Goal: Task Accomplishment & Management: Manage account settings

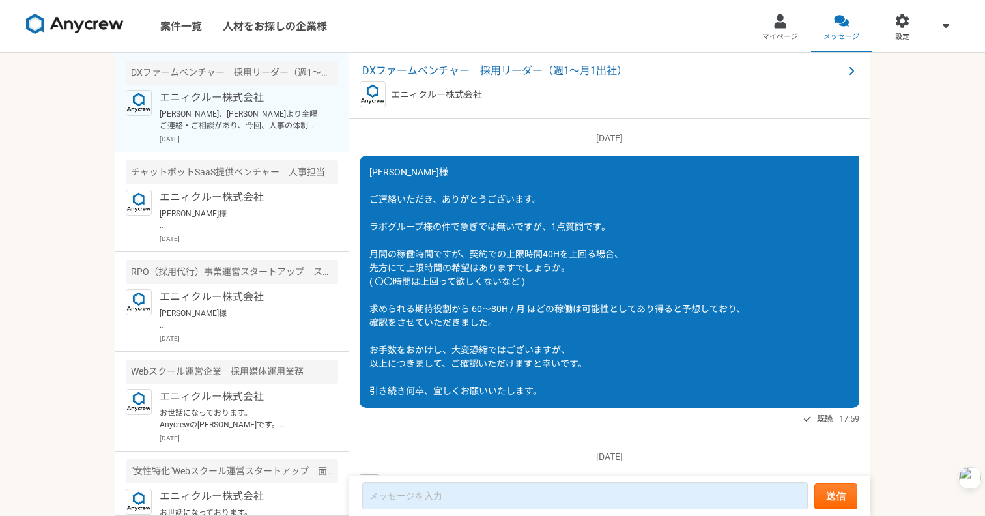
scroll to position [1632, 0]
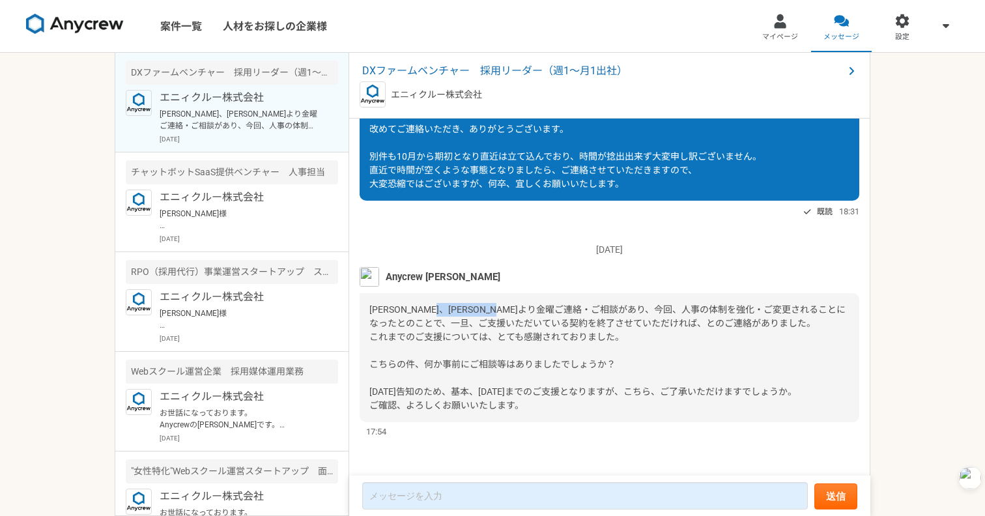
drag, startPoint x: 478, startPoint y: 309, endPoint x: 578, endPoint y: 309, distance: 100.3
click at [578, 309] on span "[PERSON_NAME]、[PERSON_NAME]より金曜ご連絡・ご相談があり、今回、人事の体制を強化・ご変更されることになったとのことで、一旦、ご支援い…" at bounding box center [607, 357] width 476 height 106
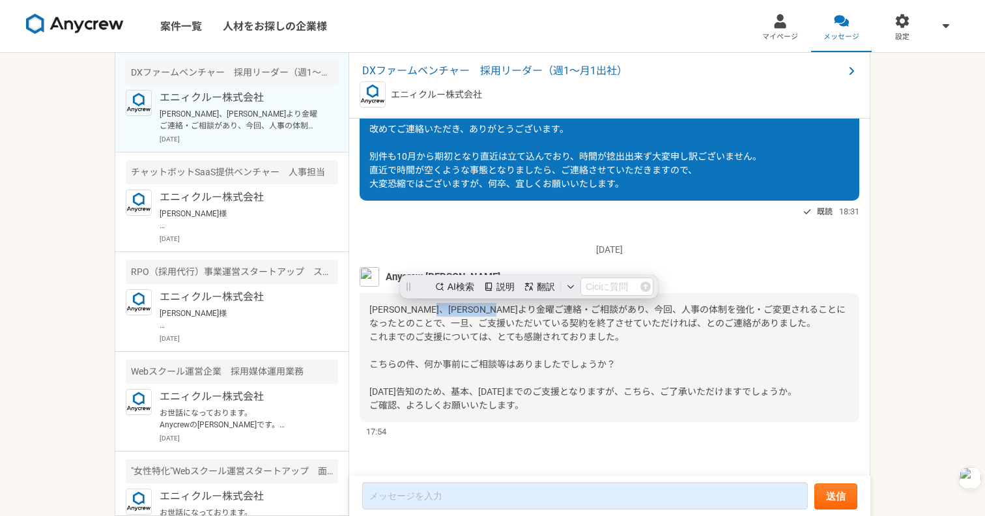
scroll to position [0, 0]
click at [578, 309] on span "[PERSON_NAME]、[PERSON_NAME]より金曜ご連絡・ご相談があり、今回、人事の体制を強化・ご変更されることになったとのことで、一旦、ご支援い…" at bounding box center [607, 357] width 476 height 106
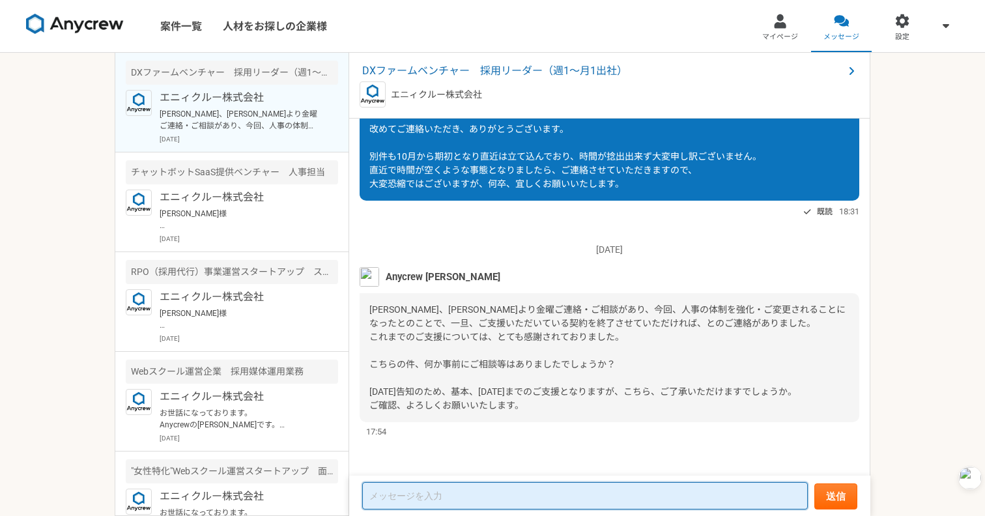
click at [463, 500] on textarea at bounding box center [585, 495] width 446 height 27
type textarea "ご"
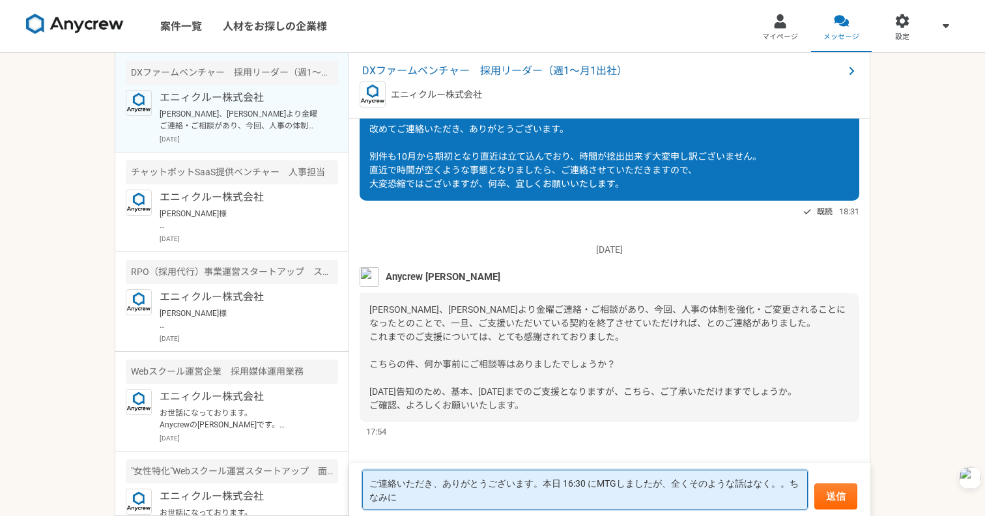
click at [789, 483] on textarea "ご連絡いただき、ありがとうございます。本日 16:30 にMTGしましたが、全くそのような話はなく。。ちなみに" at bounding box center [585, 490] width 446 height 40
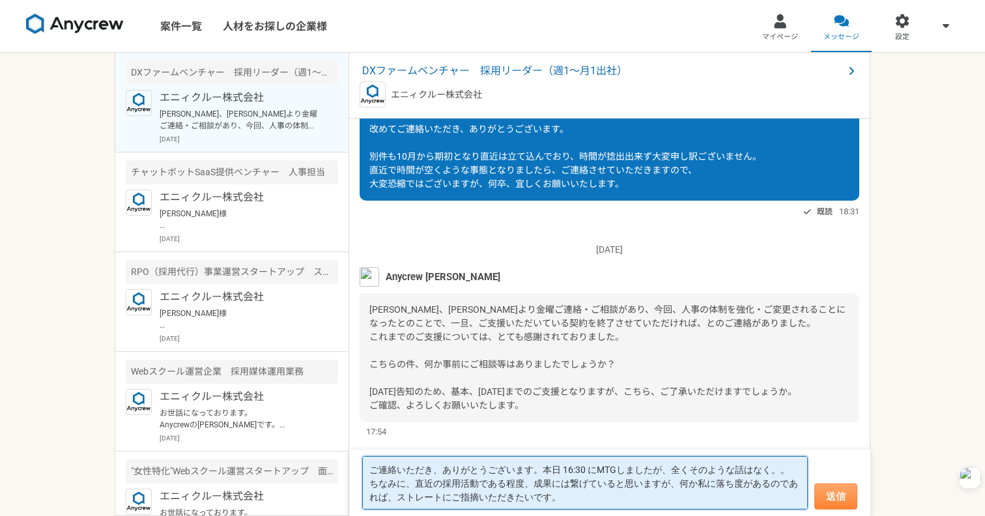
type textarea "ご連絡いただき、ありがとうございます。本日 16:30 にMTGしましたが、全くそのような話はなく。。 ちなみに、直近の採用活動である程度、成果には繋げている…"
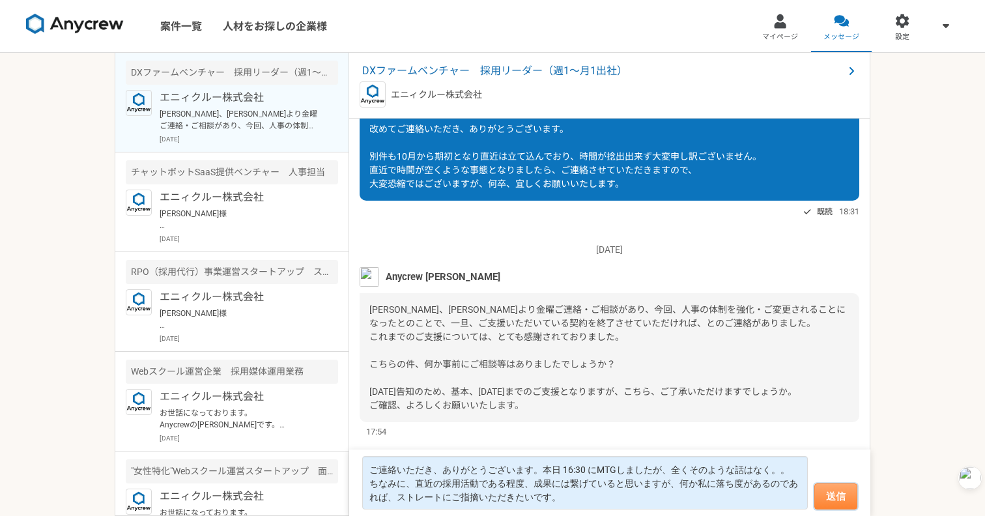
click at [833, 509] on button "送信" at bounding box center [835, 496] width 43 height 26
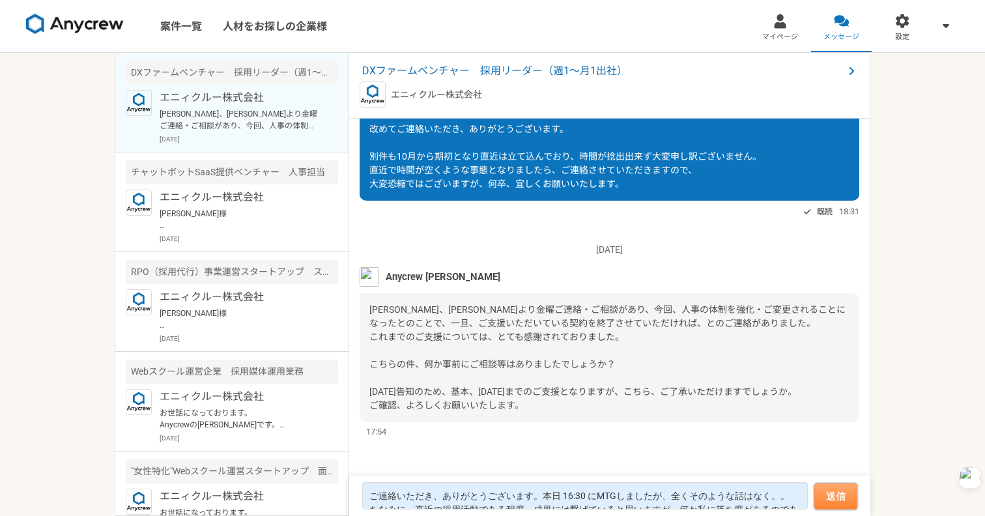
scroll to position [1373, 0]
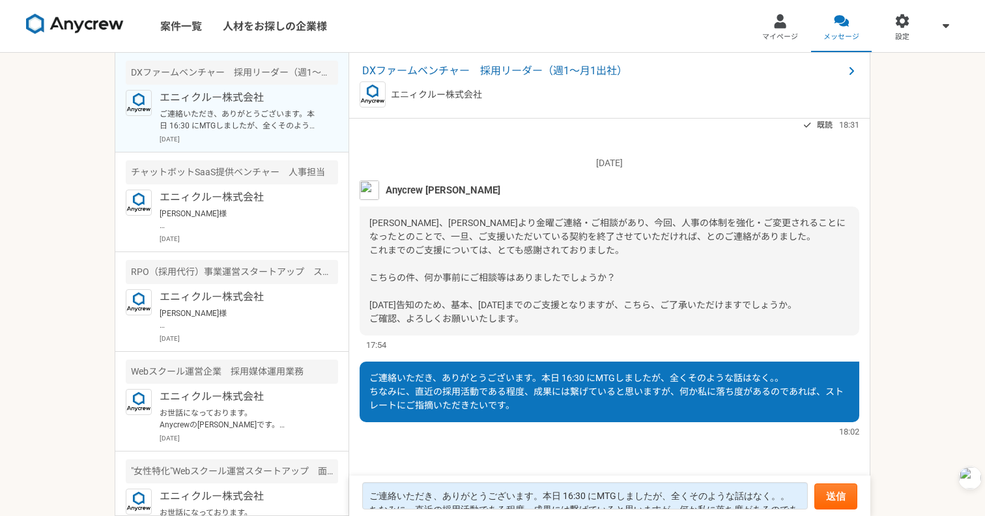
click at [505, 436] on div "18:02" at bounding box center [610, 431] width 500 height 12
click at [565, 385] on div "ご連絡いただき、ありがとうございます。本日 16:30 にMTGしましたが、全くそのような話はなく。。 ちなみに、直近の採用活動である程度、成果には繋げている…" at bounding box center [610, 392] width 500 height 61
drag, startPoint x: 389, startPoint y: 277, endPoint x: 543, endPoint y: 277, distance: 154.4
click at [543, 277] on span "[PERSON_NAME]、[PERSON_NAME]より金曜ご連絡・ご相談があり、今回、人事の体制を強化・ご変更されることになったとのことで、一旦、ご支援い…" at bounding box center [607, 271] width 476 height 106
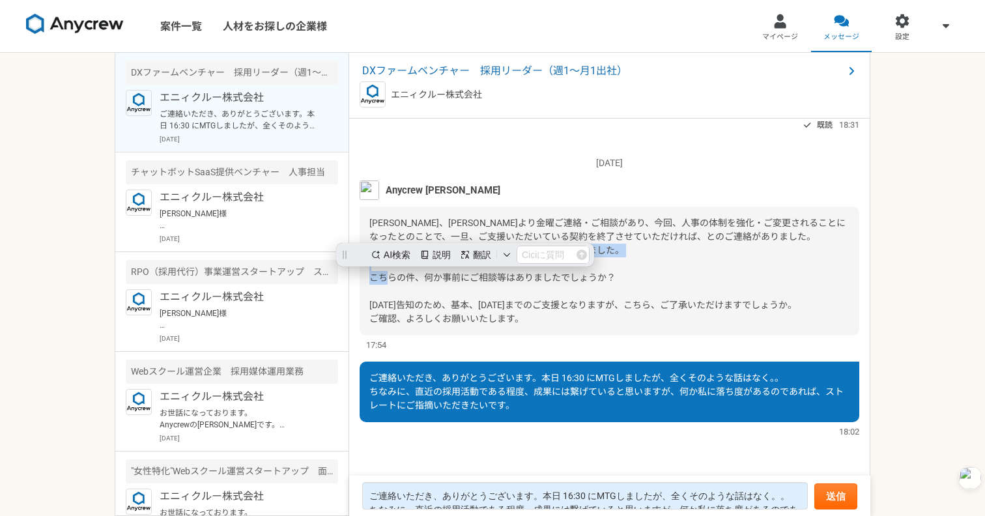
scroll to position [0, 0]
click at [543, 277] on span "[PERSON_NAME]、[PERSON_NAME]より金曜ご連絡・ご相談があり、今回、人事の体制を強化・ご変更されることになったとのことで、一旦、ご支援い…" at bounding box center [607, 271] width 476 height 106
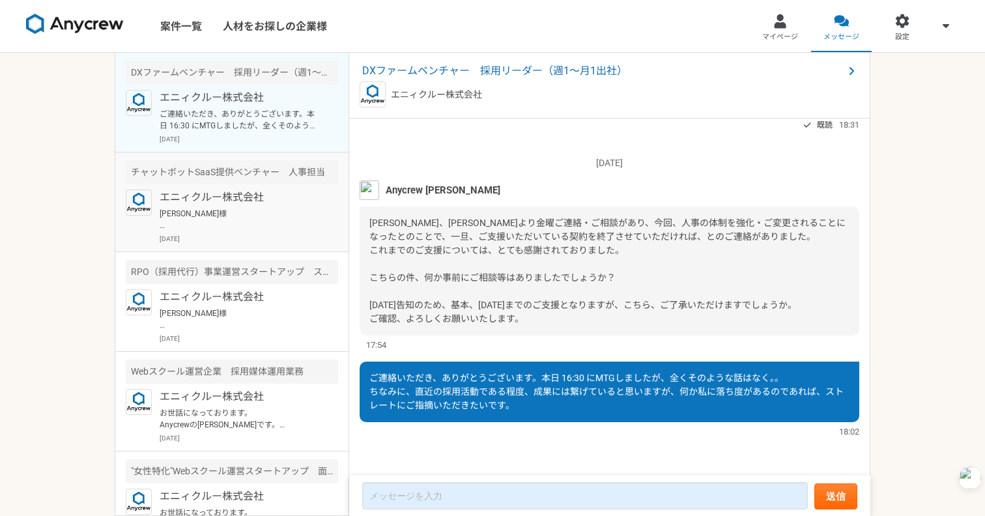
scroll to position [11, 0]
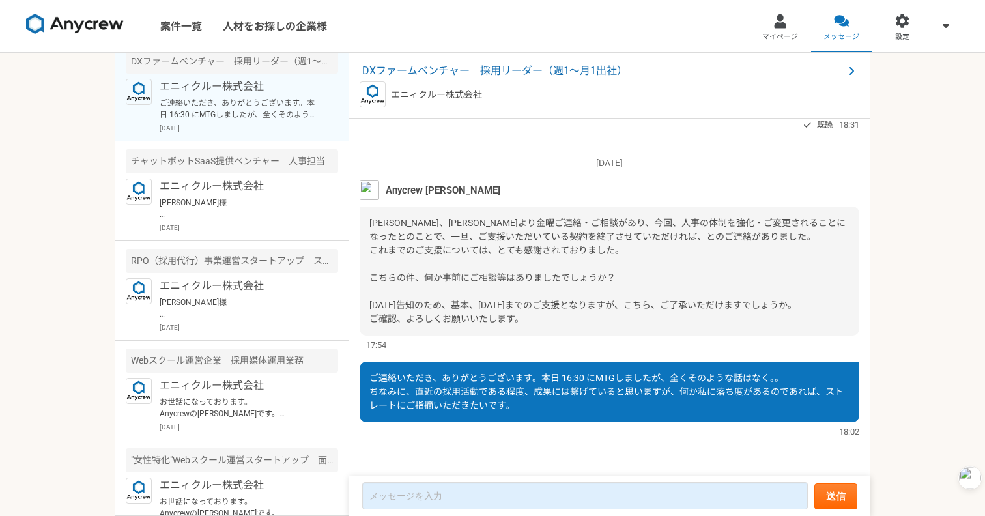
click at [482, 162] on p "[DATE]" at bounding box center [610, 163] width 500 height 14
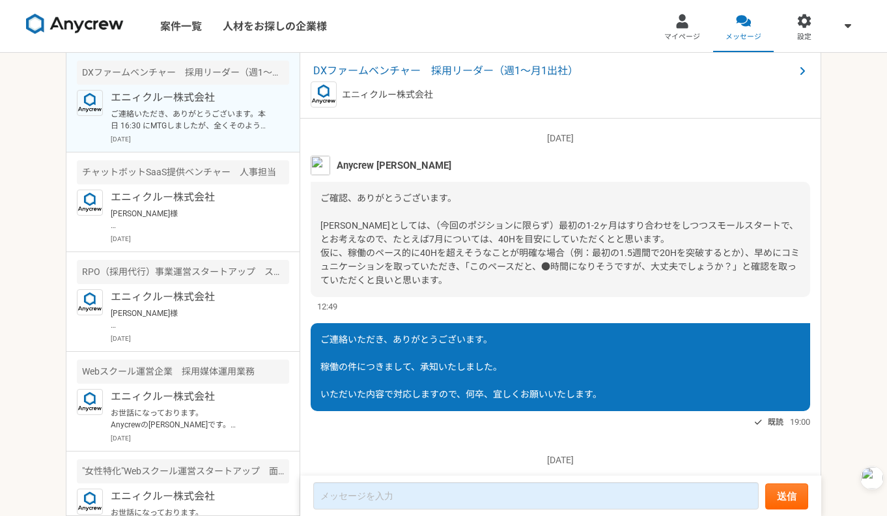
scroll to position [1373, 0]
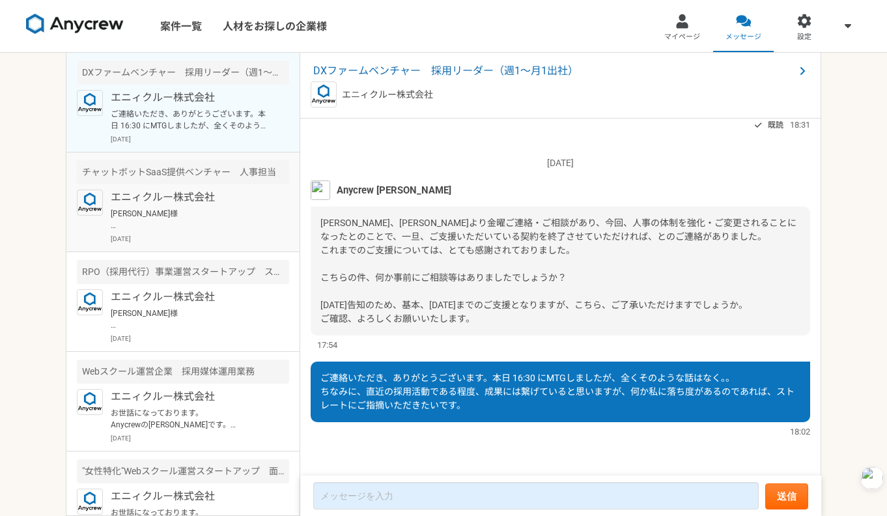
click at [162, 205] on p "エニィクルー株式会社" at bounding box center [191, 198] width 161 height 16
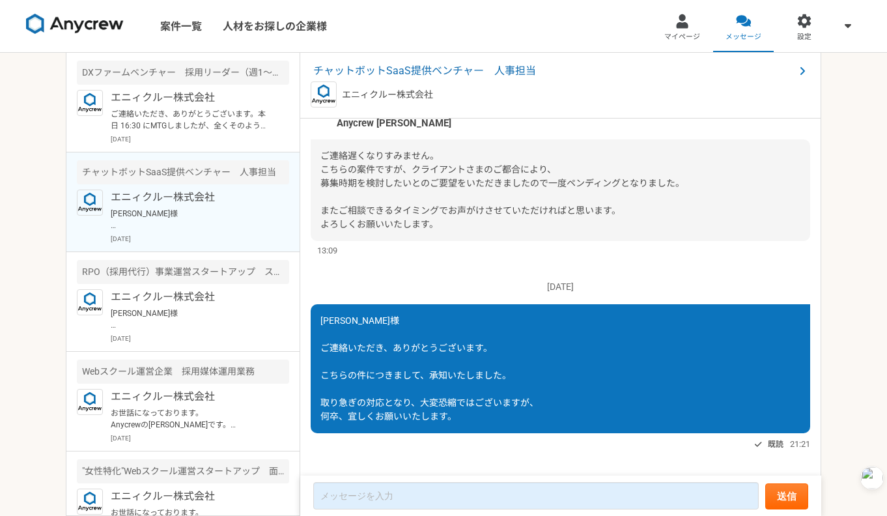
scroll to position [405, 0]
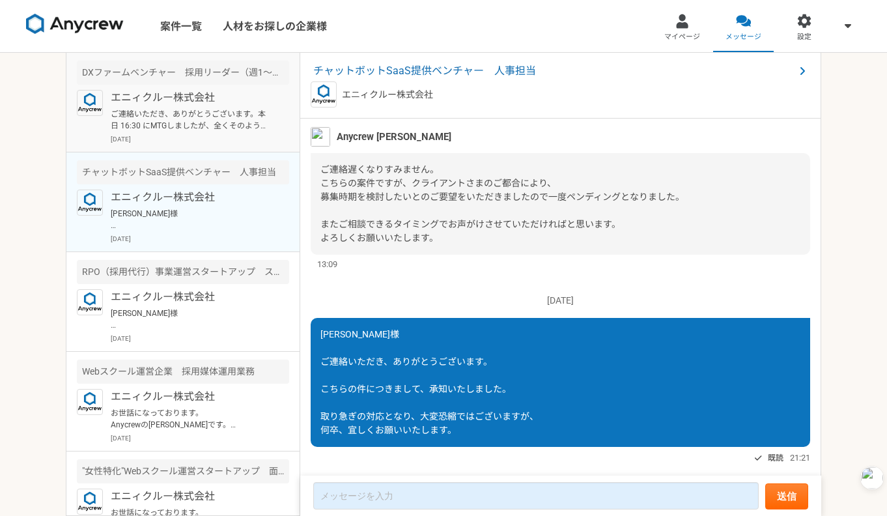
click at [235, 135] on p "[DATE]" at bounding box center [200, 139] width 178 height 10
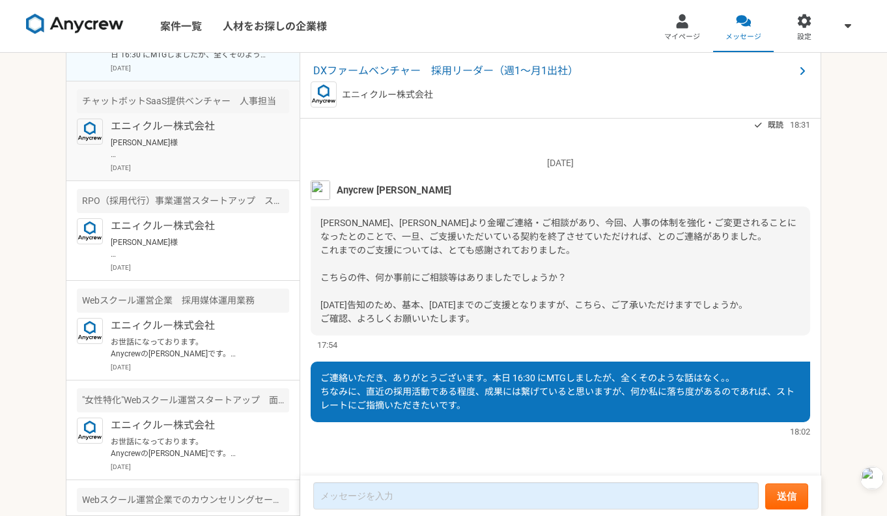
scroll to position [75, 0]
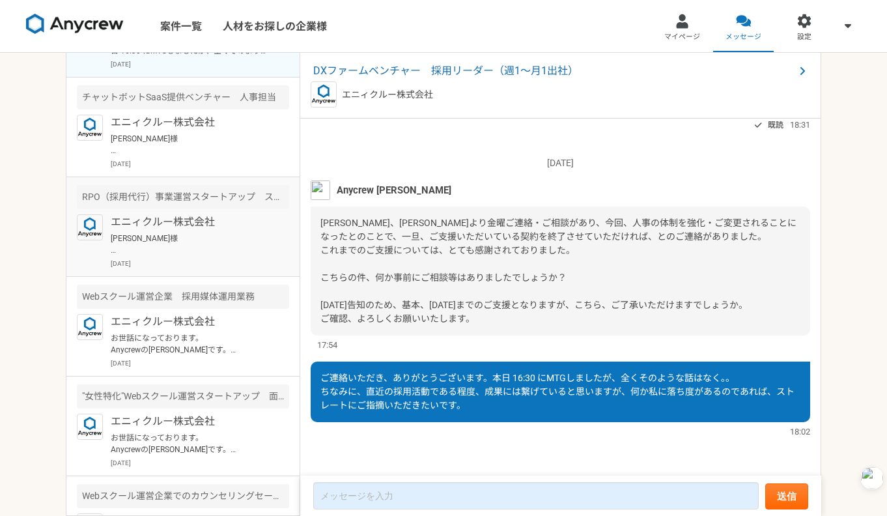
click at [233, 243] on p "[PERSON_NAME]様 ご連絡いただき、ありがとうございます。 別件につきまして、承知いたしました。 取り急ぎの対応となり、大変恐縮ではございますが、 …" at bounding box center [191, 244] width 161 height 23
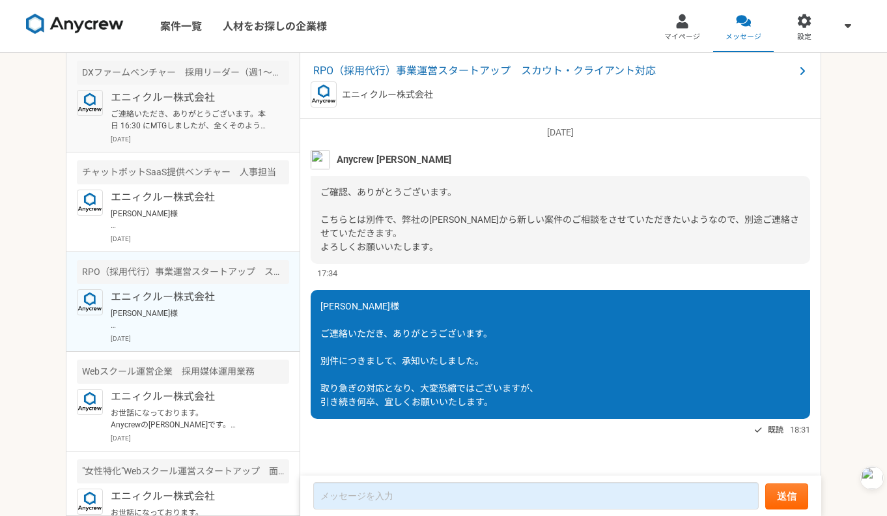
click at [251, 113] on p "ご連絡いただき、ありがとうございます。本日 16:30 にMTGしましたが、全くそのような話はなく。。 ちなみに、直近の採用活動である程度、成果には繋げている…" at bounding box center [191, 119] width 161 height 23
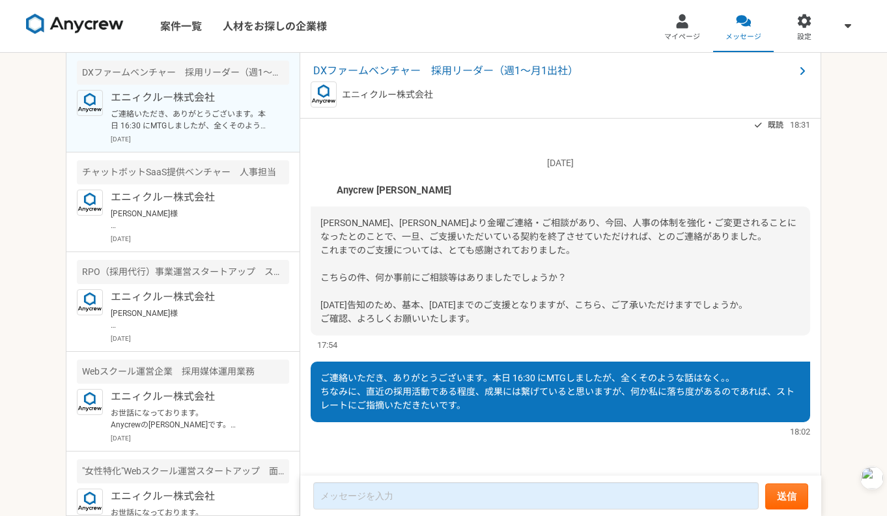
scroll to position [1373, 0]
click at [357, 281] on span "[PERSON_NAME]、[PERSON_NAME]より金曜ご連絡・ご相談があり、今回、人事の体制を強化・ご変更されることになったとのことで、一旦、ご支援い…" at bounding box center [558, 271] width 476 height 106
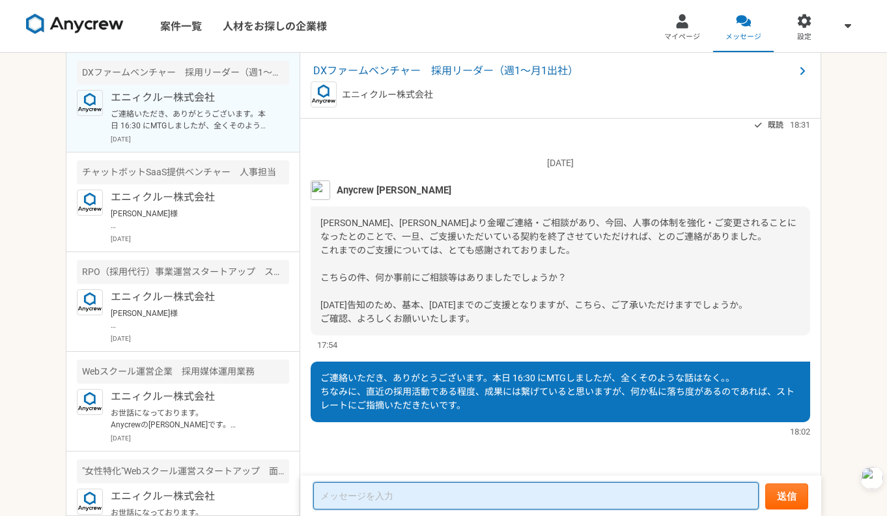
click at [367, 495] on textarea at bounding box center [536, 495] width 446 height 27
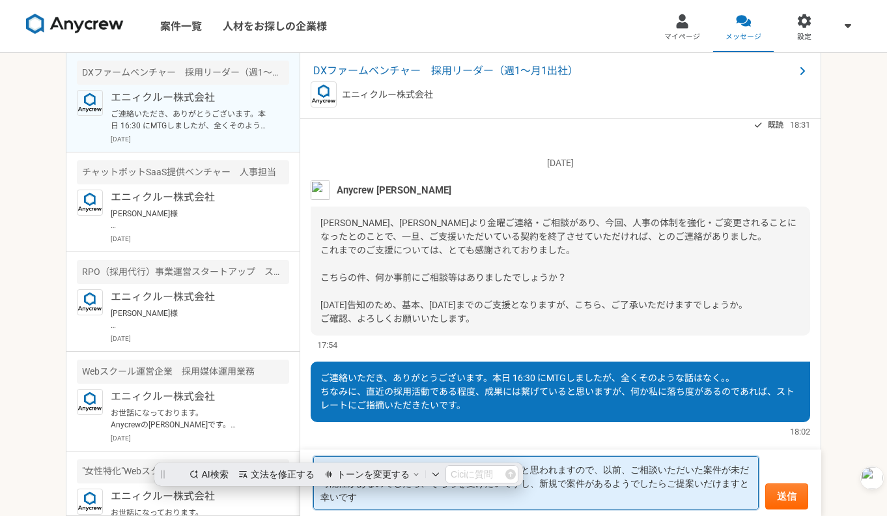
scroll to position [0, 0]
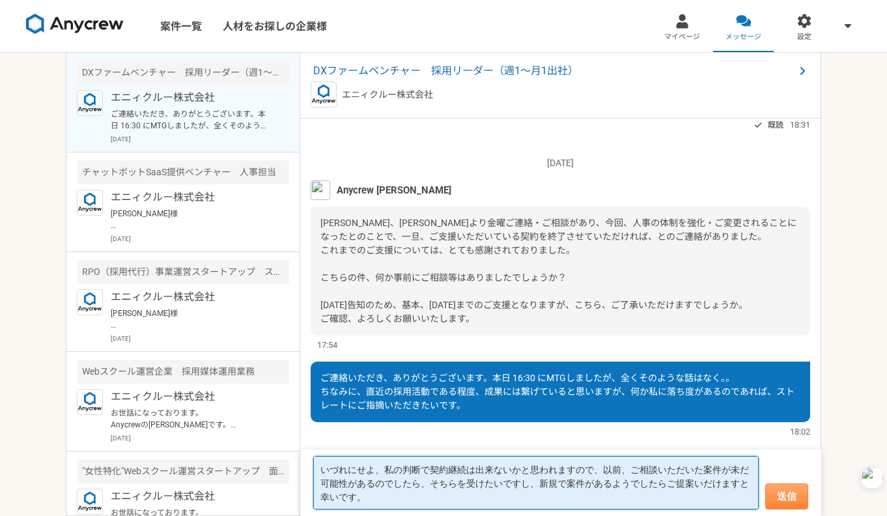
type textarea "いづれにせよ、私の判断で契約継続は出来ないかと思われますので、以前、ご相談いただいた案件が未だ可能性があるのでしたら、そちらを受けたいですし、新規で案件がある…"
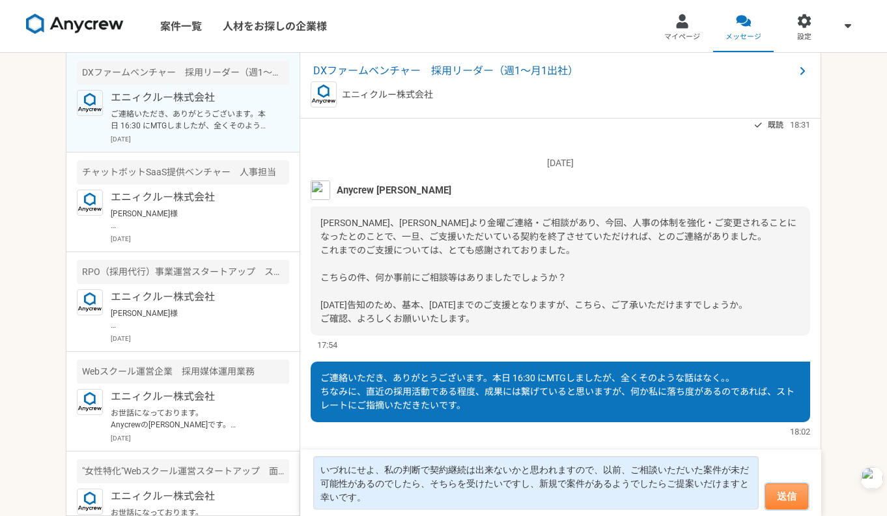
click at [795, 492] on button "送信" at bounding box center [786, 496] width 43 height 26
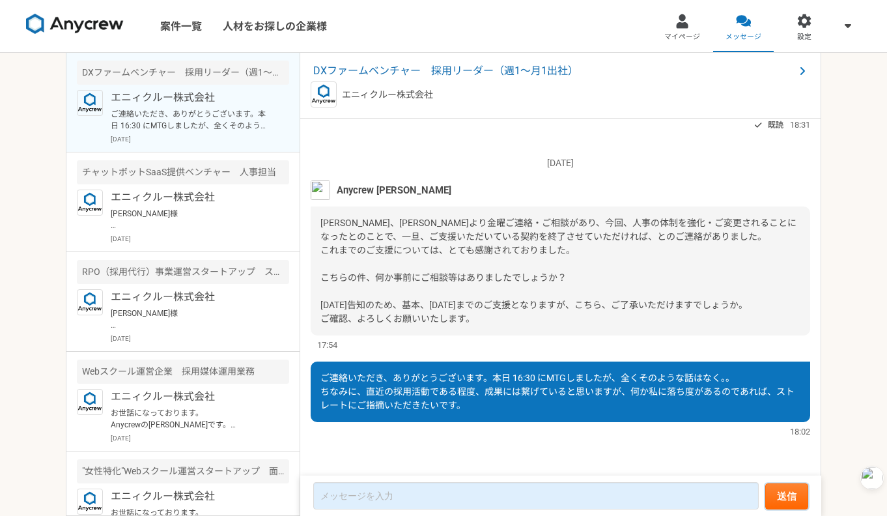
scroll to position [1279, 0]
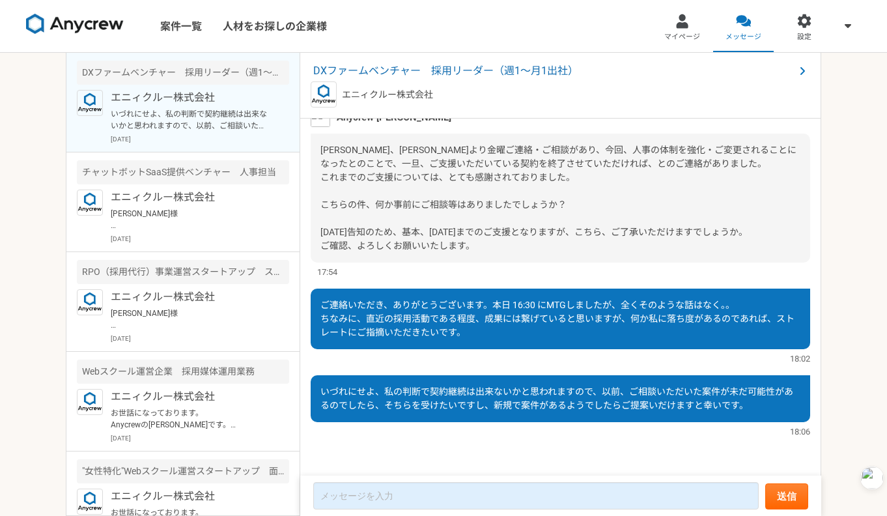
click at [511, 440] on div "2025/06/26（木） ご連絡いただき、ありがとうございます。 稼働の件につきまして、承知いたしました。 いただいた内容で対応しますので、何卒、宜しくお願…" at bounding box center [560, 298] width 521 height 358
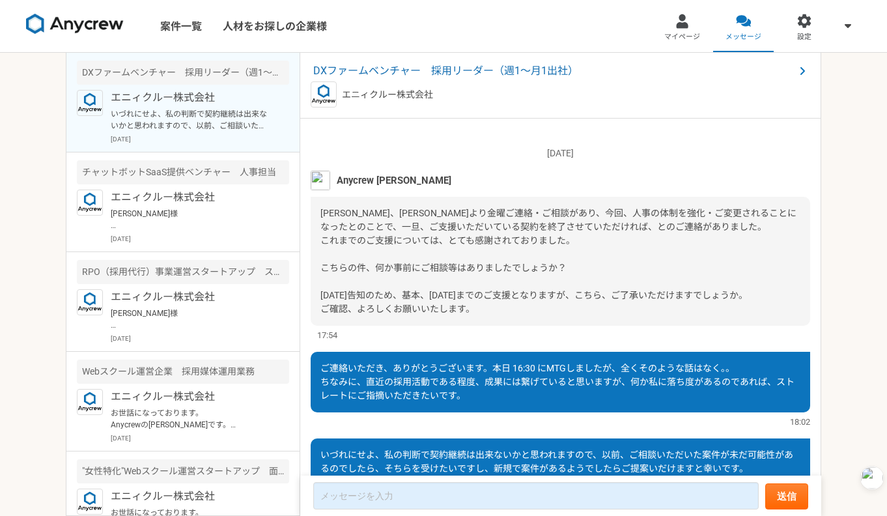
scroll to position [1176, 0]
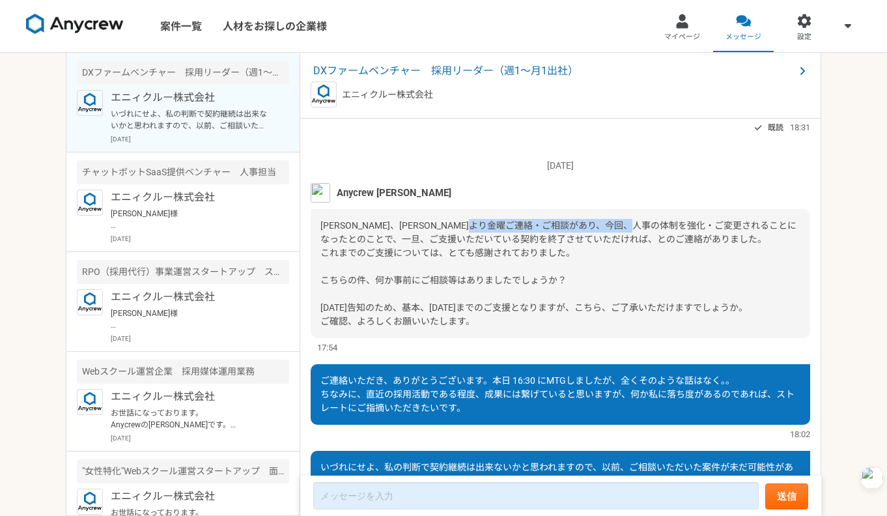
drag, startPoint x: 569, startPoint y: 253, endPoint x: 732, endPoint y: 258, distance: 162.9
click at [732, 258] on div "[PERSON_NAME]、[PERSON_NAME]より金曜ご連絡・ご相談があり、今回、人事の体制を強化・ご変更されることになったとのことで、一旦、ご支援い…" at bounding box center [561, 273] width 500 height 129
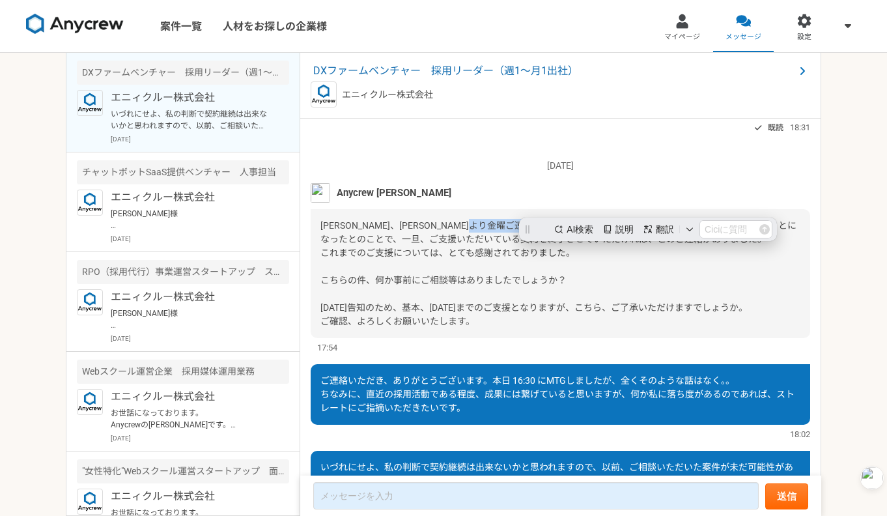
scroll to position [0, 0]
click at [732, 258] on div "[PERSON_NAME]、[PERSON_NAME]より金曜ご連絡・ご相談があり、今回、人事の体制を強化・ご変更されることになったとのことで、一旦、ご支援い…" at bounding box center [561, 273] width 500 height 129
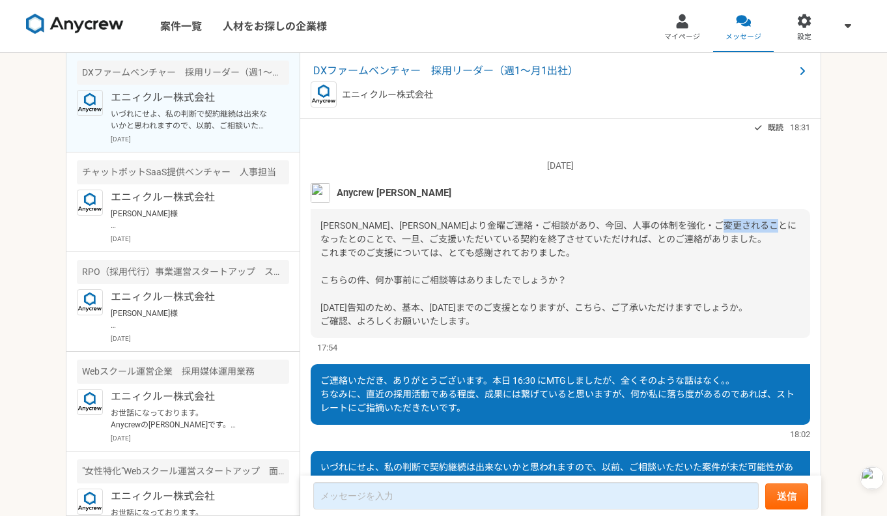
drag, startPoint x: 347, startPoint y: 264, endPoint x: 401, endPoint y: 263, distance: 54.1
click at [401, 263] on span "[PERSON_NAME]、[PERSON_NAME]より金曜ご連絡・ご相談があり、今回、人事の体制を強化・ご変更されることになったとのことで、一旦、ご支援い…" at bounding box center [558, 273] width 476 height 106
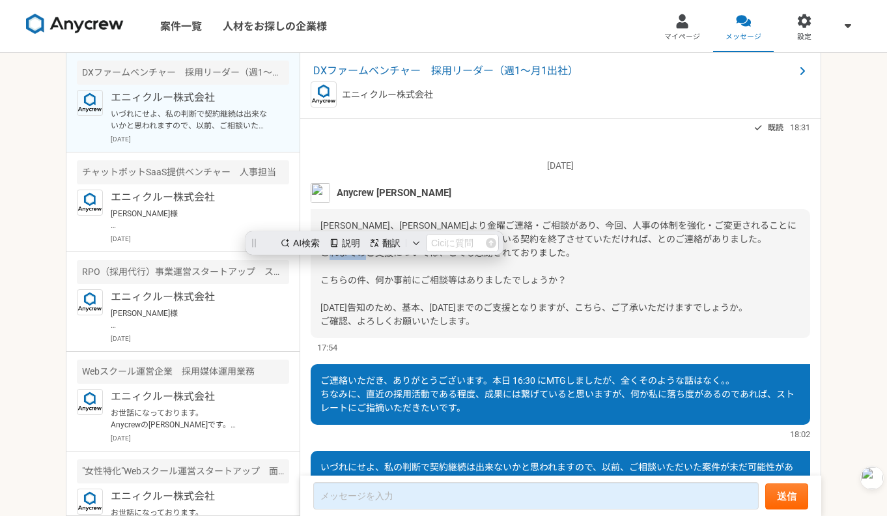
drag, startPoint x: 483, startPoint y: 276, endPoint x: 552, endPoint y: 273, distance: 69.8
click at [541, 274] on span "[PERSON_NAME]、[PERSON_NAME]より金曜ご連絡・ご相談があり、今回、人事の体制を強化・ご変更されることになったとのことで、一旦、ご支援い…" at bounding box center [558, 273] width 476 height 106
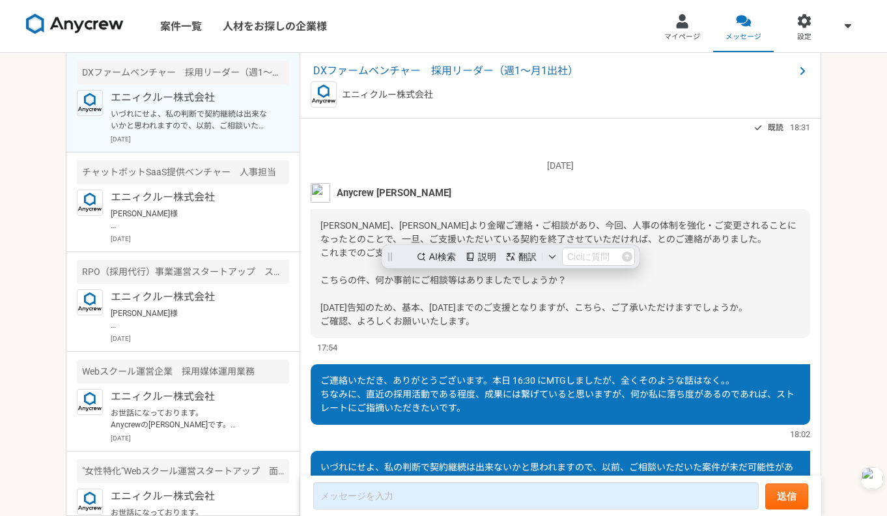
click at [588, 274] on div "[PERSON_NAME]、[PERSON_NAME]より金曜ご連絡・ご相談があり、今回、人事の体制を強化・ご変更されることになったとのことで、一旦、ご支援い…" at bounding box center [561, 273] width 500 height 129
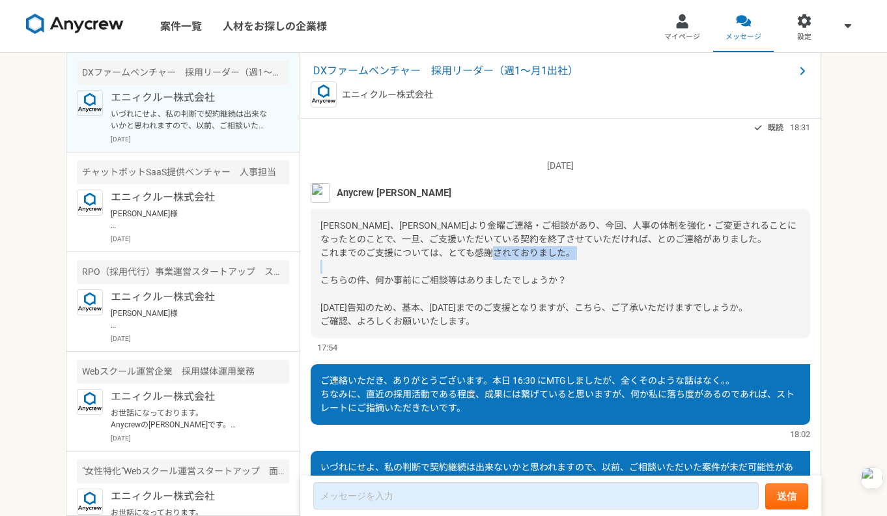
drag, startPoint x: 374, startPoint y: 309, endPoint x: 479, endPoint y: 308, distance: 105.5
click at [479, 308] on span "[PERSON_NAME]、[PERSON_NAME]より金曜ご連絡・ご相談があり、今回、人事の体制を強化・ご変更されることになったとのことで、一旦、ご支援い…" at bounding box center [558, 273] width 476 height 106
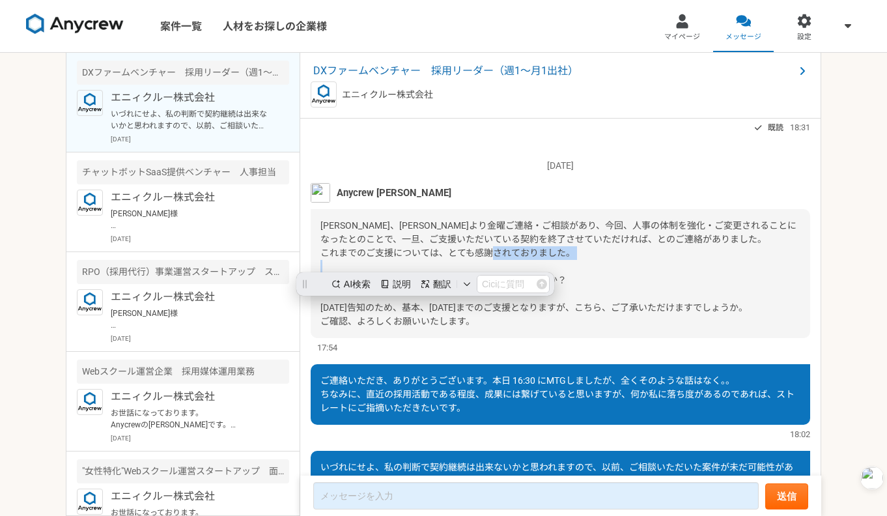
click at [479, 307] on span "[PERSON_NAME]、[PERSON_NAME]より金曜ご連絡・ご相談があり、今回、人事の体制を強化・ご変更されることになったとのことで、一旦、ご支援い…" at bounding box center [558, 273] width 476 height 106
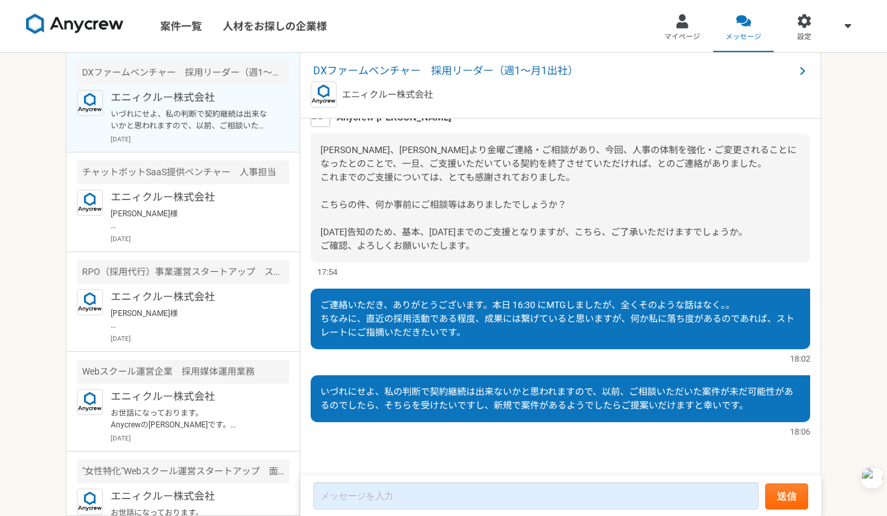
scroll to position [1279, 0]
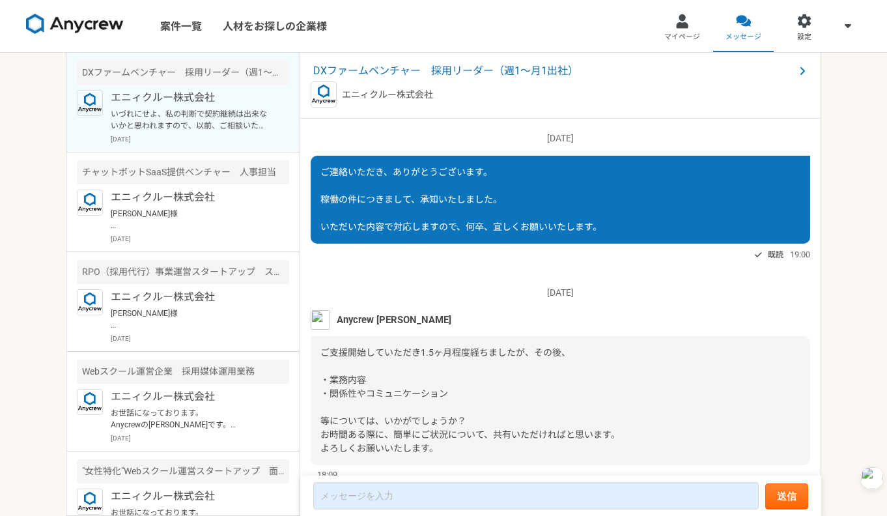
scroll to position [1279, 0]
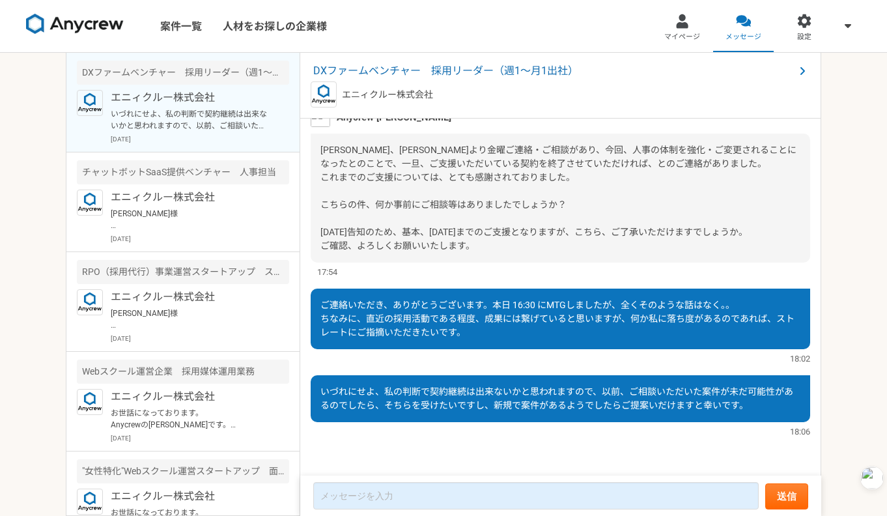
click at [627, 313] on span "ご連絡いただき、ありがとうございます。本日 16:30 にMTGしましたが、全くそのような話はなく。。 ちなみに、直近の採用活動である程度、成果には繋げている…" at bounding box center [557, 319] width 474 height 38
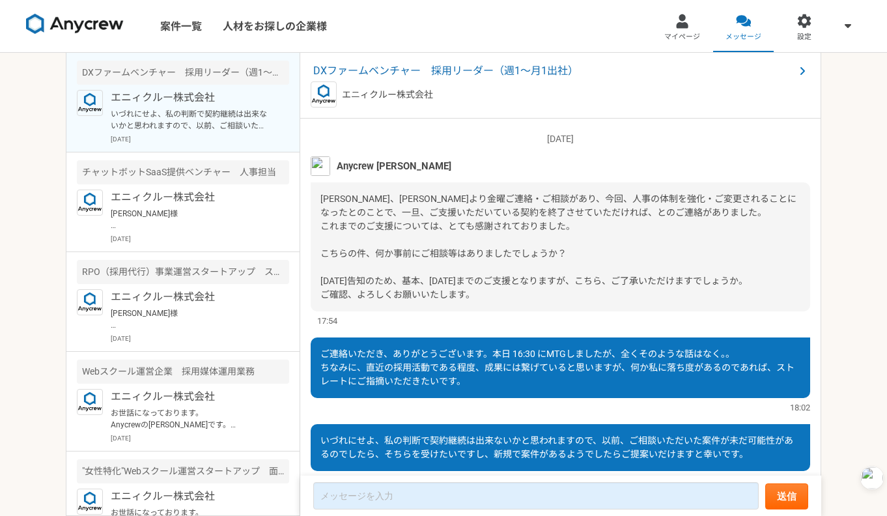
scroll to position [1218, 0]
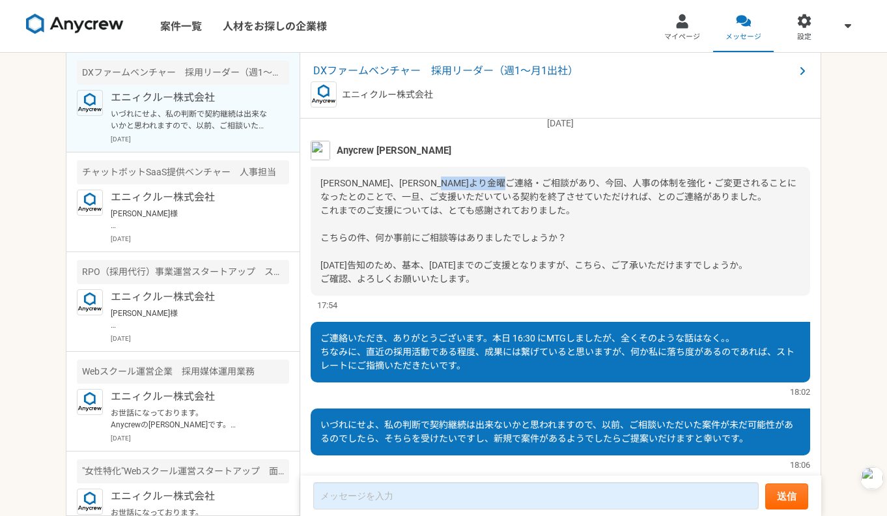
drag, startPoint x: 517, startPoint y: 207, endPoint x: 620, endPoint y: 207, distance: 102.9
click at [618, 207] on span "[PERSON_NAME]、[PERSON_NAME]より金曜ご連絡・ご相談があり、今回、人事の体制を強化・ご変更されることになったとのことで、一旦、ご支援い…" at bounding box center [558, 231] width 476 height 106
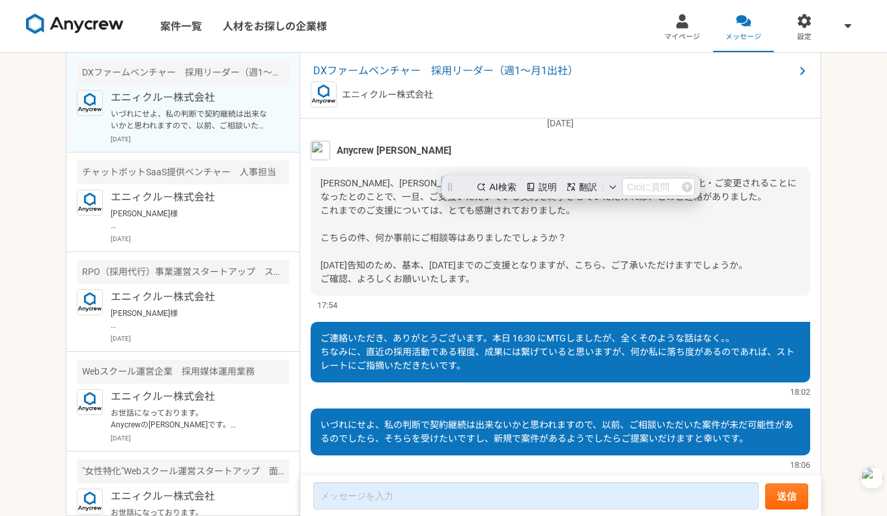
scroll to position [0, 0]
click at [620, 207] on span "[PERSON_NAME]、[PERSON_NAME]より金曜ご連絡・ご相談があり、今回、人事の体制を強化・ご変更されることになったとのことで、一旦、ご支援い…" at bounding box center [558, 231] width 476 height 106
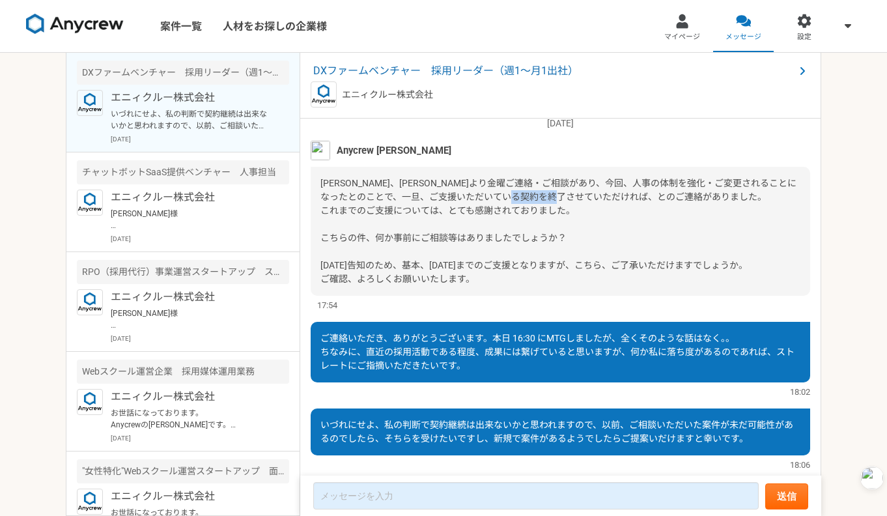
drag, startPoint x: 609, startPoint y: 218, endPoint x: 653, endPoint y: 218, distance: 44.3
click at [653, 218] on div "[PERSON_NAME]、[PERSON_NAME]より金曜ご連絡・ご相談があり、今回、人事の体制を強化・ご変更されることになったとのことで、一旦、ご支援い…" at bounding box center [561, 231] width 500 height 129
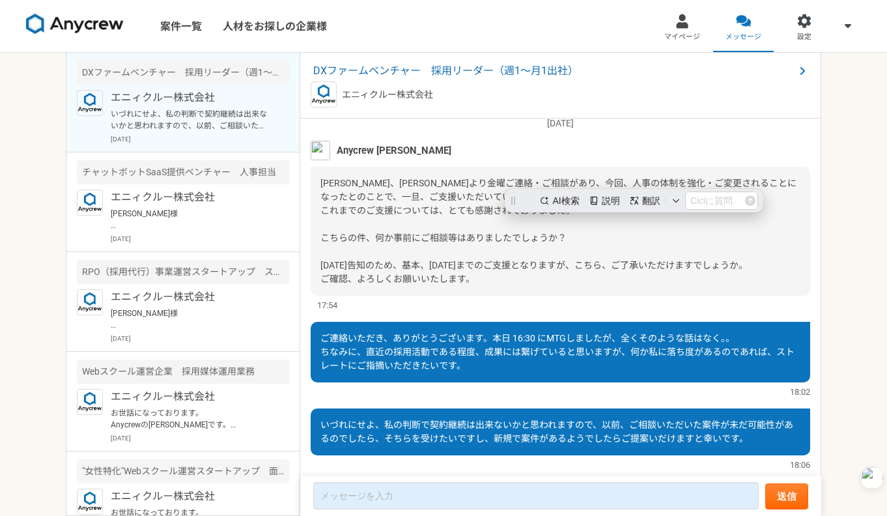
click at [653, 218] on div "[PERSON_NAME]、[PERSON_NAME]より金曜ご連絡・ご相談があり、今回、人事の体制を強化・ご変更されることになったとのことで、一旦、ご支援い…" at bounding box center [561, 231] width 500 height 129
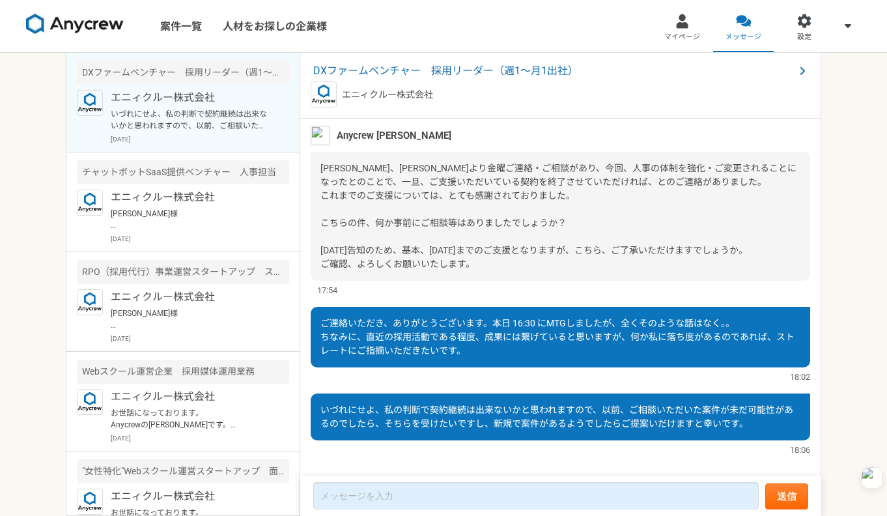
scroll to position [1236, 0]
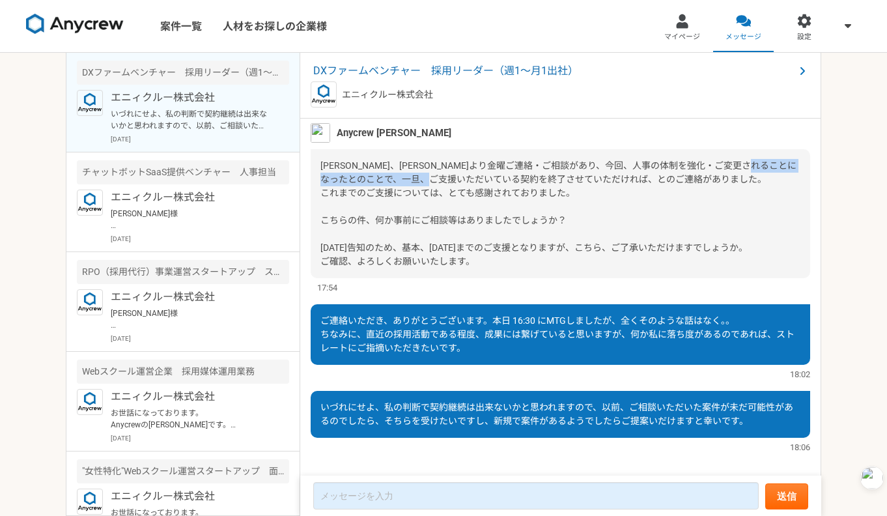
drag, startPoint x: 375, startPoint y: 204, endPoint x: 538, endPoint y: 204, distance: 163.5
click at [537, 204] on span "[PERSON_NAME]、[PERSON_NAME]より金曜ご連絡・ご相談があり、今回、人事の体制を強化・ご変更されることになったとのことで、一旦、ご支援い…" at bounding box center [558, 213] width 476 height 106
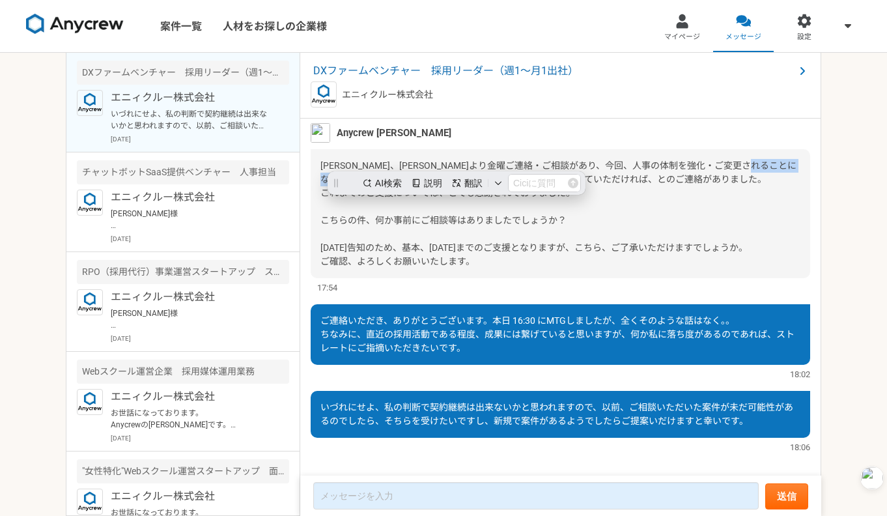
click at [538, 204] on span "[PERSON_NAME]、[PERSON_NAME]より金曜ご連絡・ご相談があり、今回、人事の体制を強化・ご変更されることになったとのことで、一旦、ご支援い…" at bounding box center [558, 213] width 476 height 106
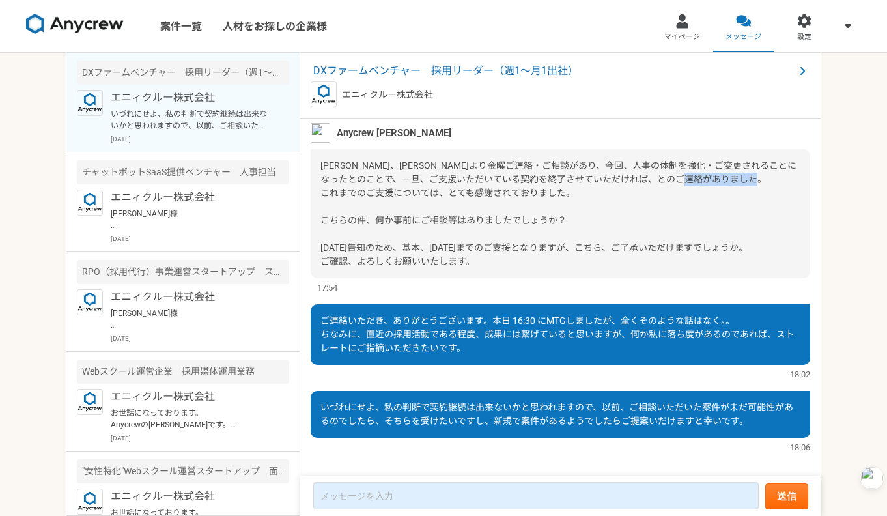
drag, startPoint x: 388, startPoint y: 221, endPoint x: 455, endPoint y: 221, distance: 67.1
click at [455, 221] on span "[PERSON_NAME]、[PERSON_NAME]より金曜ご連絡・ご相談があり、今回、人事の体制を強化・ご変更されることになったとのことで、一旦、ご支援い…" at bounding box center [558, 213] width 476 height 106
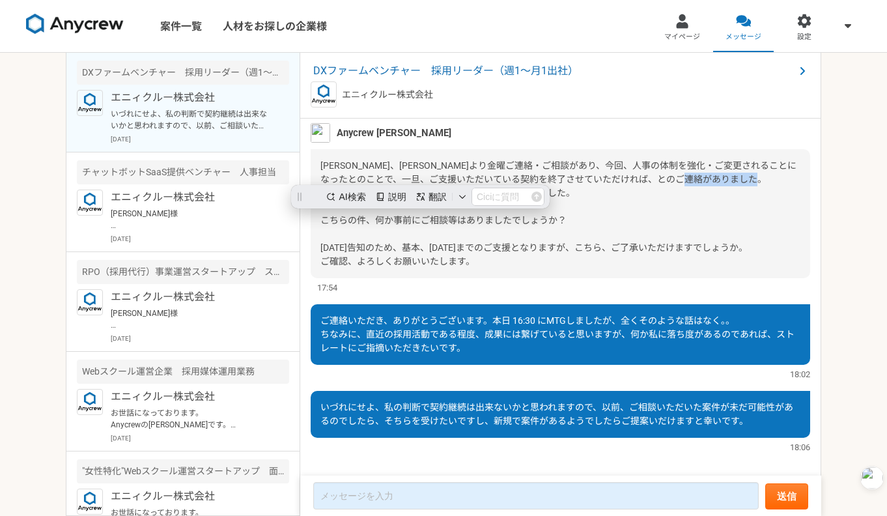
click at [455, 221] on span "[PERSON_NAME]、[PERSON_NAME]より金曜ご連絡・ご相談があり、今回、人事の体制を強化・ご変更されることになったとのことで、一旦、ご支援い…" at bounding box center [558, 213] width 476 height 106
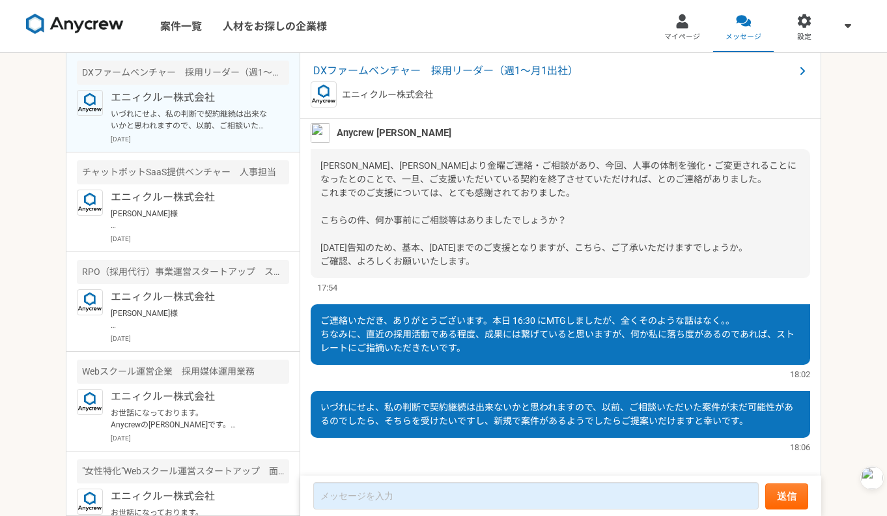
drag, startPoint x: 334, startPoint y: 244, endPoint x: 457, endPoint y: 244, distance: 123.1
click at [457, 244] on span "[PERSON_NAME]、[PERSON_NAME]より金曜ご連絡・ご相談があり、今回、人事の体制を強化・ご変更されることになったとのことで、一旦、ご支援い…" at bounding box center [558, 213] width 476 height 106
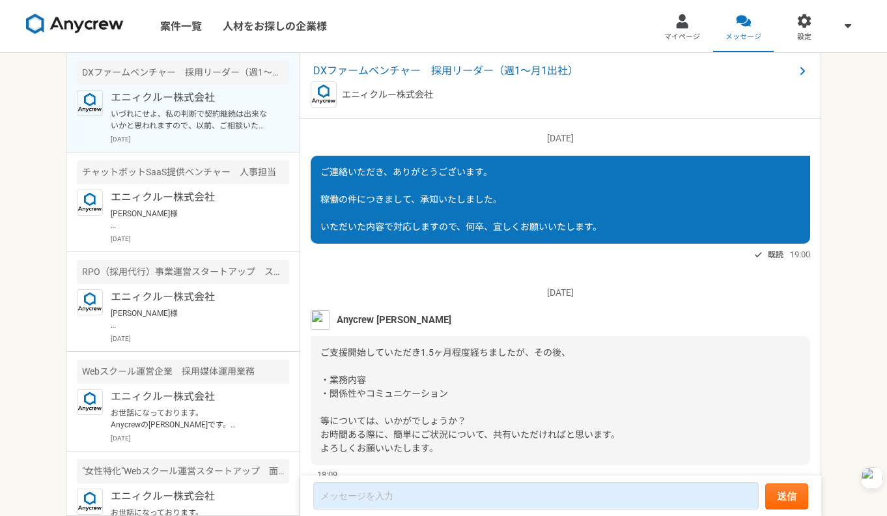
scroll to position [1279, 0]
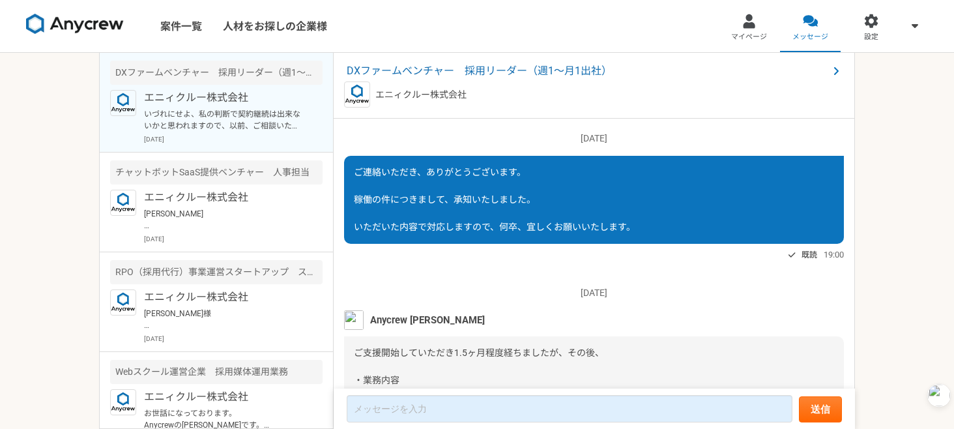
scroll to position [1366, 0]
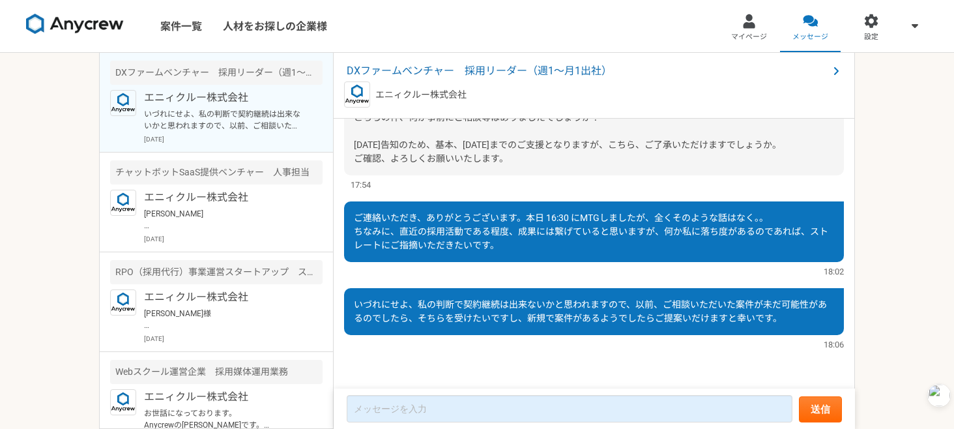
click at [576, 268] on div "18:02" at bounding box center [594, 271] width 500 height 12
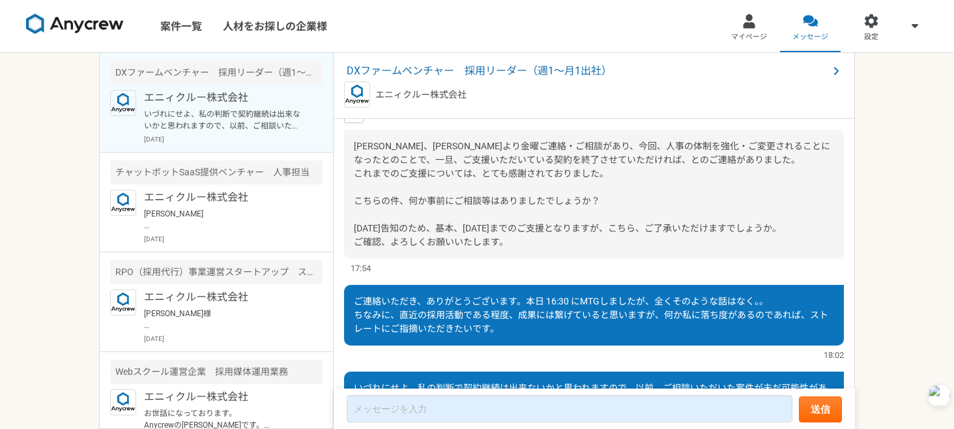
scroll to position [1241, 0]
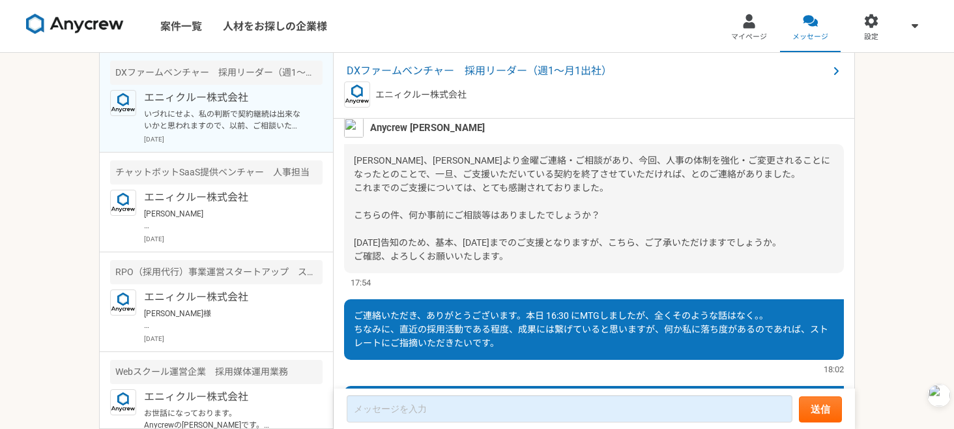
drag, startPoint x: 355, startPoint y: 242, endPoint x: 453, endPoint y: 242, distance: 97.7
click at [363, 242] on span "[PERSON_NAME]、[PERSON_NAME]より金曜ご連絡・ご相談があり、今回、人事の体制を強化・ご変更されることになったとのことで、一旦、ご支援い…" at bounding box center [592, 208] width 476 height 106
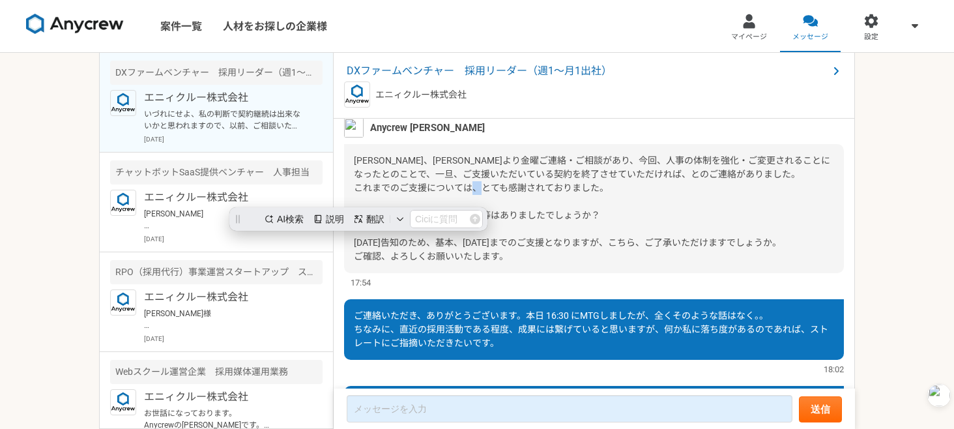
scroll to position [0, 0]
click at [469, 242] on span "[PERSON_NAME]、[PERSON_NAME]より金曜ご連絡・ご相談があり、今回、人事の体制を強化・ご変更されることになったとのことで、一旦、ご支援い…" at bounding box center [592, 208] width 476 height 106
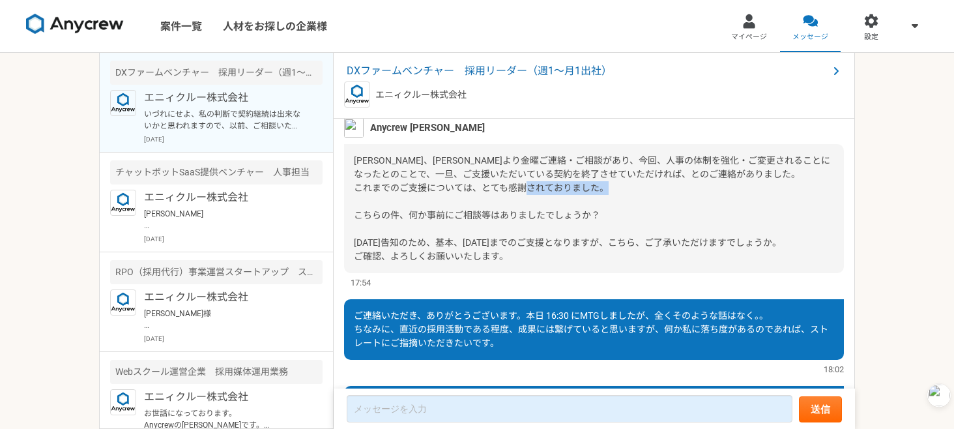
drag, startPoint x: 410, startPoint y: 243, endPoint x: 493, endPoint y: 242, distance: 83.4
click at [492, 242] on span "[PERSON_NAME]、[PERSON_NAME]より金曜ご連絡・ご相談があり、今回、人事の体制を強化・ご変更されることになったとのことで、一旦、ご支援い…" at bounding box center [592, 208] width 476 height 106
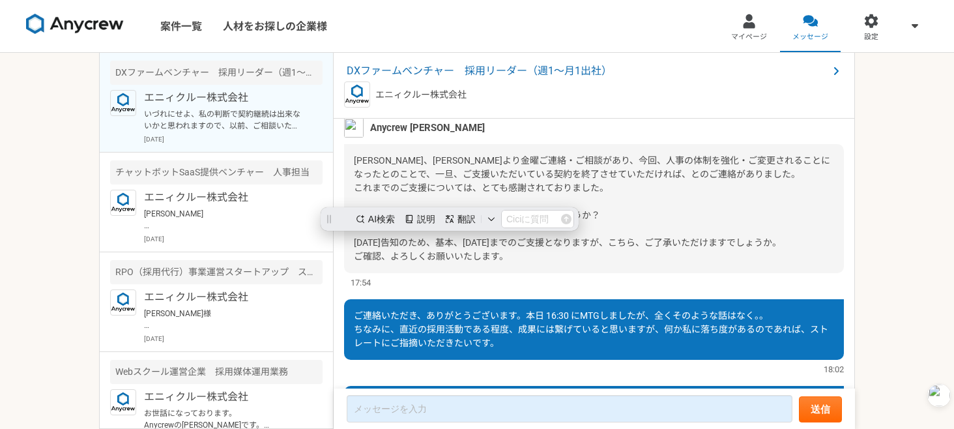
click at [495, 242] on span "[PERSON_NAME]、[PERSON_NAME]より金曜ご連絡・ご相談があり、今回、人事の体制を強化・ご変更されることになったとのことで、一旦、ご支援い…" at bounding box center [592, 208] width 476 height 106
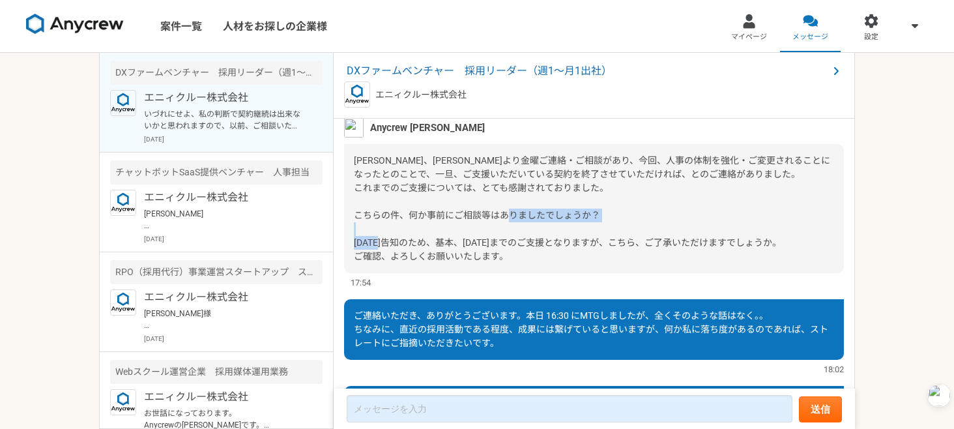
drag, startPoint x: 399, startPoint y: 269, endPoint x: 538, endPoint y: 269, distance: 138.8
click at [539, 261] on span "[PERSON_NAME]、[PERSON_NAME]より金曜ご連絡・ご相談があり、今回、人事の体制を強化・ご変更されることになったとのことで、一旦、ご支援い…" at bounding box center [592, 208] width 476 height 106
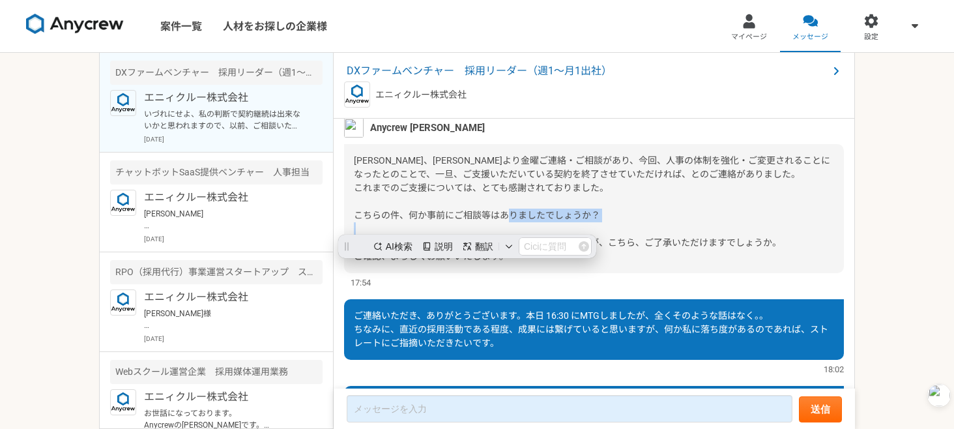
click at [538, 261] on span "五十嵐さん、上田さんより金曜ご連絡・ご相談があり、今回、人事の体制を強化・ご変更されることになったとのことで、一旦、ご支援いただいている契約を終了させていただ…" at bounding box center [592, 208] width 476 height 106
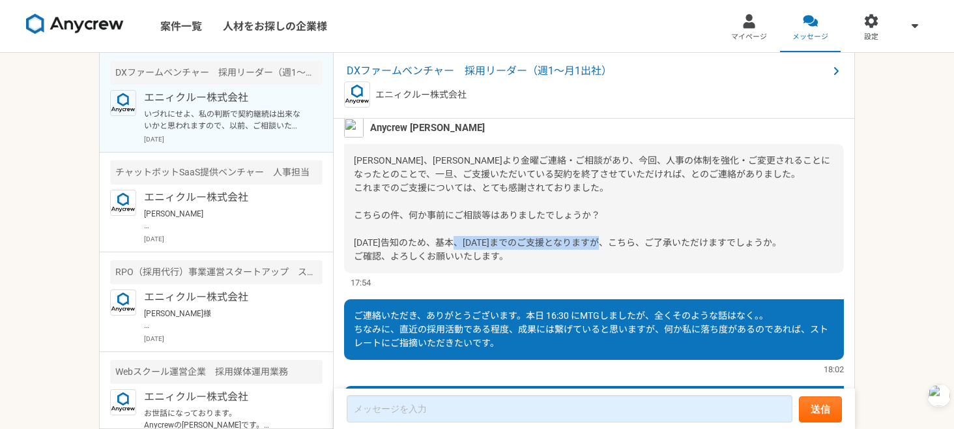
drag, startPoint x: 621, startPoint y: 264, endPoint x: 790, endPoint y: 267, distance: 168.1
click at [789, 261] on span "[PERSON_NAME]、[PERSON_NAME]より金曜ご連絡・ご相談があり、今回、人事の体制を強化・ご変更されることになったとのことで、一旦、ご支援い…" at bounding box center [592, 208] width 476 height 106
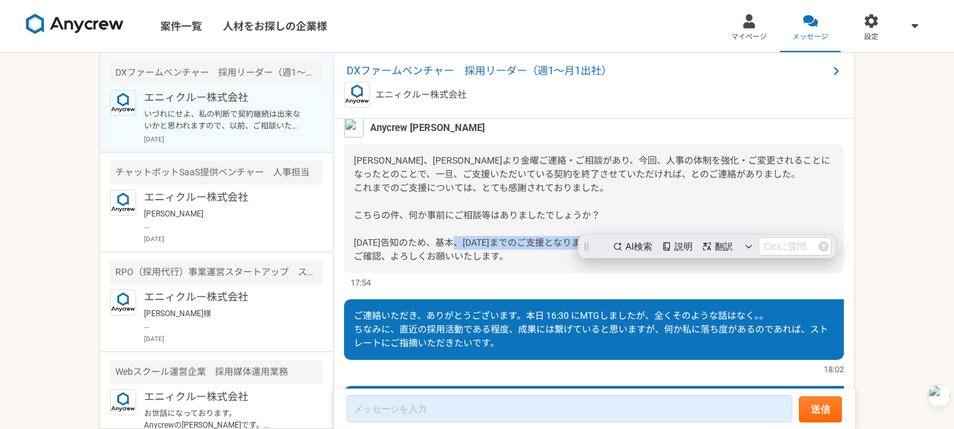
click at [790, 261] on span "[PERSON_NAME]、[PERSON_NAME]より金曜ご連絡・ご相談があり、今回、人事の体制を強化・ご変更されることになったとのことで、一旦、ご支援い…" at bounding box center [592, 208] width 476 height 106
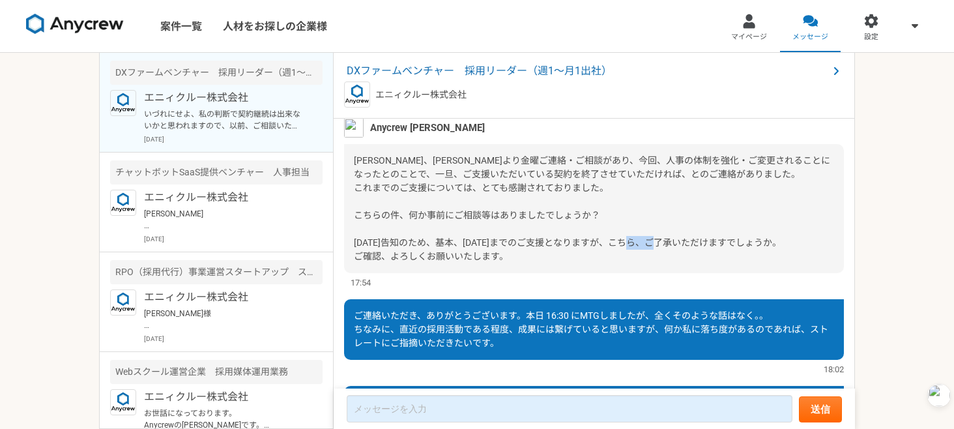
drag, startPoint x: 373, startPoint y: 285, endPoint x: 480, endPoint y: 285, distance: 106.8
click at [414, 261] on span "[PERSON_NAME]、[PERSON_NAME]より金曜ご連絡・ご相談があり、今回、人事の体制を強化・ご変更されることになったとのことで、一旦、ご支援い…" at bounding box center [592, 208] width 476 height 106
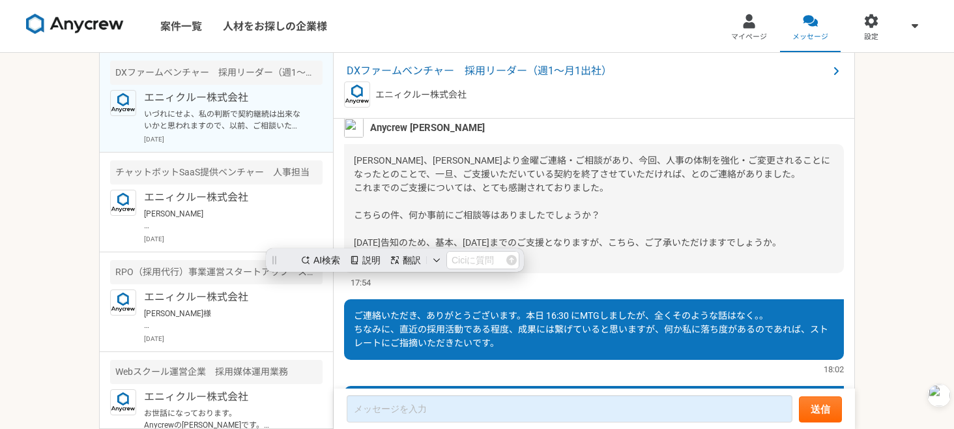
click at [485, 261] on span "[PERSON_NAME]、[PERSON_NAME]より金曜ご連絡・ご相談があり、今回、人事の体制を強化・ご変更されることになったとのことで、一旦、ご支援い…" at bounding box center [592, 208] width 476 height 106
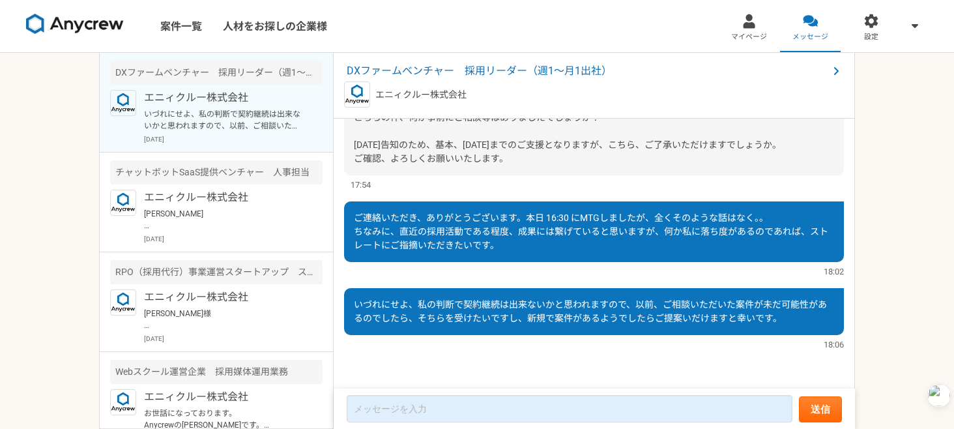
scroll to position [1366, 0]
click at [538, 350] on div "18:06" at bounding box center [594, 344] width 500 height 12
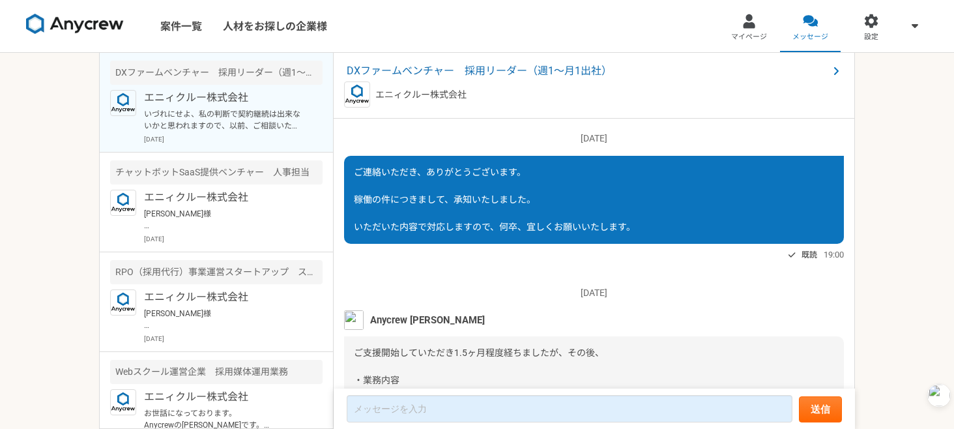
scroll to position [1366, 0]
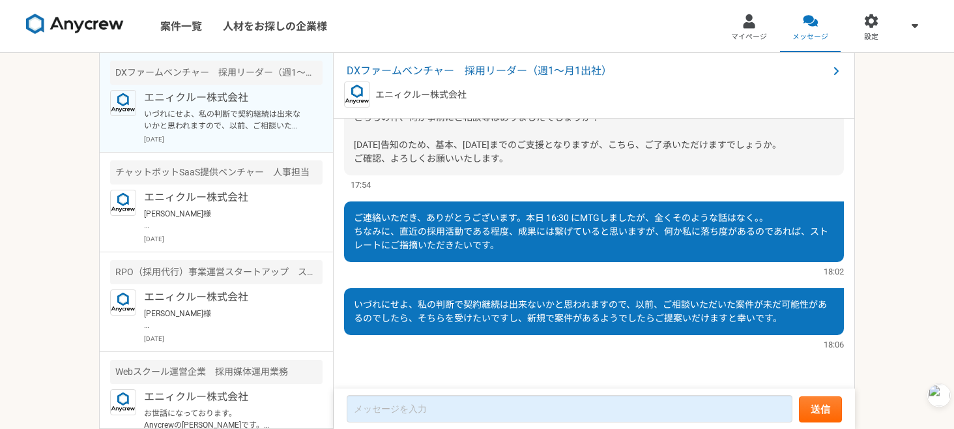
click at [483, 207] on div "ご連絡いただき、ありがとうございます。本日 16:30 にMTGしましたが、全くそのような話はなく。。 ちなみに、直近の採用活動である程度、成果には繋げている…" at bounding box center [594, 231] width 500 height 61
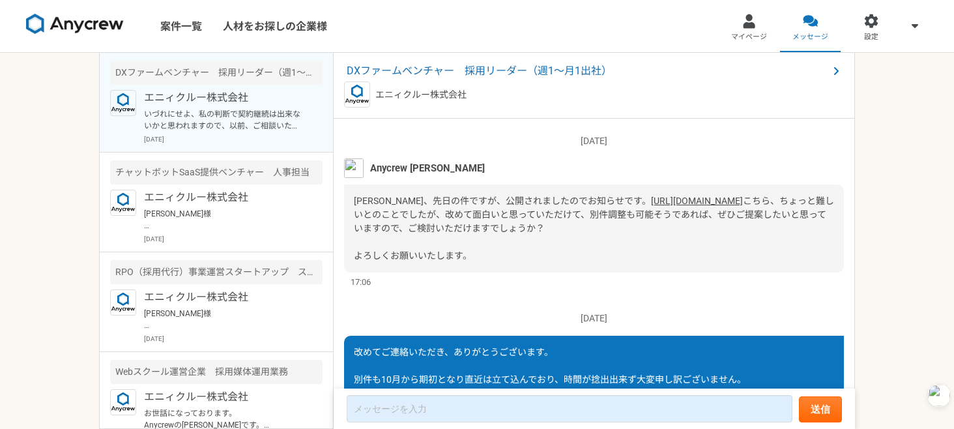
scroll to position [854, 0]
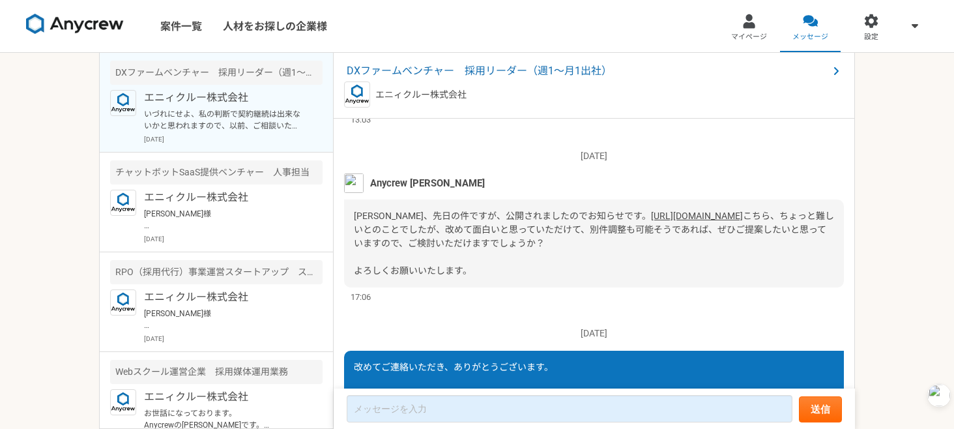
click at [651, 221] on link "[URL][DOMAIN_NAME]" at bounding box center [697, 215] width 92 height 10
click at [536, 67] on span "DXファームベンチャー　採用リーダー（週1〜月1出社）" at bounding box center [587, 71] width 481 height 16
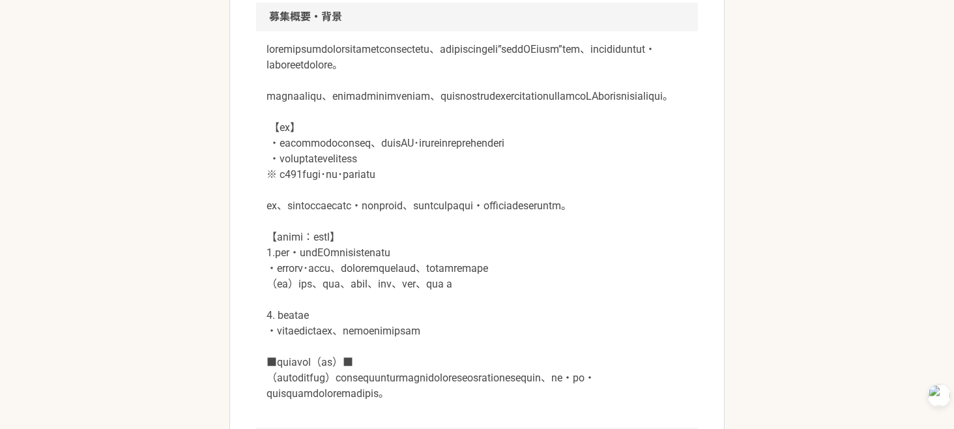
scroll to position [418, 0]
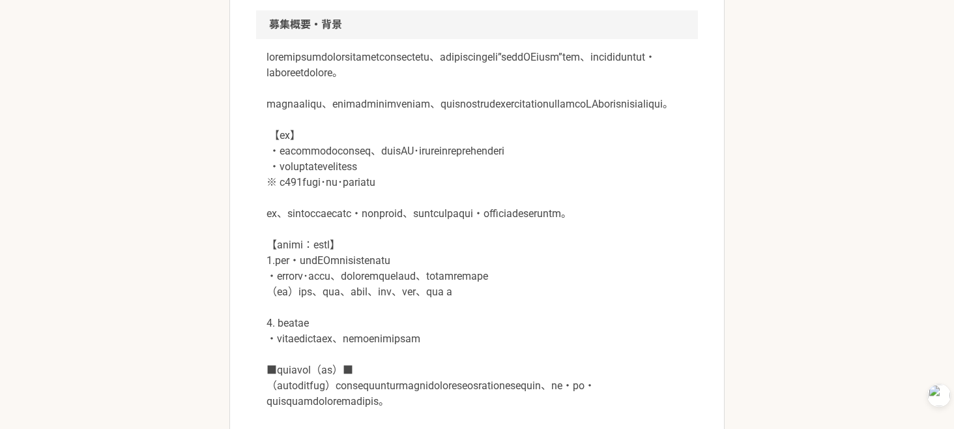
click at [434, 354] on p at bounding box center [476, 230] width 421 height 360
click at [418, 235] on p at bounding box center [476, 230] width 421 height 360
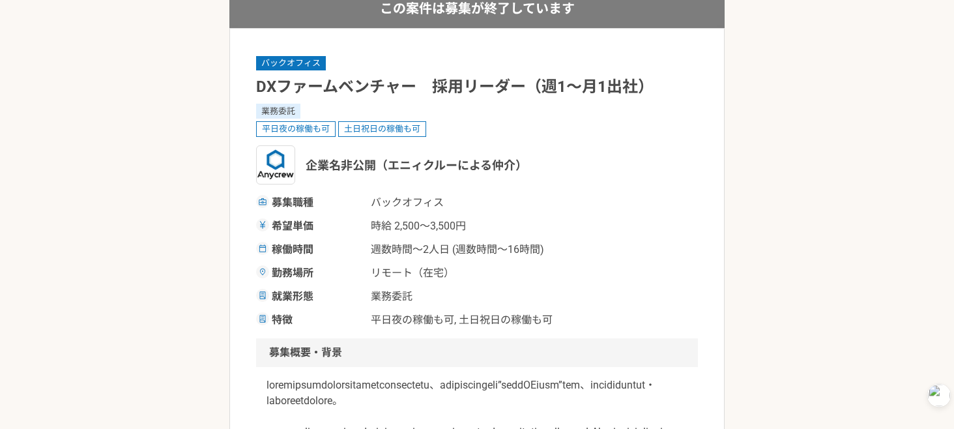
scroll to position [0, 0]
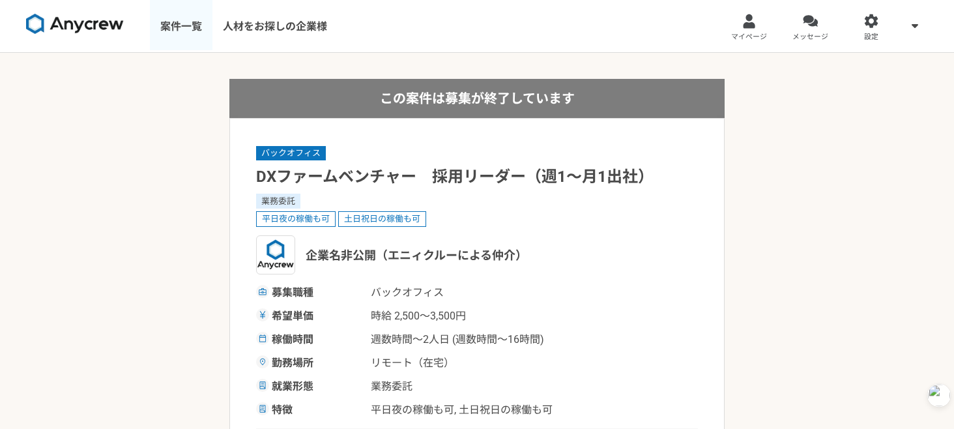
click at [186, 20] on link "案件一覧" at bounding box center [181, 26] width 63 height 52
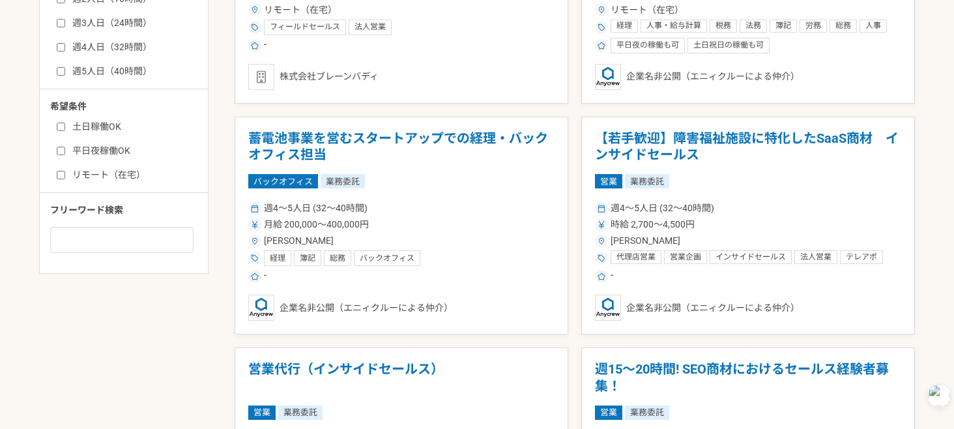
scroll to position [634, 0]
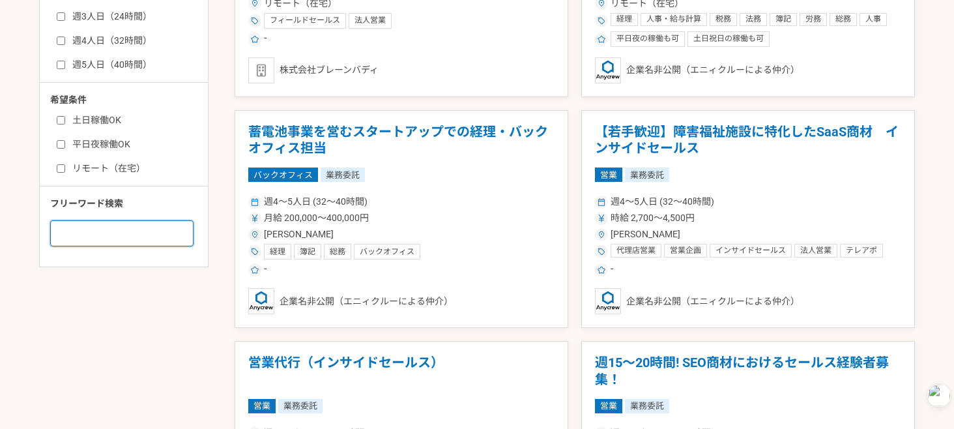
click at [104, 236] on input at bounding box center [121, 233] width 143 height 26
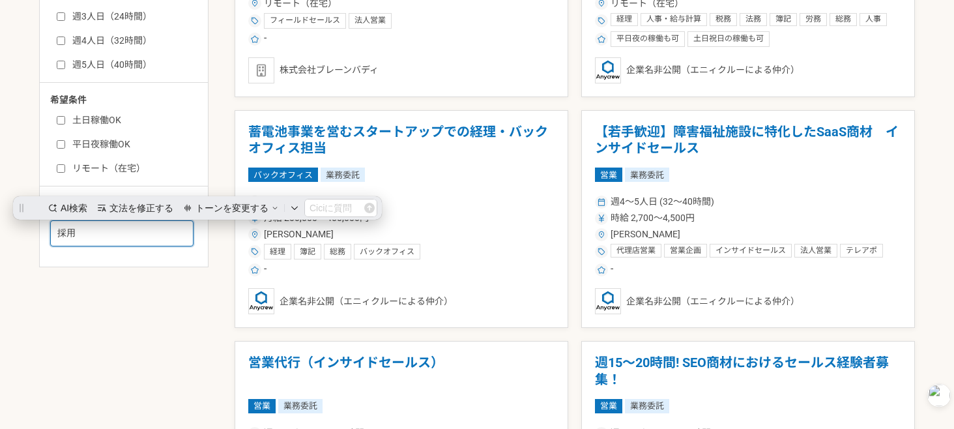
scroll to position [0, 0]
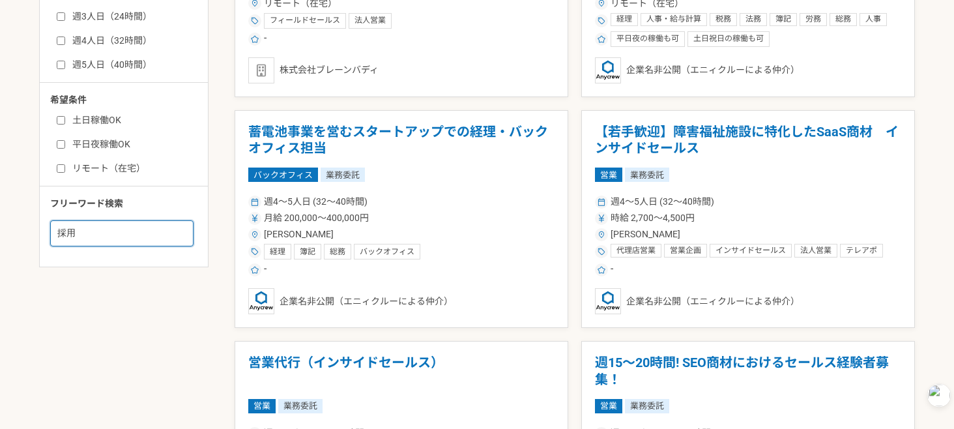
type input "採用"
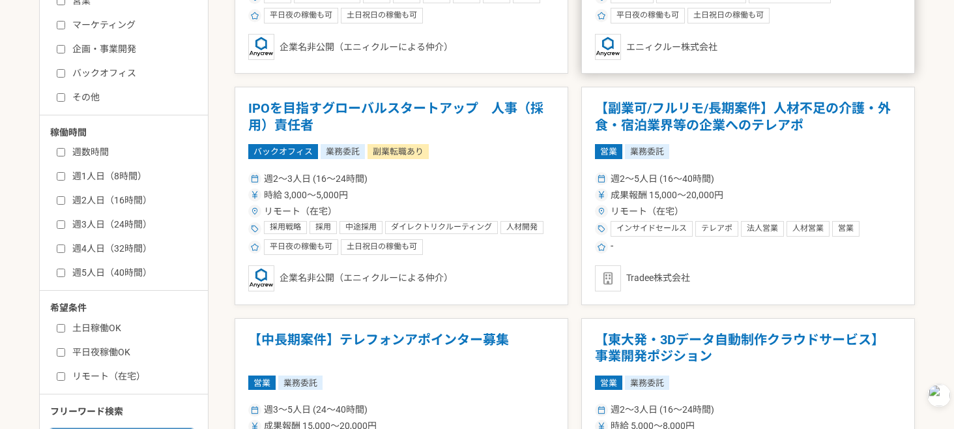
scroll to position [430, 0]
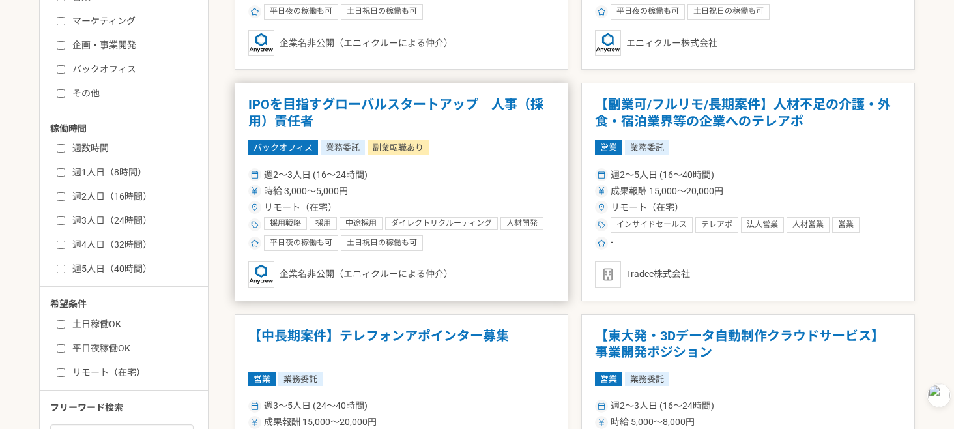
click at [496, 162] on article "IPOを目指すグローバルスタートアップ　人事（採用）責任者 バックオフィス 業務委託 副業転職あり 週2〜3人日 (16〜24時間) 時給 3,000〜5,0…" at bounding box center [402, 192] width 334 height 218
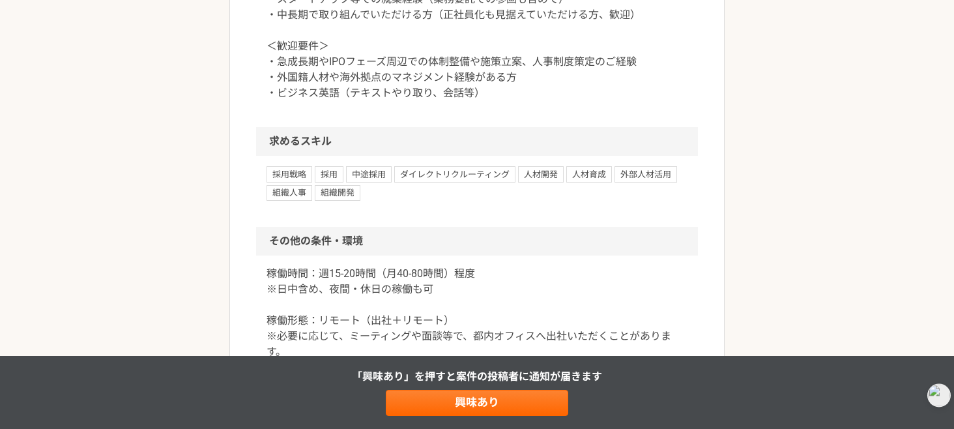
scroll to position [1355, 0]
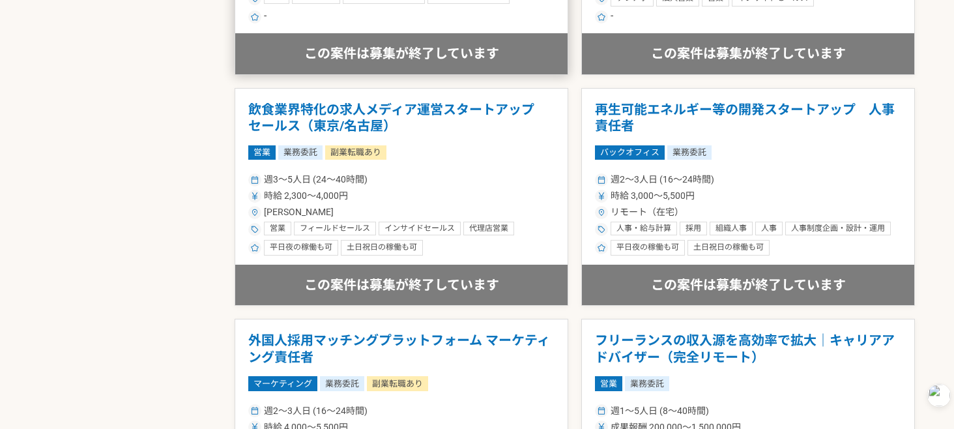
scroll to position [2046, 0]
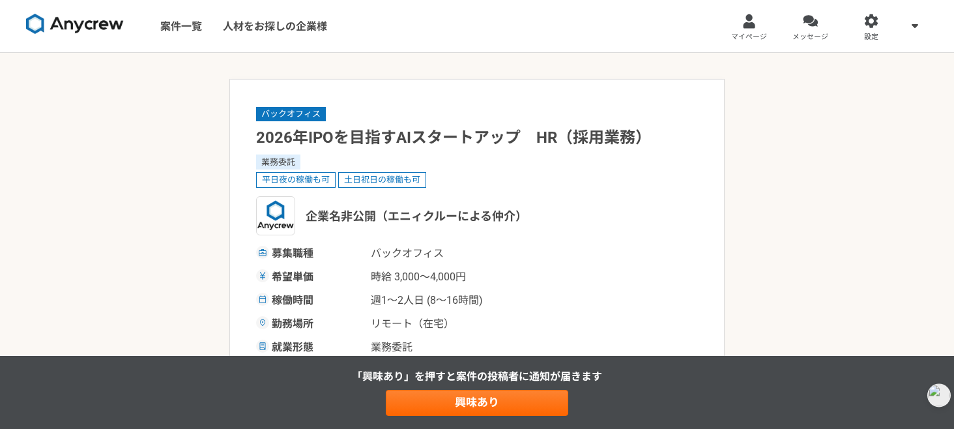
click at [597, 199] on div "企業名非公開（エニィクルーによる仲介）" at bounding box center [477, 215] width 442 height 39
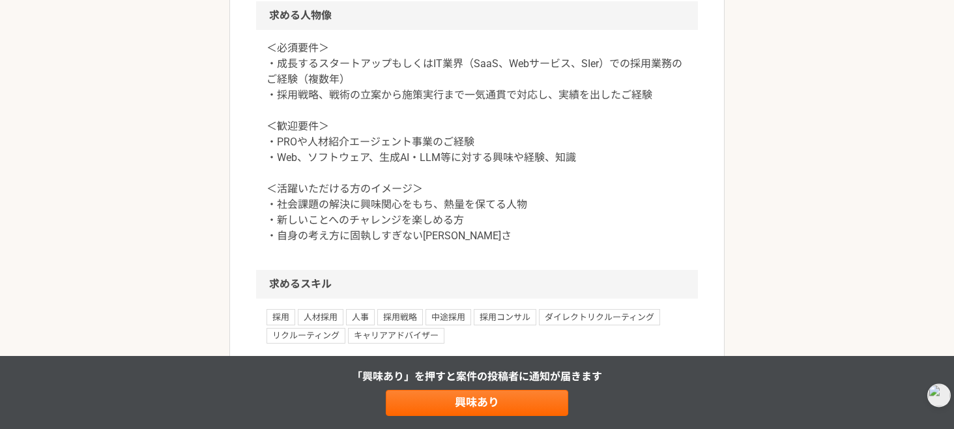
scroll to position [1038, 0]
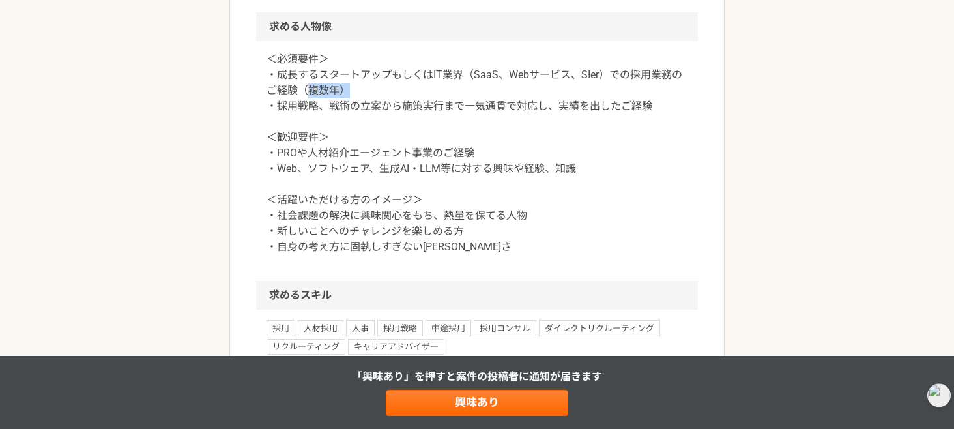
drag, startPoint x: 307, startPoint y: 122, endPoint x: 366, endPoint y: 131, distance: 59.2
click at [366, 131] on p "＜必須要件＞ ・成長するスタートアップもしくはIT業界（SaaS、Webサービス、SIer）での採用業務のご経験（複数年） ・採用戦略、戦術の立案から施策実行…" at bounding box center [476, 152] width 421 height 203
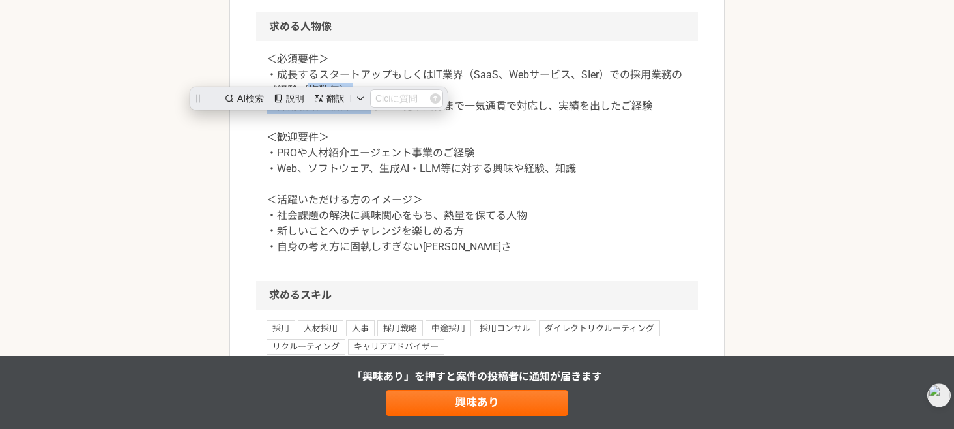
scroll to position [0, 0]
click at [366, 131] on p "＜必須要件＞ ・成長するスタートアップもしくはIT業界（SaaS、Webサービス、SIer）での採用業務のご経験（複数年） ・採用戦略、戦術の立案から施策実行…" at bounding box center [476, 152] width 421 height 203
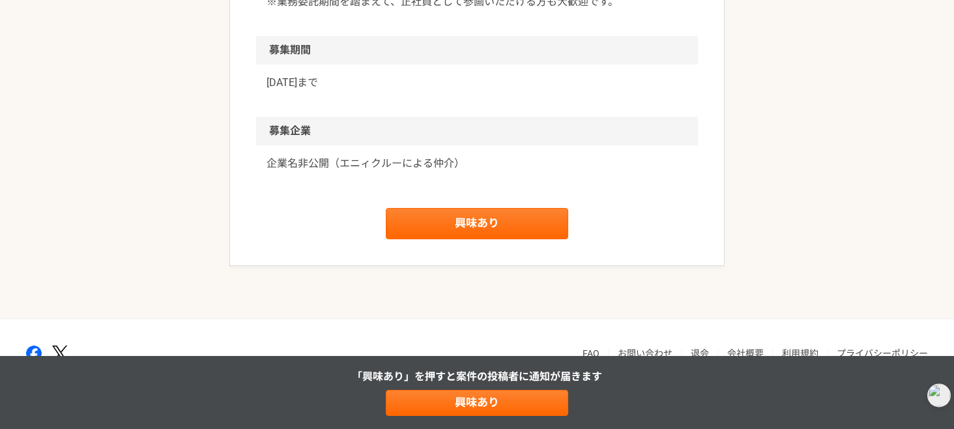
scroll to position [1632, 0]
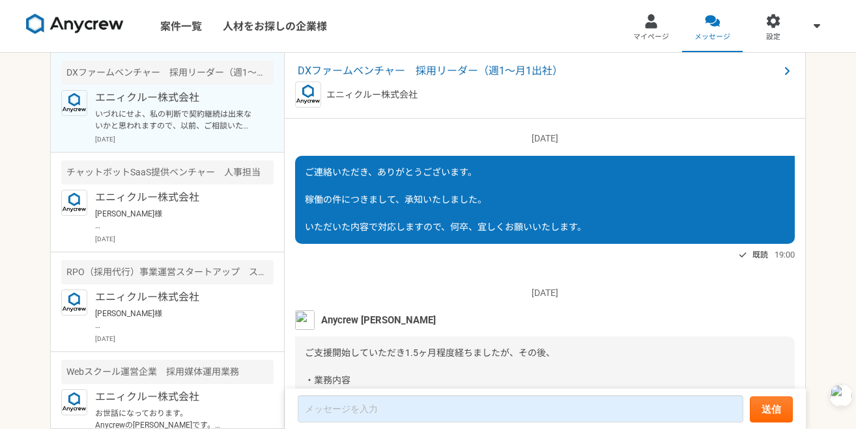
scroll to position [1372, 0]
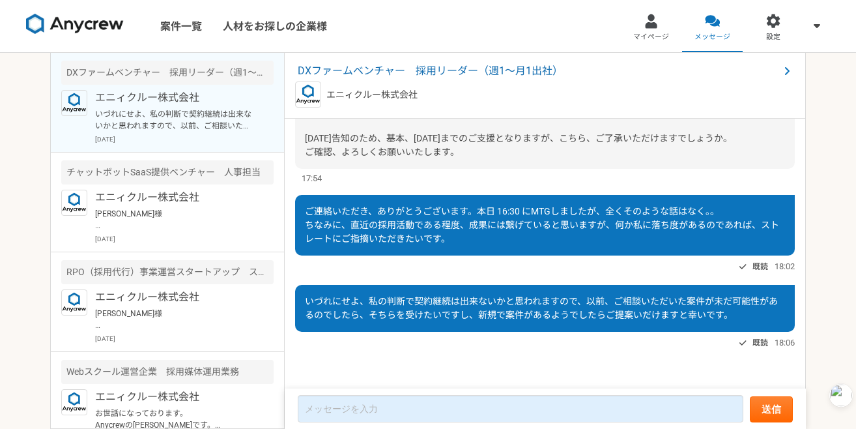
click at [630, 247] on div "ご連絡いただき、ありがとうございます。本日 16:30 にMTGしましたが、全くそのような話はなく。。 ちなみに、直近の採用活動である程度、成果には繋げている…" at bounding box center [545, 225] width 500 height 61
drag, startPoint x: 493, startPoint y: 210, endPoint x: 634, endPoint y: 210, distance: 140.7
click at [633, 210] on span "ご連絡いただき、ありがとうございます。本日 16:30 にMTGしましたが、全くそのような話はなく。。 ちなみに、直近の採用活動である程度、成果には繋げている…" at bounding box center [542, 225] width 474 height 38
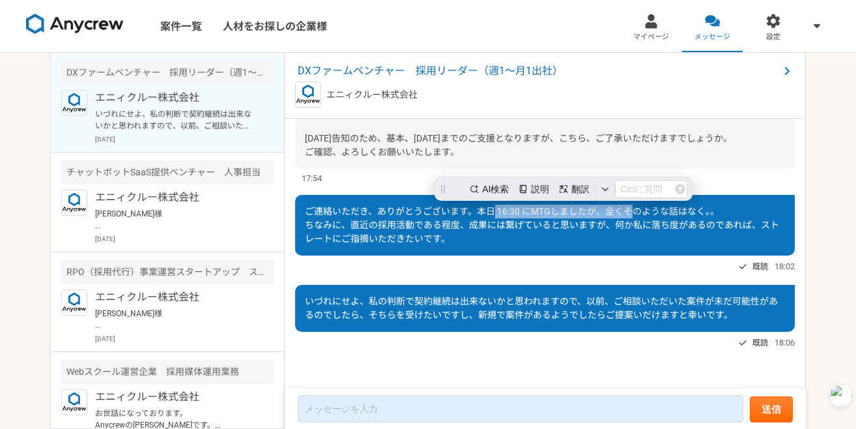
scroll to position [0, 0]
click at [634, 210] on span "ご連絡いただき、ありがとうございます。本日 16:30 にMTGしましたが、全くそのような話はなく。。 ちなみに、直近の採用活動である程度、成果には繋げている…" at bounding box center [542, 225] width 474 height 38
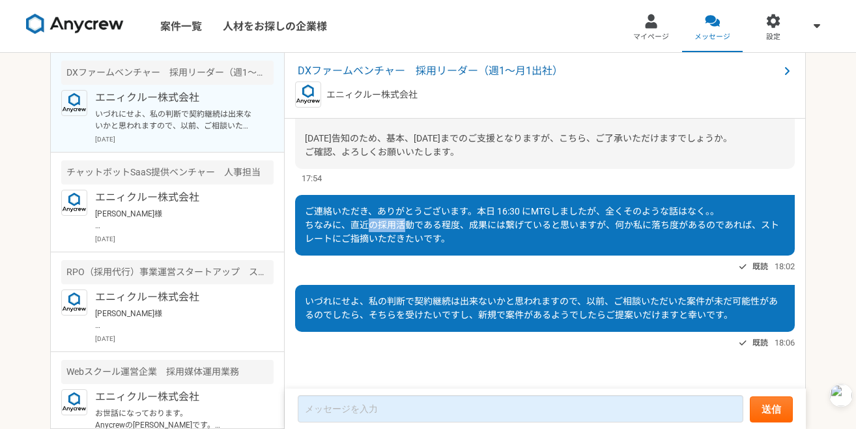
drag, startPoint x: 371, startPoint y: 226, endPoint x: 410, endPoint y: 226, distance: 39.1
click at [406, 226] on span "ご連絡いただき、ありがとうございます。本日 16:30 にMTGしましたが、全くそのような話はなく。。 ちなみに、直近の採用活動である程度、成果には繋げている…" at bounding box center [542, 225] width 474 height 38
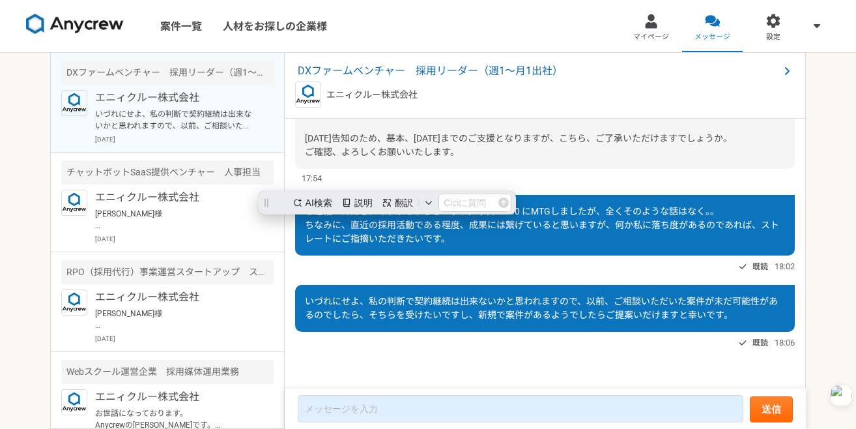
click at [463, 223] on span "ご連絡いただき、ありがとうございます。本日 16:30 にMTGしましたが、全くそのような話はなく。。 ちなみに、直近の採用活動である程度、成果には繋げている…" at bounding box center [542, 225] width 474 height 38
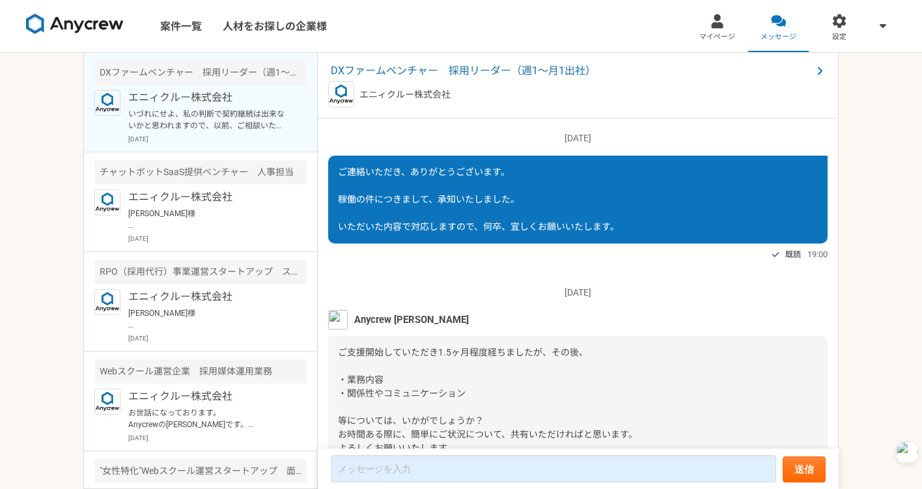
scroll to position [1311, 0]
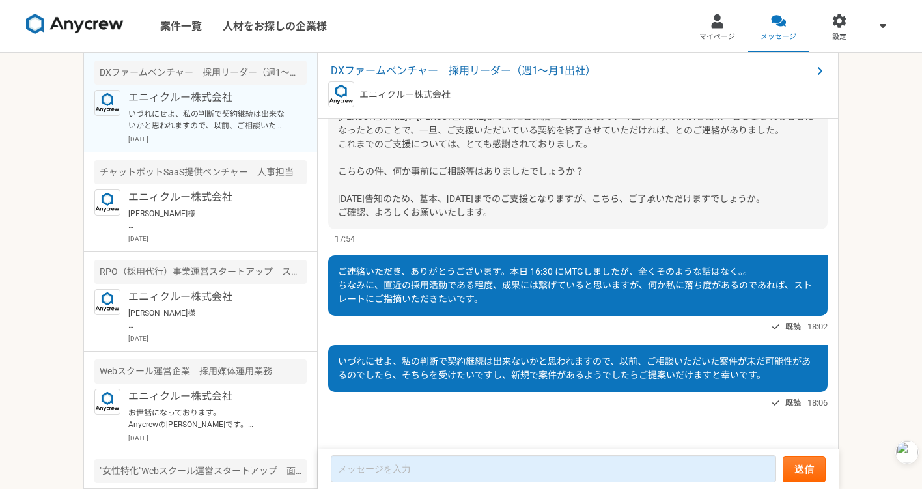
click at [602, 309] on div "ご連絡いただき、ありがとうございます。本日 16:30 にMTGしましたが、全くそのような話はなく。。 ちなみに、直近の採用活動である程度、成果には繋げている…" at bounding box center [578, 285] width 500 height 61
click at [565, 74] on span "DXファームベンチャー　採用リーダー（週1〜月1出社）" at bounding box center [571, 71] width 481 height 16
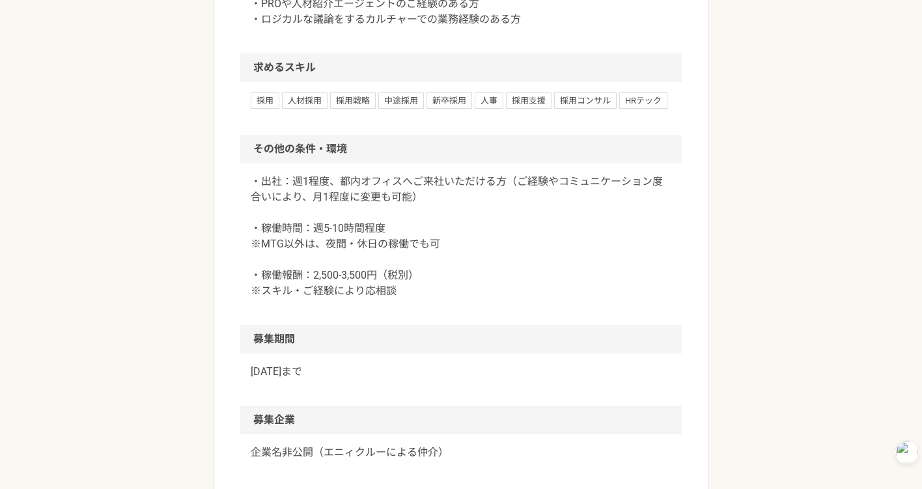
scroll to position [1350, 0]
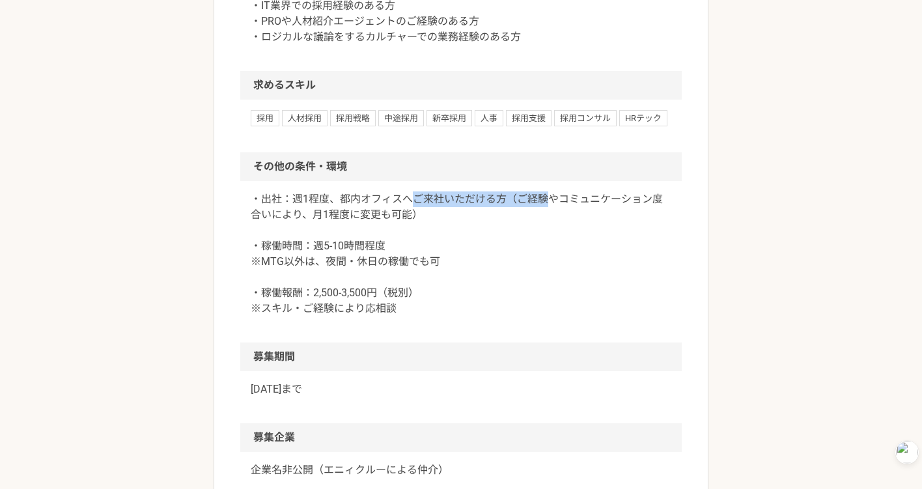
drag, startPoint x: 416, startPoint y: 277, endPoint x: 552, endPoint y: 275, distance: 136.2
click at [552, 276] on p "・出社：週1程度、都内オフィスへご来社いただける方（ご経験やコミュニケーション度合いにより、月1程度に変更も可能） ・稼働時間：週5-10時間程度 ※MTG以…" at bounding box center [461, 254] width 421 height 125
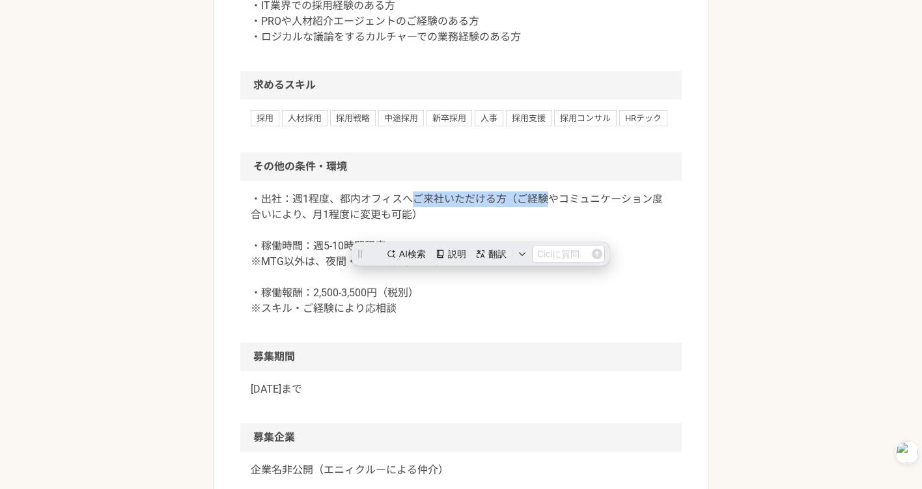
scroll to position [0, 0]
click at [552, 275] on p "・出社：週1程度、都内オフィスへご来社いただける方（ご経験やコミュニケーション度合いにより、月1程度に変更も可能） ・稼働時間：週5-10時間程度 ※MTG以…" at bounding box center [461, 254] width 421 height 125
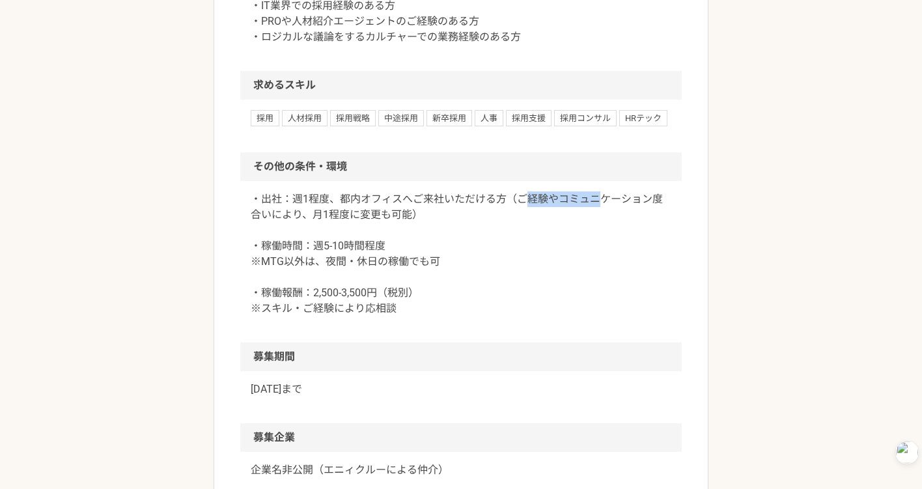
drag, startPoint x: 529, startPoint y: 275, endPoint x: 599, endPoint y: 274, distance: 70.4
click at [599, 275] on p "・出社：週1程度、都内オフィスへご来社いただける方（ご経験やコミュニケーション度合いにより、月1程度に変更も可能） ・稼働時間：週5-10時間程度 ※MTG以…" at bounding box center [461, 254] width 421 height 125
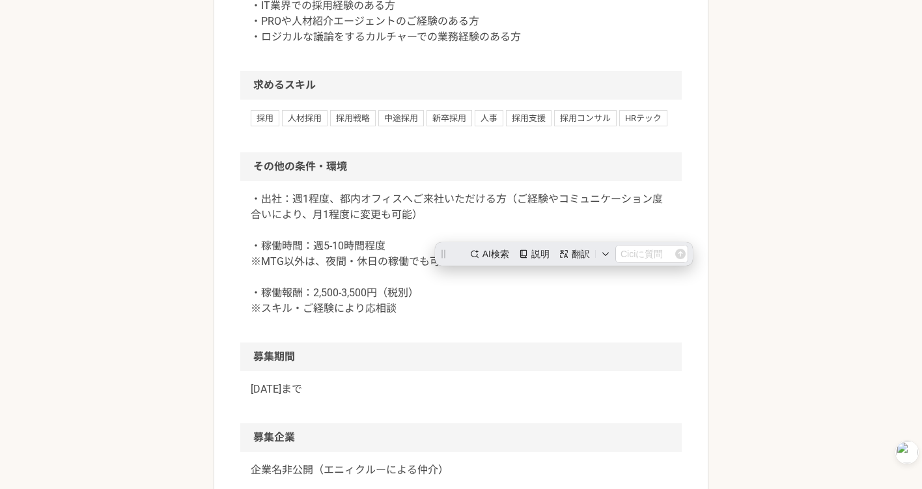
click at [591, 289] on p "・出社：週1程度、都内オフィスへご来社いただける方（ご経験やコミュニケーション度合いにより、月1程度に変更も可能） ・稼働時間：週5-10時間程度 ※MTG以…" at bounding box center [461, 254] width 421 height 125
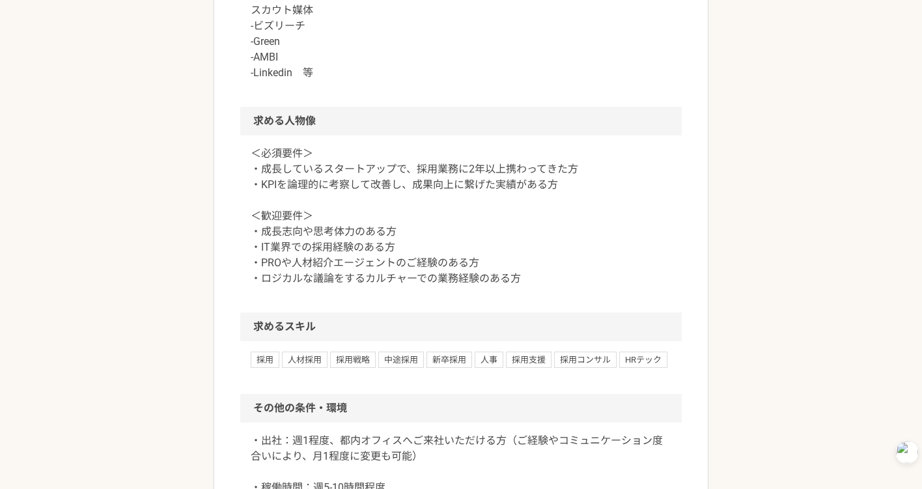
scroll to position [1094, 0]
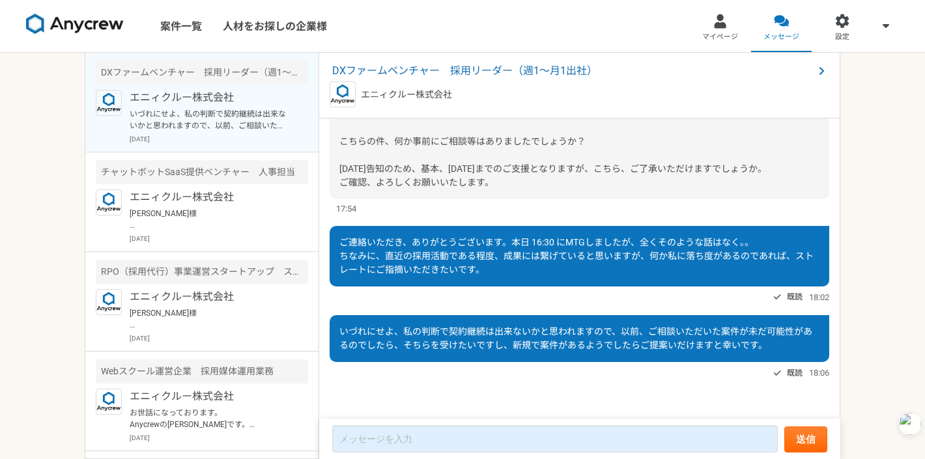
scroll to position [6515, 0]
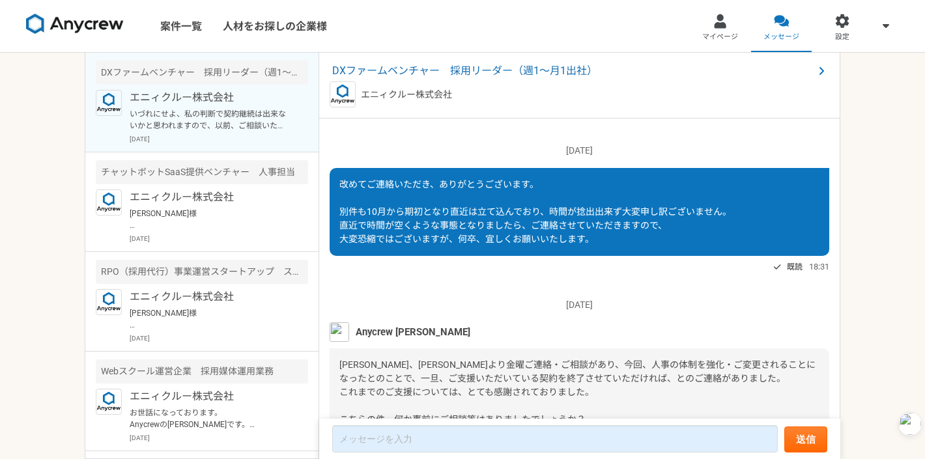
scroll to position [1038, 0]
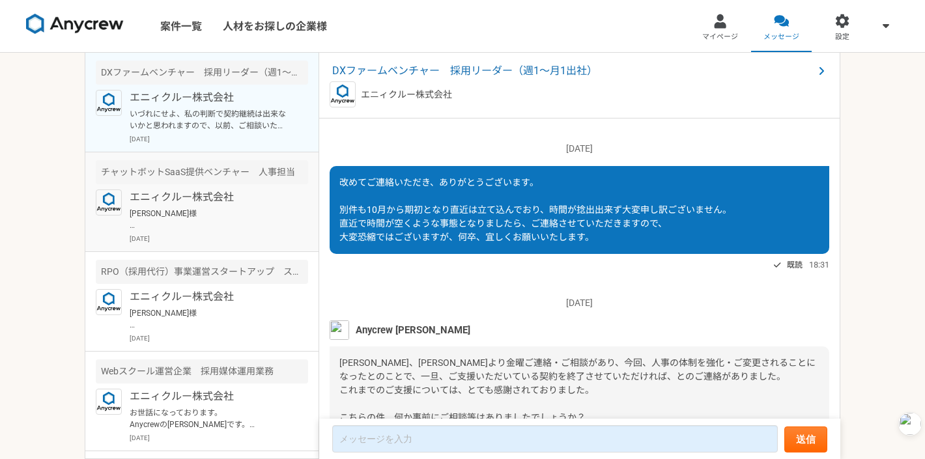
click at [245, 192] on p "エニィクルー株式会社" at bounding box center [210, 198] width 161 height 16
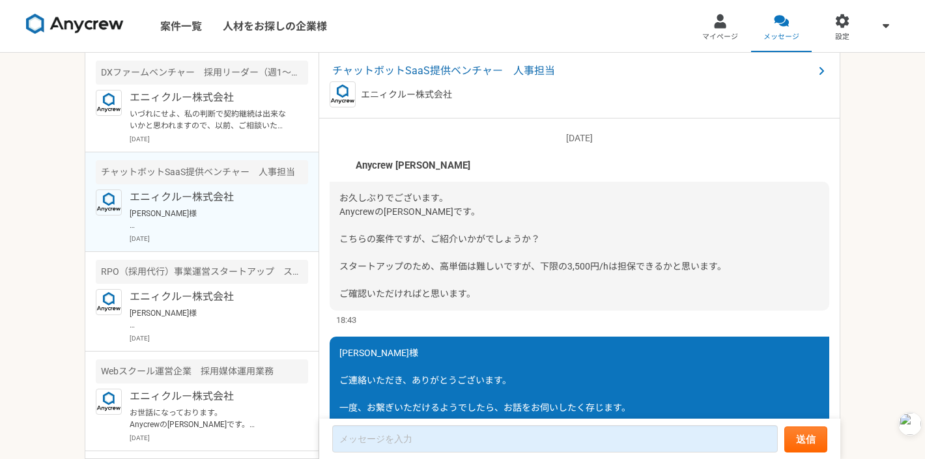
scroll to position [490, 0]
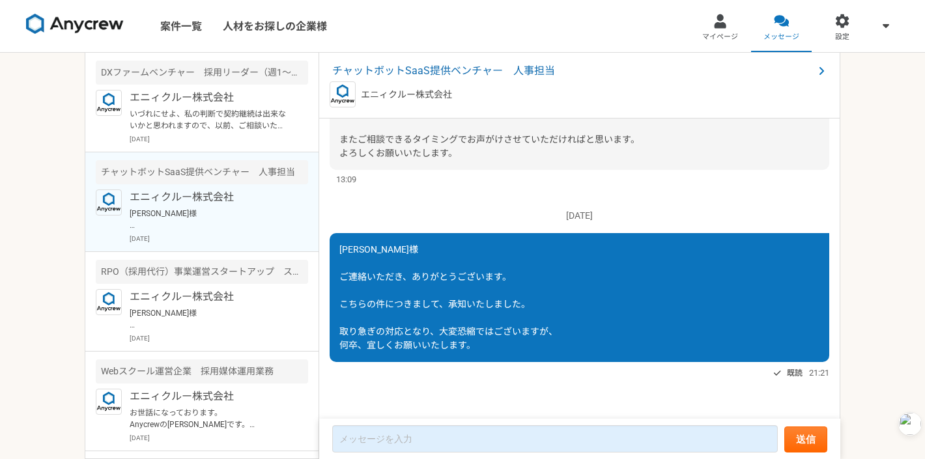
click at [440, 308] on span "[PERSON_NAME]様 ご連絡いただき、ありがとうございます。 こちらの件につきまして、承知いたしました。 取り急ぎの対応となり、大変恐縮ではございます…" at bounding box center [448, 297] width 218 height 106
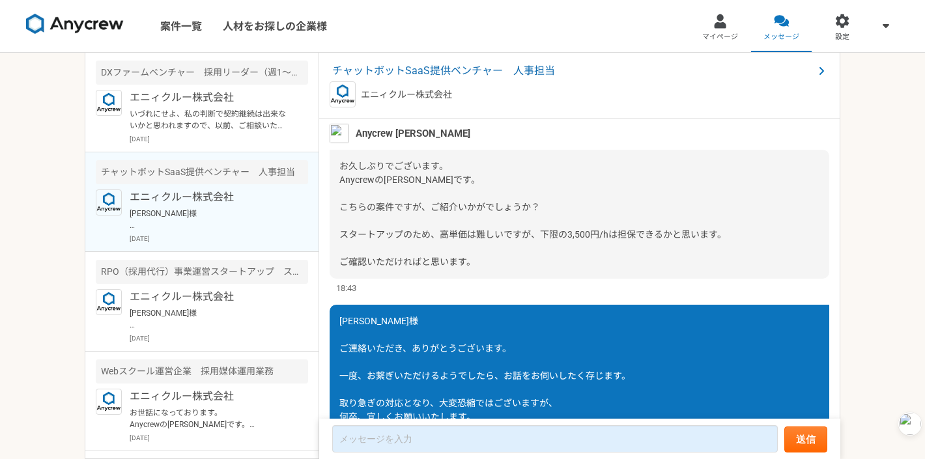
scroll to position [0, 0]
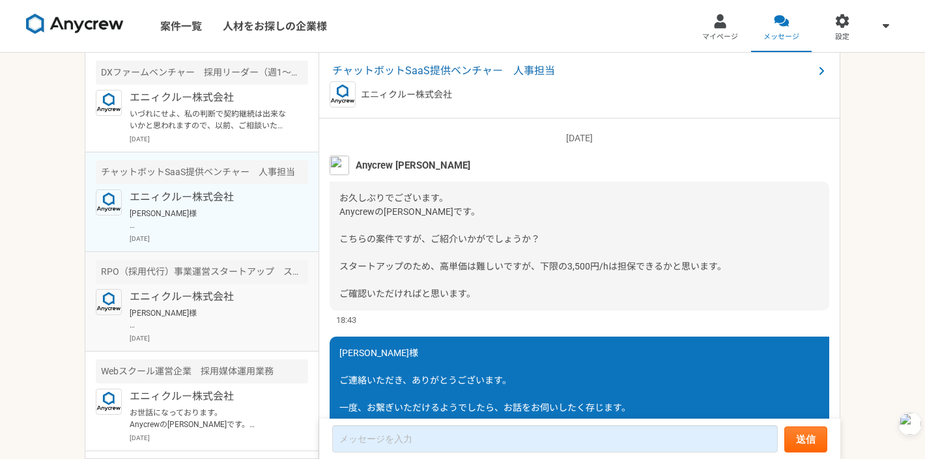
click at [256, 302] on p "エニィクルー株式会社" at bounding box center [210, 297] width 161 height 16
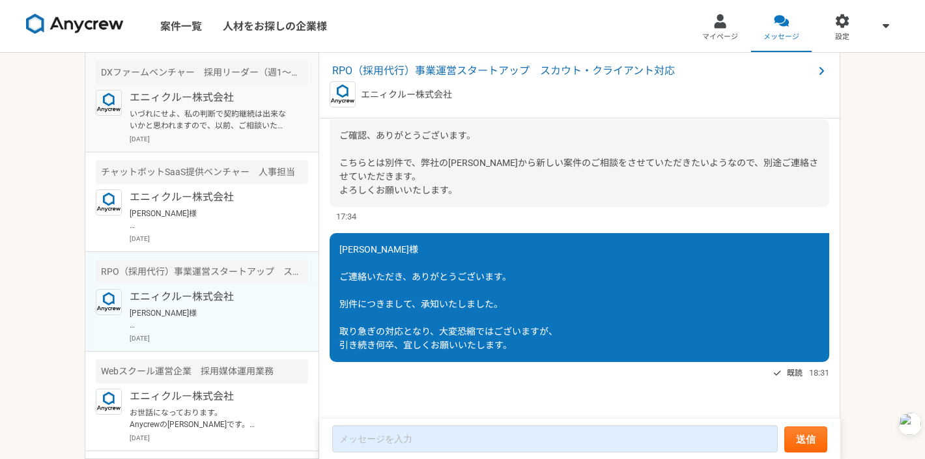
click at [253, 124] on p "いづれにせよ、私の判断で契約継続は出来ないかと思われますので、以前、ご相談いただいた案件が未だ可能性があるのでしたら、そちらを受けたいですし、新規で案件がある…" at bounding box center [210, 119] width 161 height 23
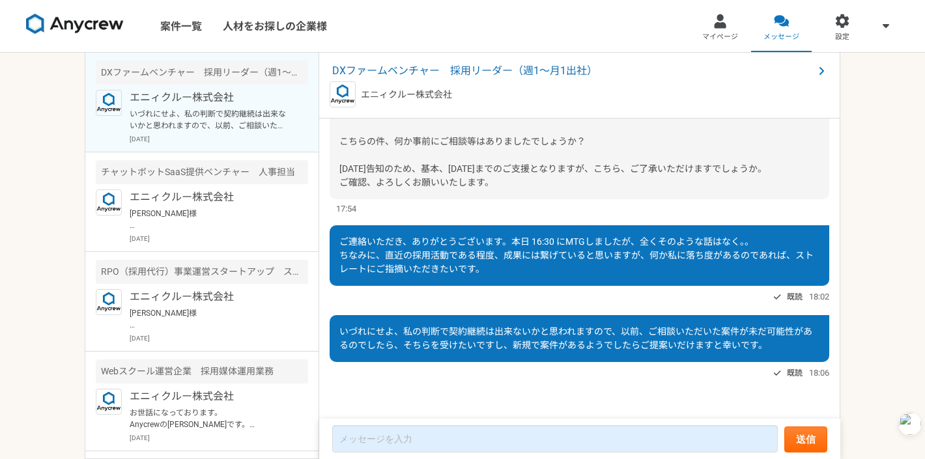
scroll to position [1341, 0]
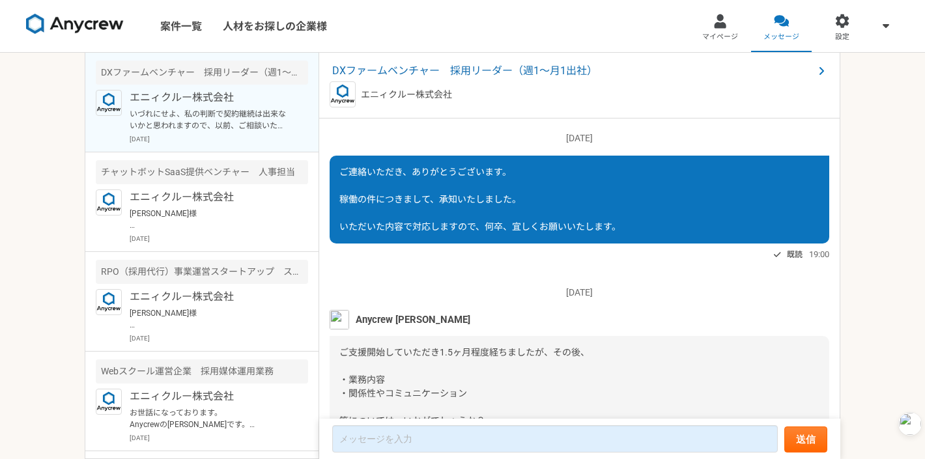
scroll to position [1341, 0]
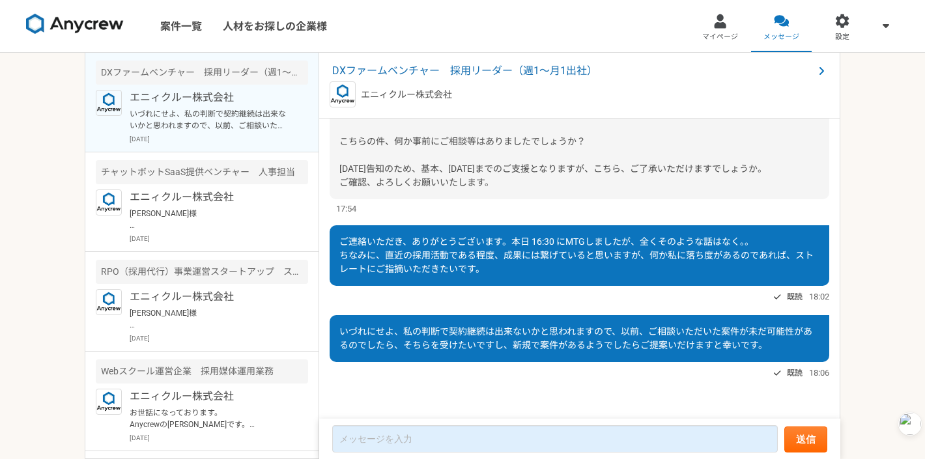
click at [410, 298] on div "既読 18:02" at bounding box center [580, 297] width 500 height 16
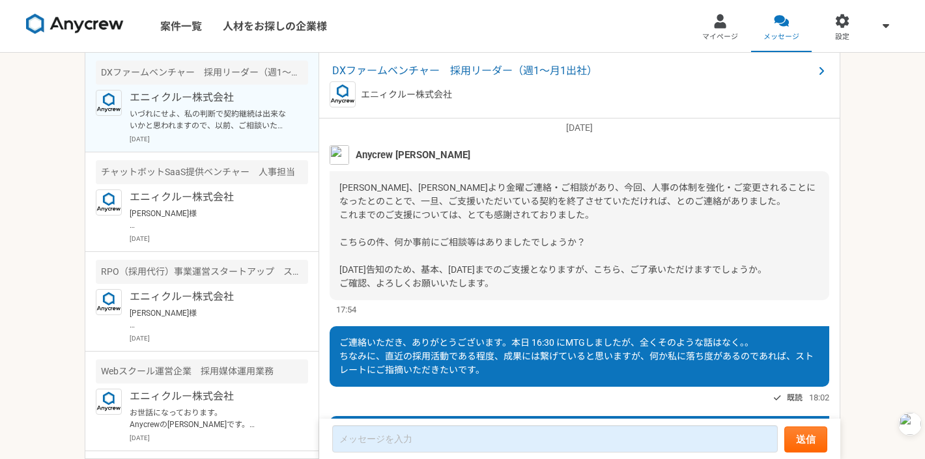
scroll to position [1206, 0]
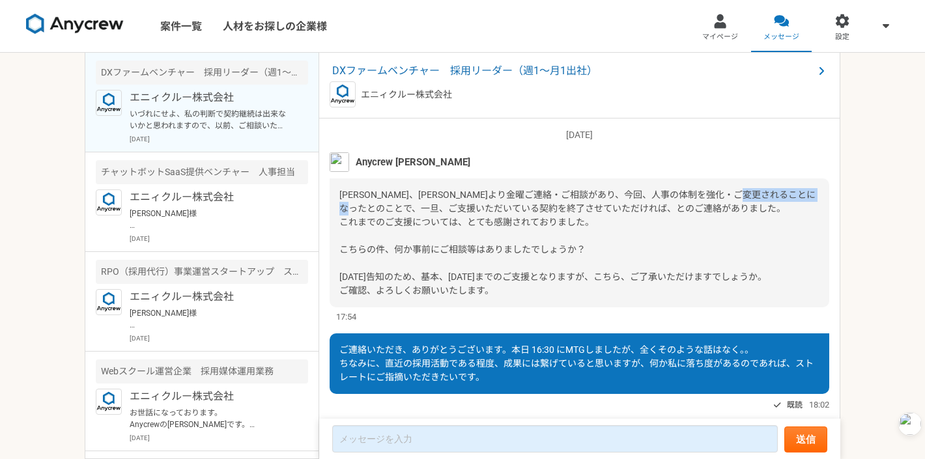
drag, startPoint x: 369, startPoint y: 234, endPoint x: 448, endPoint y: 232, distance: 78.2
click at [448, 232] on span "[PERSON_NAME]、[PERSON_NAME]より金曜ご連絡・ご相談があり、今回、人事の体制を強化・ご変更されることになったとのことで、一旦、ご支援い…" at bounding box center [577, 243] width 476 height 106
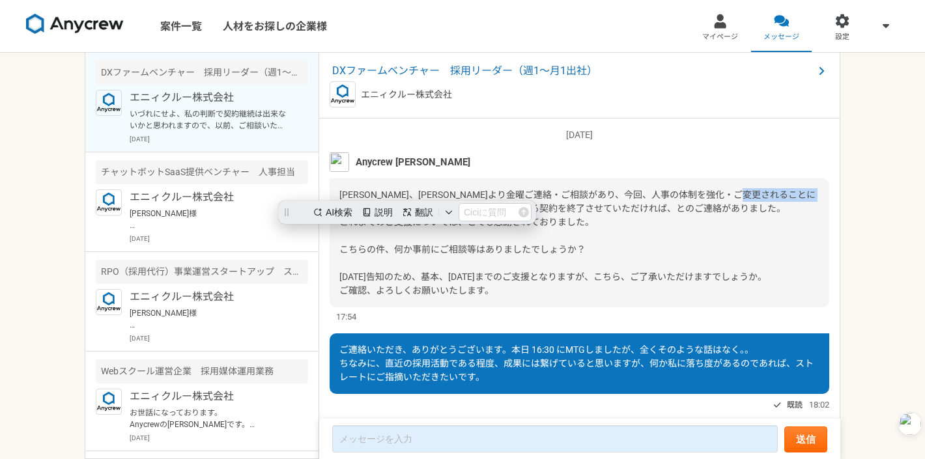
scroll to position [0, 0]
click at [448, 232] on span "[PERSON_NAME]、[PERSON_NAME]より金曜ご連絡・ご相談があり、今回、人事の体制を強化・ご変更されることになったとのことで、一旦、ご支援い…" at bounding box center [577, 243] width 476 height 106
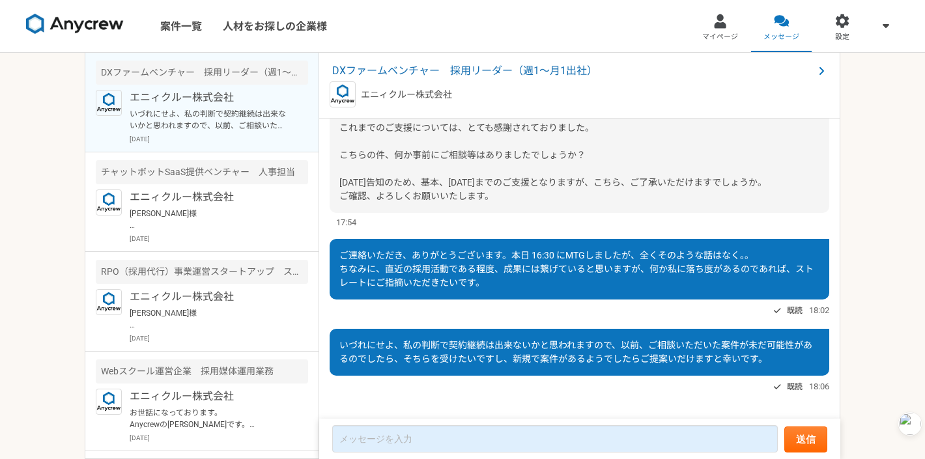
scroll to position [1308, 0]
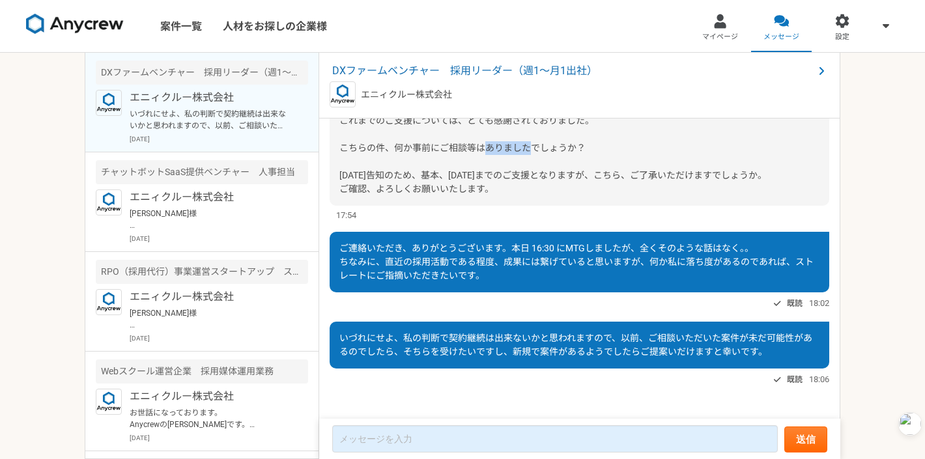
drag, startPoint x: 375, startPoint y: 204, endPoint x: 417, endPoint y: 205, distance: 42.3
click at [417, 194] on span "[PERSON_NAME]、[PERSON_NAME]より金曜ご連絡・ご相談があり、今回、人事の体制を強化・ご変更されることになったとのことで、一旦、ご支援い…" at bounding box center [577, 141] width 476 height 106
click at [438, 259] on div "ご連絡いただき、ありがとうございます。本日 16:30 にMTGしましたが、全くそのような話はなく。。 ちなみに、直近の採用活動である程度、成果には繋げている…" at bounding box center [580, 262] width 500 height 61
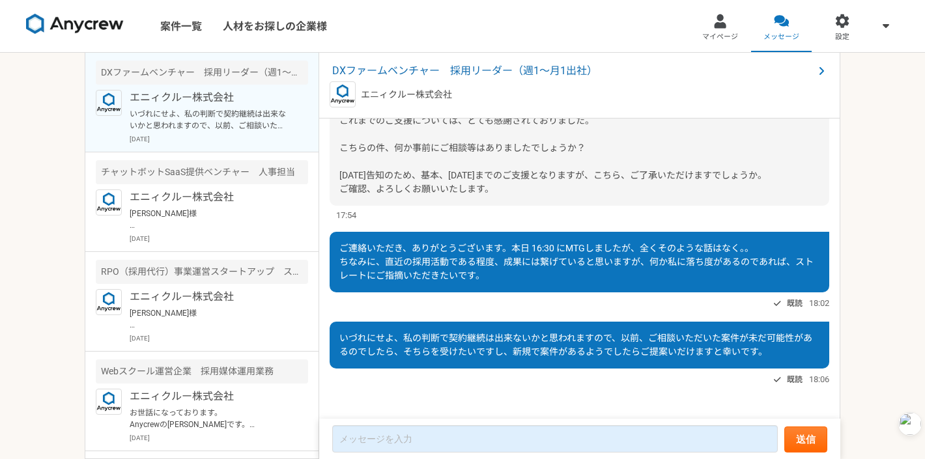
scroll to position [1341, 0]
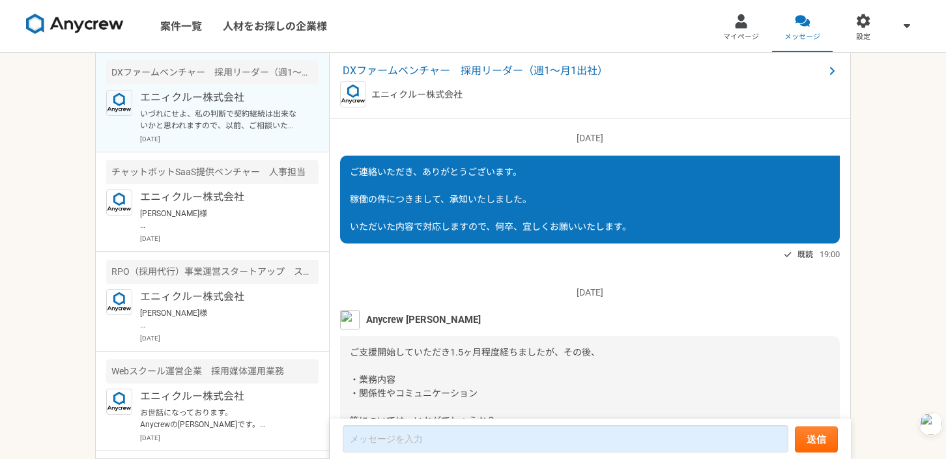
scroll to position [1341, 0]
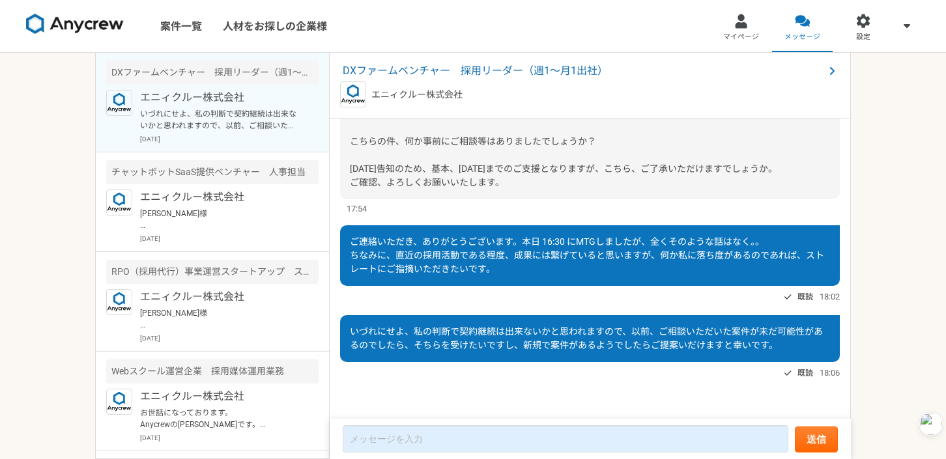
click at [570, 290] on div "既読 18:02" at bounding box center [590, 297] width 500 height 16
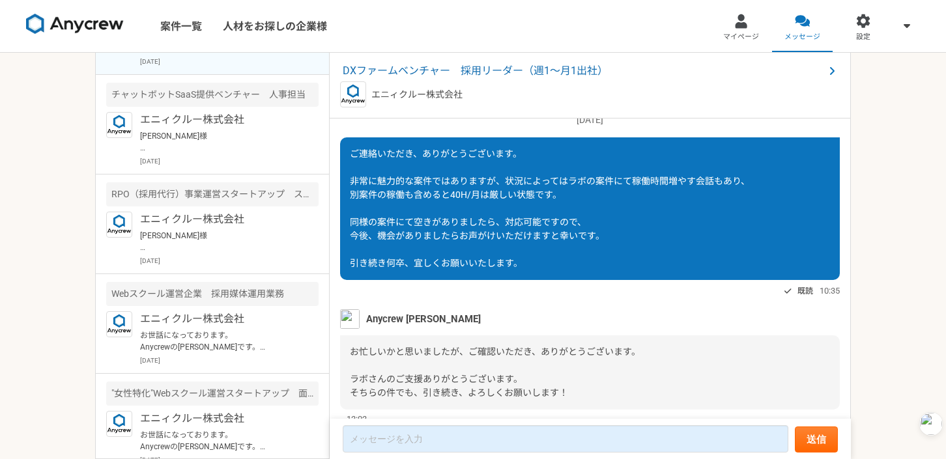
scroll to position [0, 0]
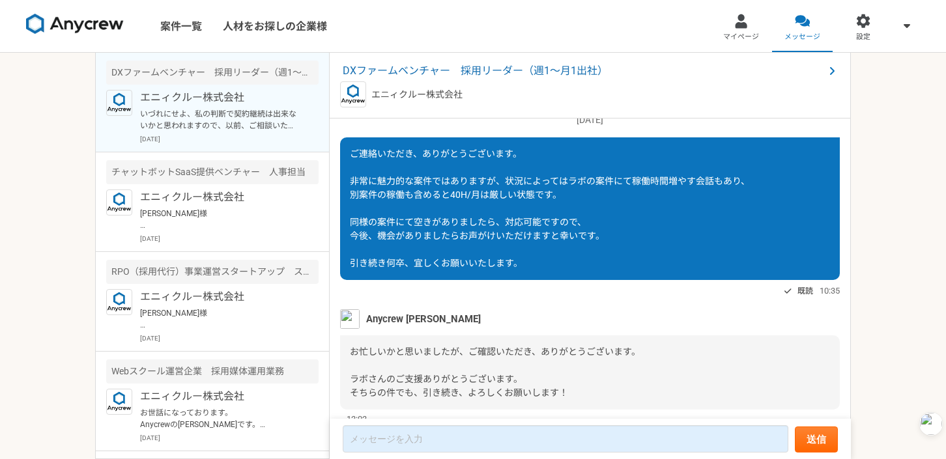
click at [108, 23] on img at bounding box center [75, 24] width 98 height 21
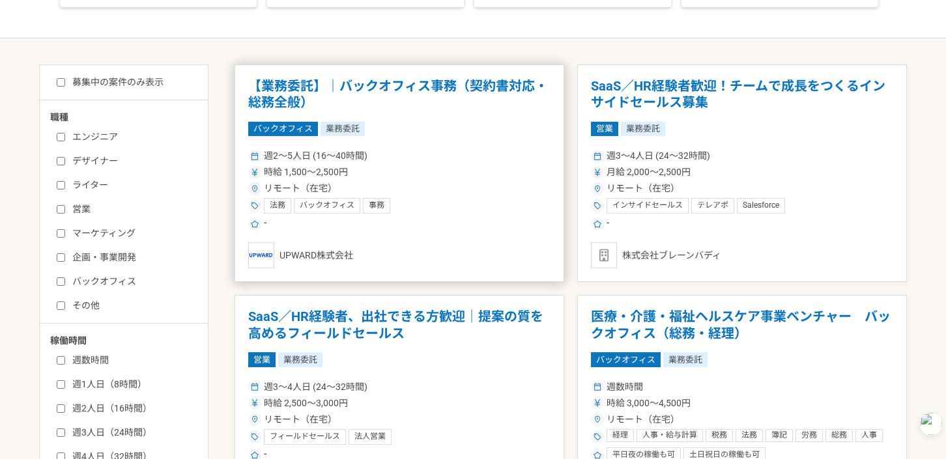
scroll to position [211, 0]
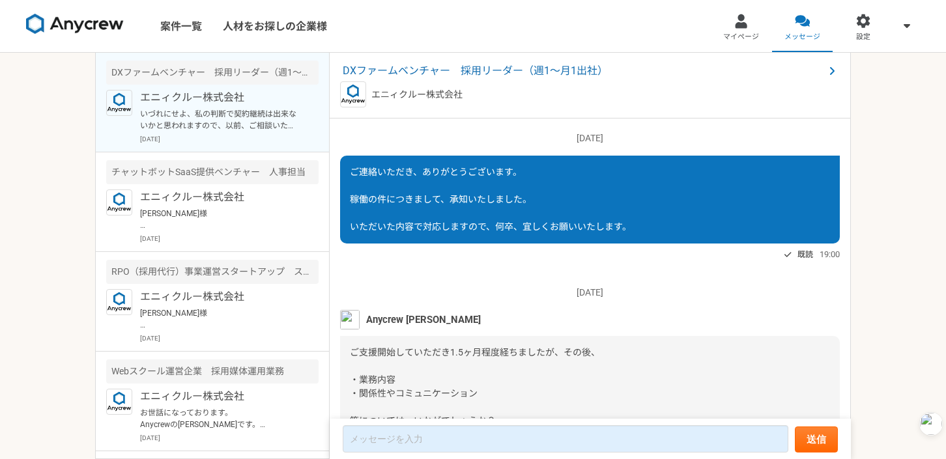
scroll to position [1341, 0]
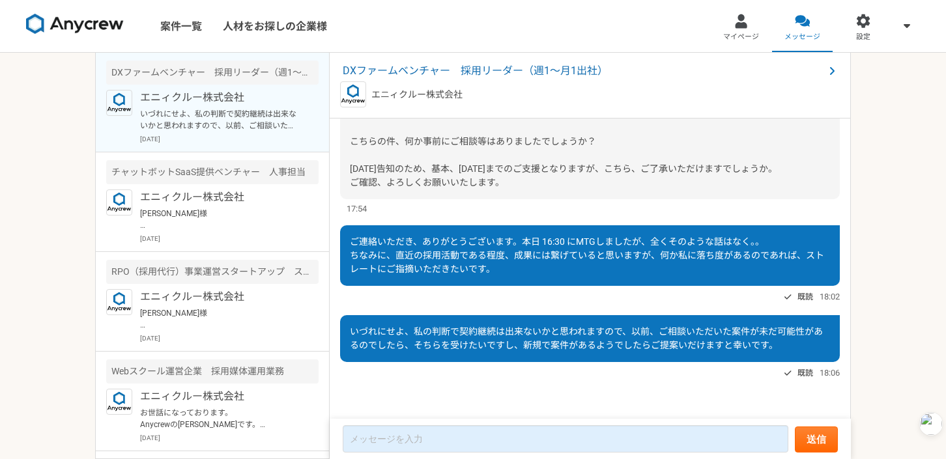
click at [524, 375] on div "既読 18:06" at bounding box center [590, 373] width 500 height 16
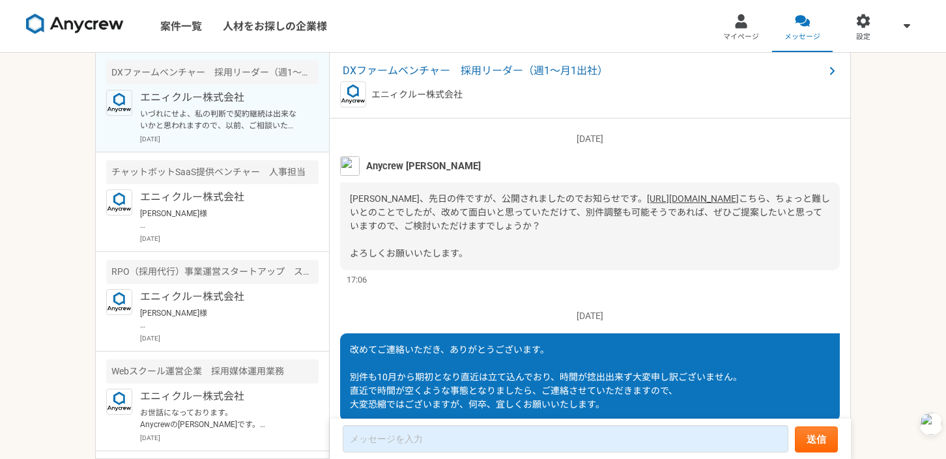
scroll to position [844, 0]
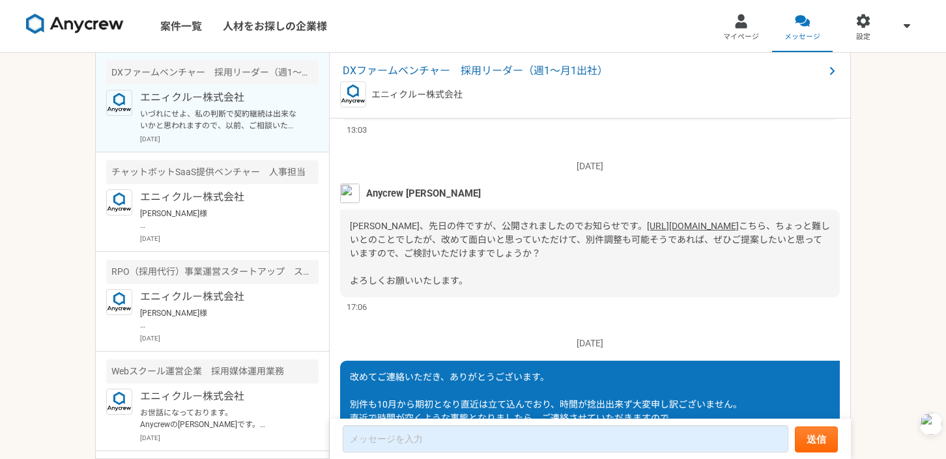
click at [647, 231] on link "[URL][DOMAIN_NAME]" at bounding box center [693, 226] width 92 height 10
click at [668, 296] on div "五十嵐さん、先日の件ですが、公開されましたのでお知らせです。 https://app.any-crew.com/offers/2758 こちら、ちょっと難しい…" at bounding box center [590, 254] width 500 height 88
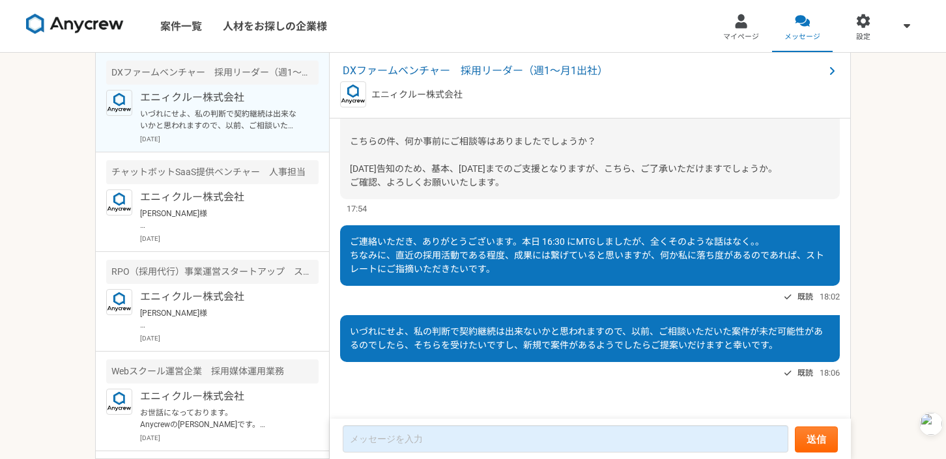
scroll to position [1331, 0]
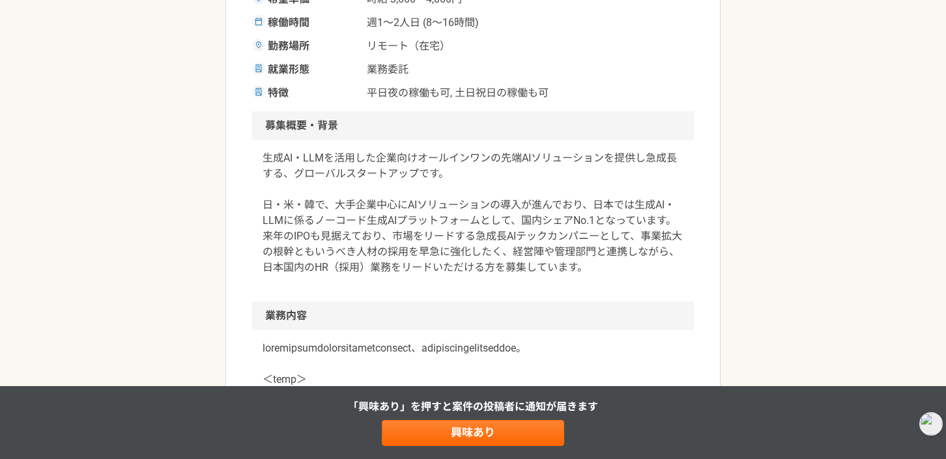
scroll to position [292, 0]
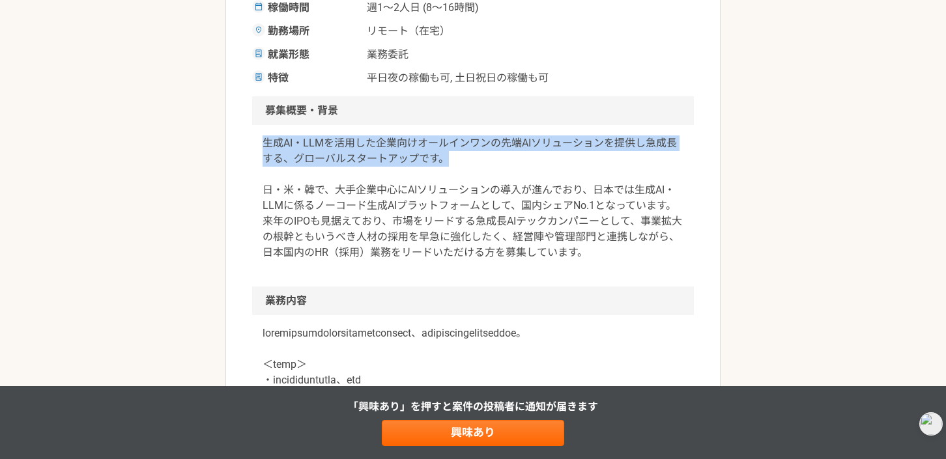
drag, startPoint x: 261, startPoint y: 142, endPoint x: 537, endPoint y: 162, distance: 276.2
click at [537, 162] on div "生成AI・LLMを活用した企業向けオールインワンの先端AIソリューションを提供し急成長する、グローバルスタートアップです。 日・米・韓で、大手企業中心にAIソ…" at bounding box center [473, 206] width 442 height 162
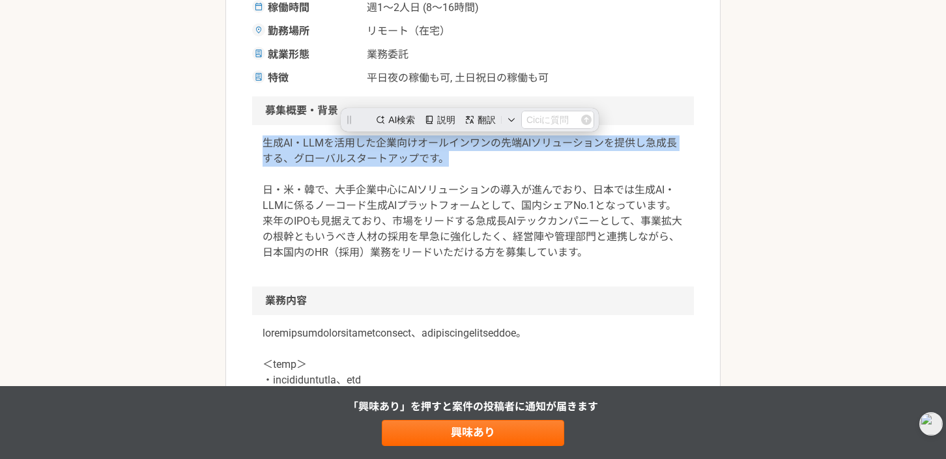
scroll to position [0, 0]
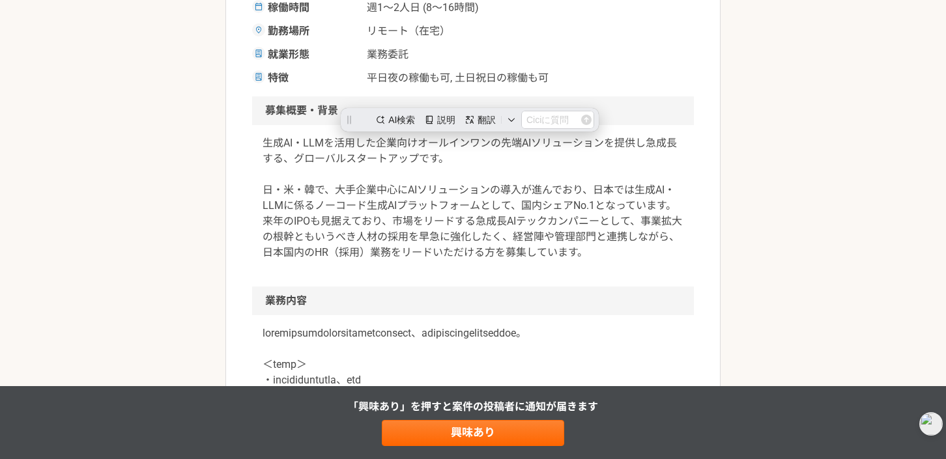
click at [425, 167] on p "生成AI・LLMを活用した企業向けオールインワンの先端AIソリューションを提供し急成長する、グローバルスタートアップです。 日・米・韓で、大手企業中心にAIソ…" at bounding box center [473, 197] width 421 height 125
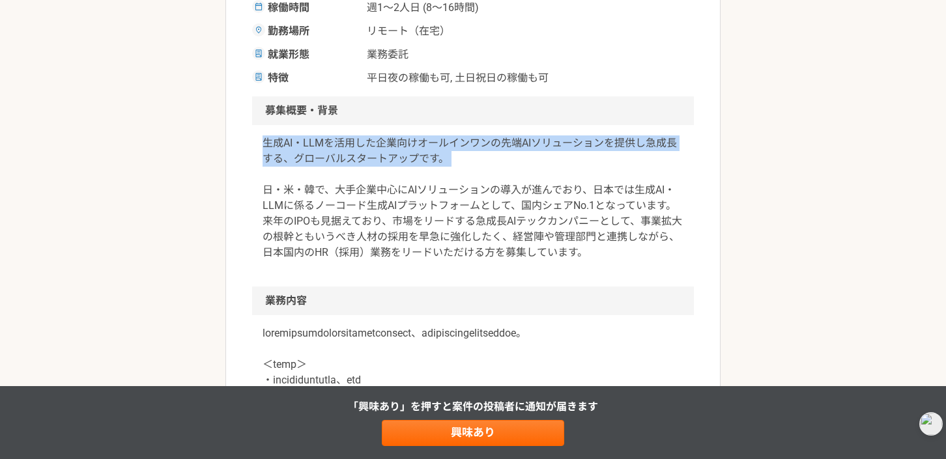
drag, startPoint x: 264, startPoint y: 143, endPoint x: 506, endPoint y: 168, distance: 242.3
click at [506, 168] on p "生成AI・LLMを活用した企業向けオールインワンの先端AIソリューションを提供し急成長する、グローバルスタートアップです。 日・米・韓で、大手企業中心にAIソ…" at bounding box center [473, 197] width 421 height 125
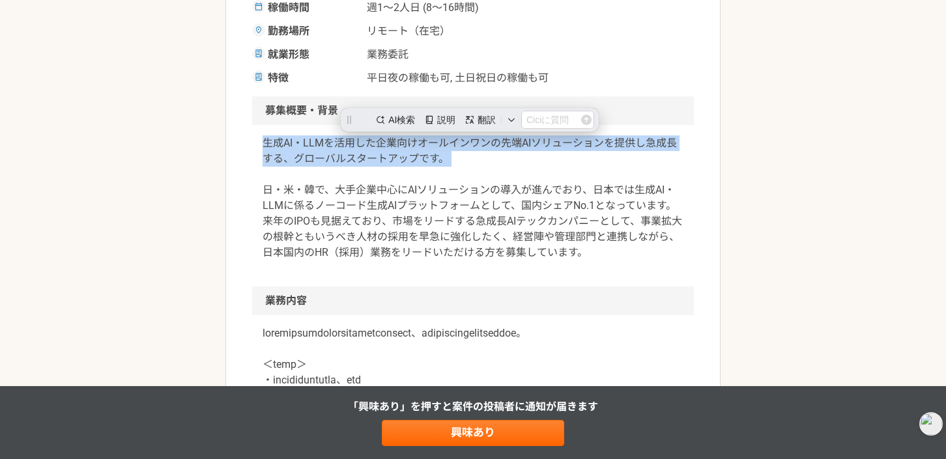
copy p "生成AI・LLMを活用した企業向けオールインワンの先端AIソリューションを提供し急成長する、グローバルスタートアップです。"
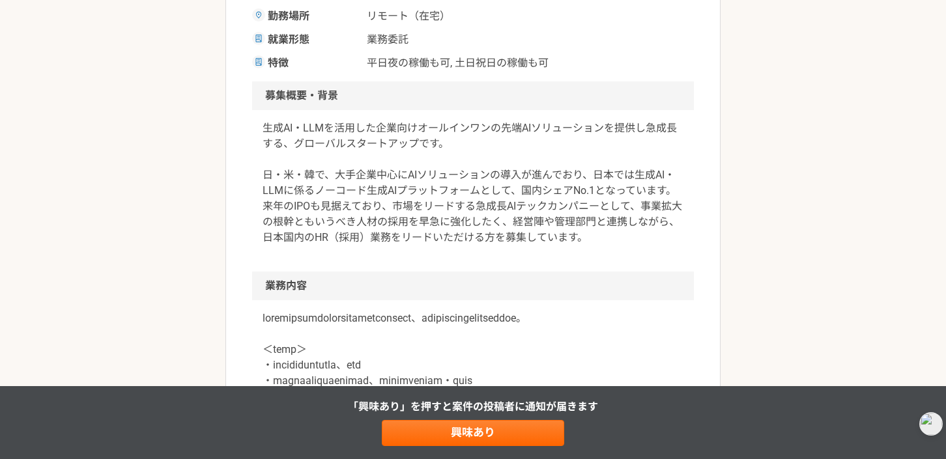
scroll to position [314, 0]
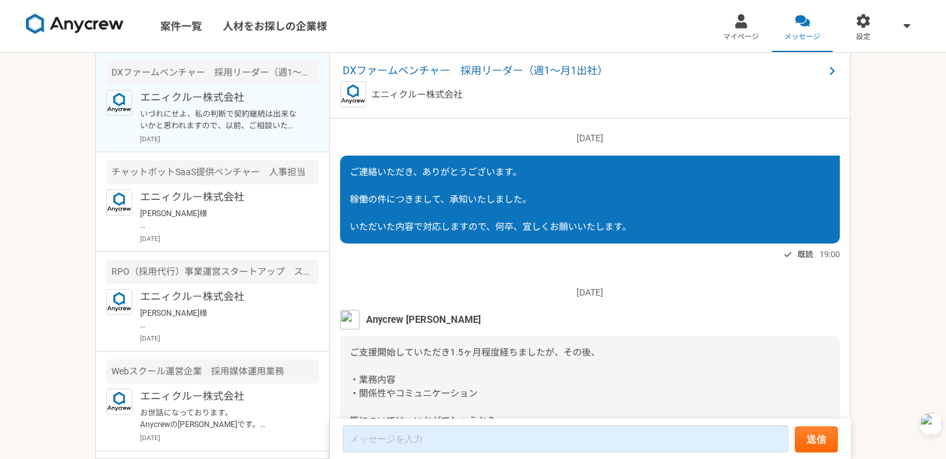
scroll to position [1341, 0]
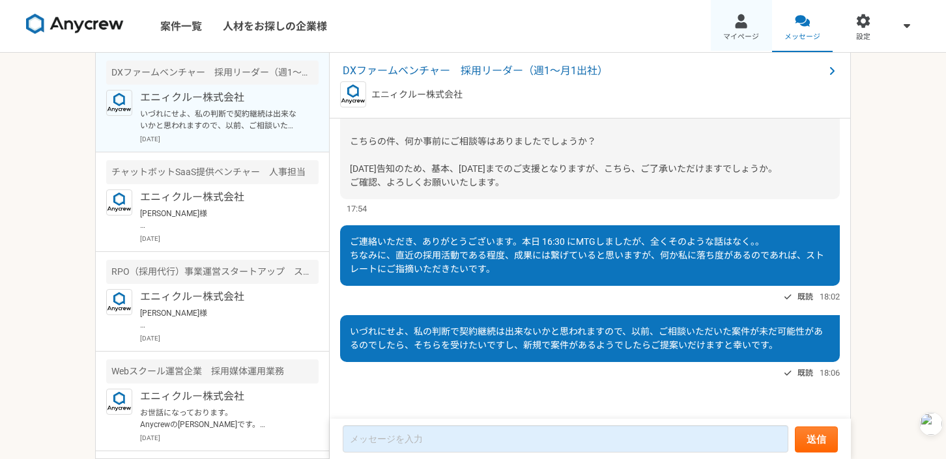
click at [735, 16] on div at bounding box center [741, 21] width 15 height 15
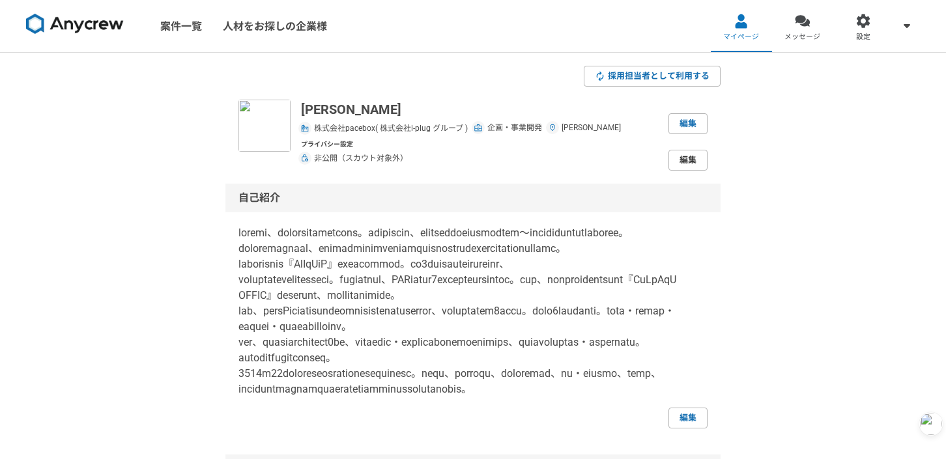
click at [690, 154] on link "編集" at bounding box center [687, 160] width 39 height 21
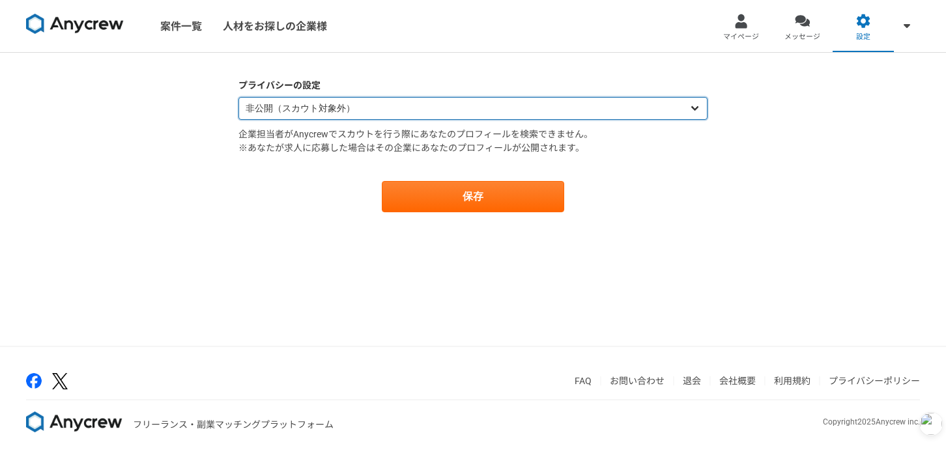
click at [676, 105] on select "公開（スカウト対象） 非公開（スカウト対象外）" at bounding box center [472, 108] width 469 height 23
select select "opened"
click at [238, 97] on select "公開（スカウト対象） 非公開（スカウト対象外）" at bounding box center [472, 108] width 469 height 23
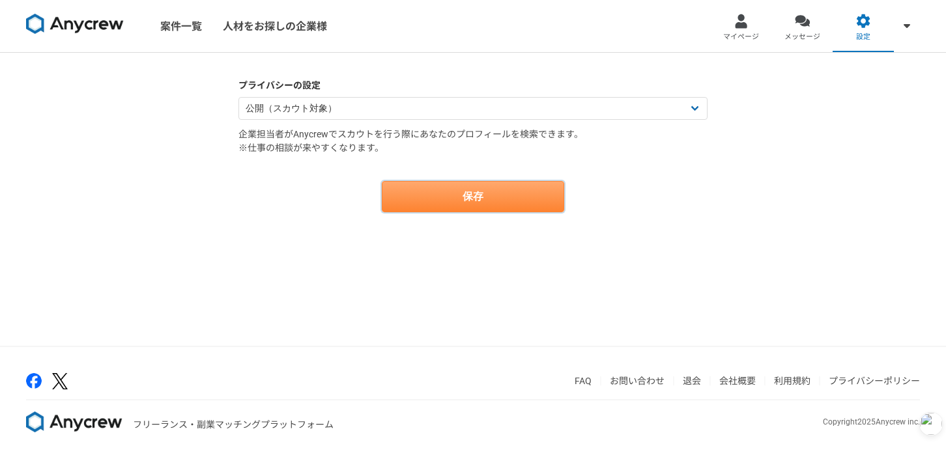
click at [542, 209] on button "保存" at bounding box center [473, 196] width 182 height 31
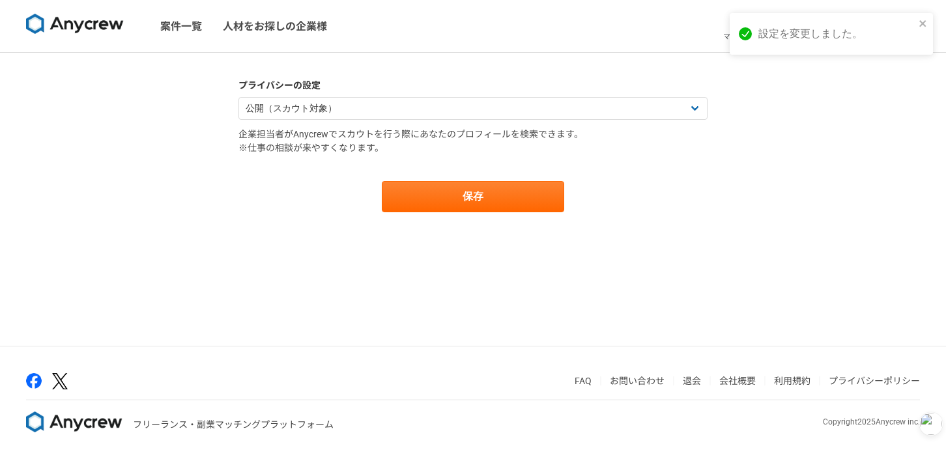
click at [728, 169] on div "プライバシーの設定 公開（スカウト対象） 非公開（スカウト対象外） 企業担当者がAnycrewでスカウトを行う際にあなたのプロフィールを検索できます。 ※仕事…" at bounding box center [473, 199] width 946 height 293
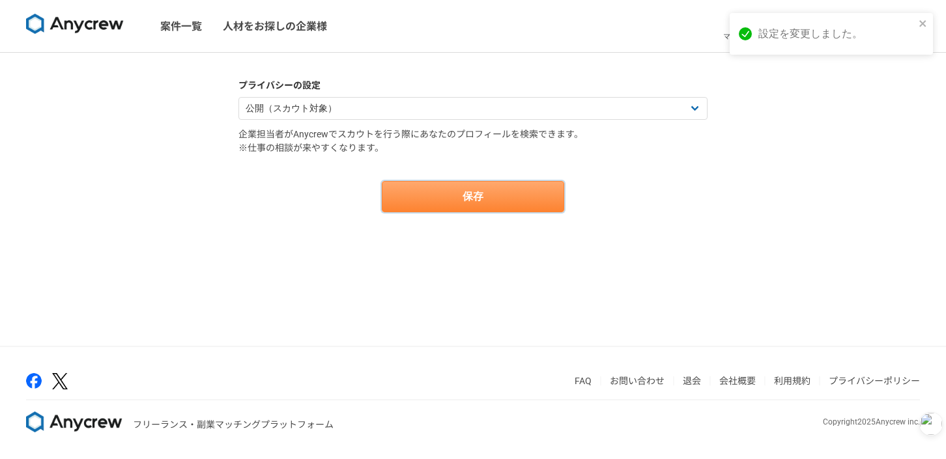
click at [509, 208] on button "保存" at bounding box center [473, 196] width 182 height 31
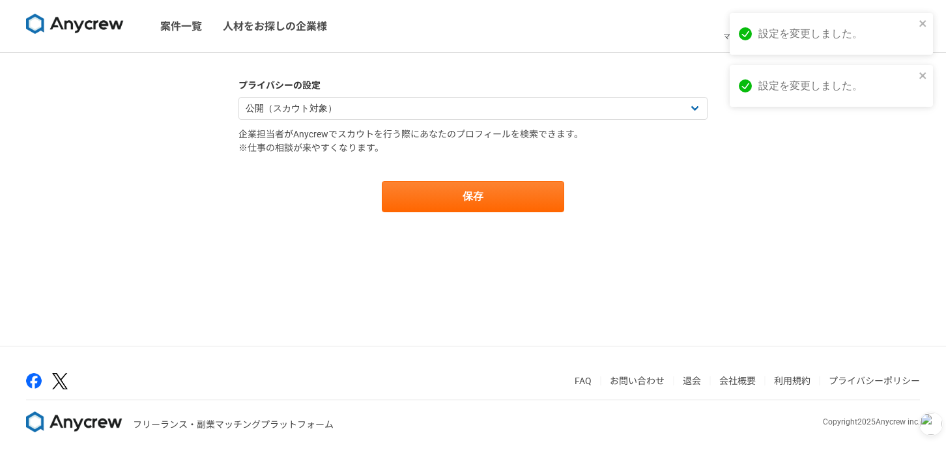
click at [561, 67] on main "プライバシーの設定 公開（スカウト対象） 非公開（スカウト対象外） 企業担当者がAnycrewでスカウトを行う際にあなたのプロフィールを検索できます。 ※仕事…" at bounding box center [472, 159] width 495 height 212
click at [687, 43] on nav "案件一覧 人材をお探しの企業様 マイページ メッセージ 設定" at bounding box center [473, 26] width 946 height 52
click at [743, 34] on icon at bounding box center [745, 33] width 13 height 13
click at [738, 27] on div "案件一覧 人材をお探しの企業様 マイページ メッセージ 設定 プライバシーの設定 公開（スカウト対象） 非公開（スカウト対象外） 企業担当者がAnycrewで…" at bounding box center [473, 229] width 946 height 459
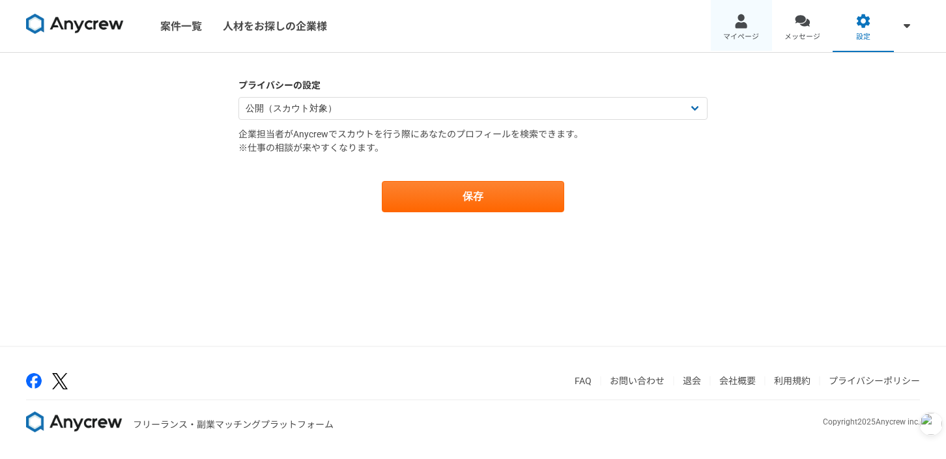
click at [734, 23] on div at bounding box center [741, 21] width 15 height 15
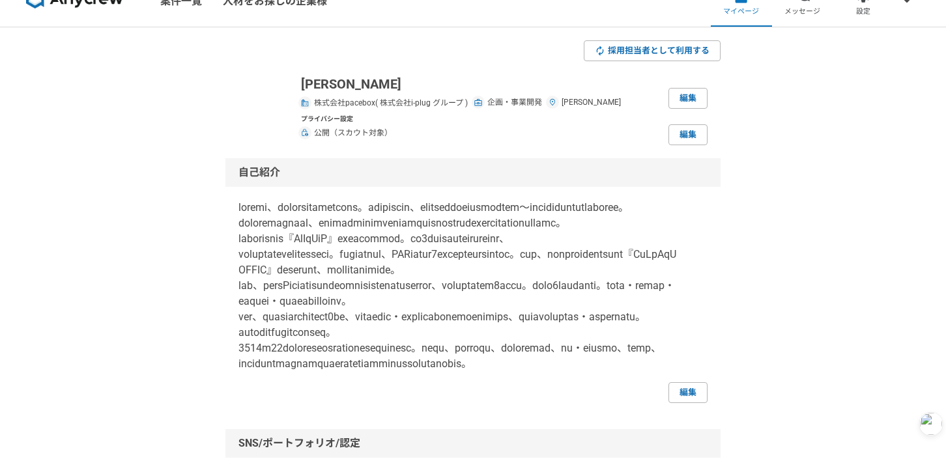
scroll to position [27, 0]
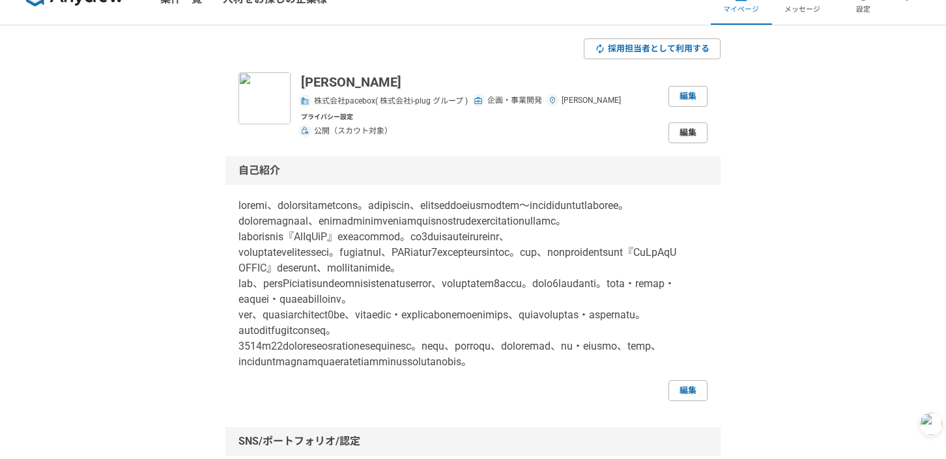
click at [692, 132] on link "編集" at bounding box center [687, 132] width 39 height 21
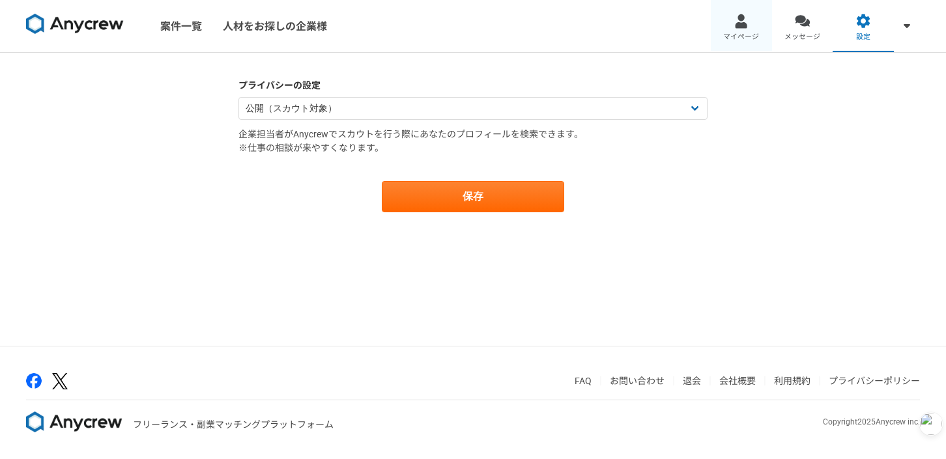
click at [741, 16] on div at bounding box center [741, 21] width 15 height 15
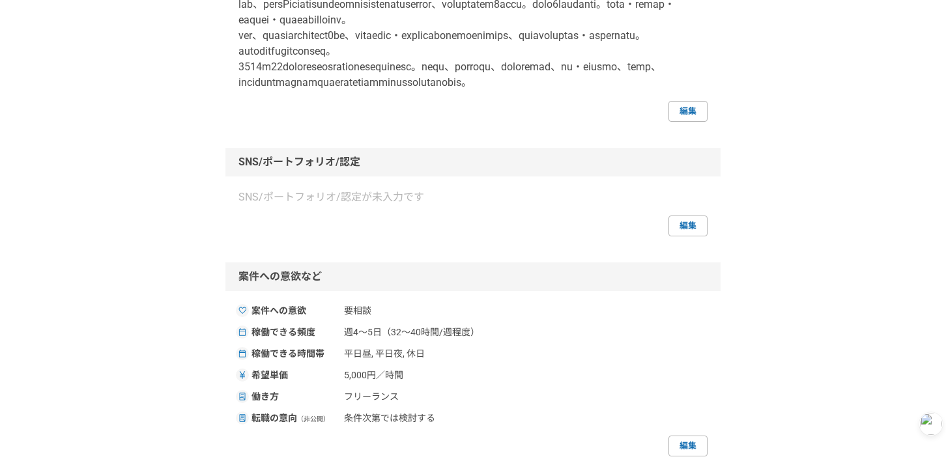
scroll to position [332, 0]
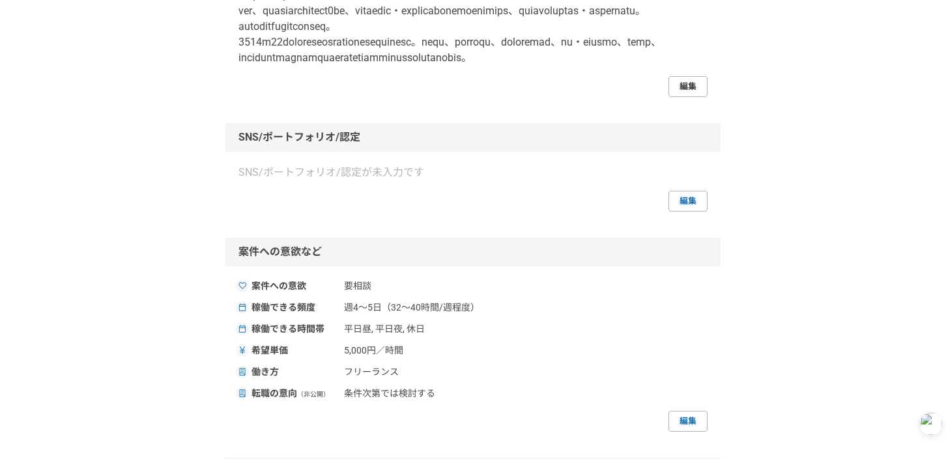
click at [683, 97] on link "編集" at bounding box center [687, 86] width 39 height 21
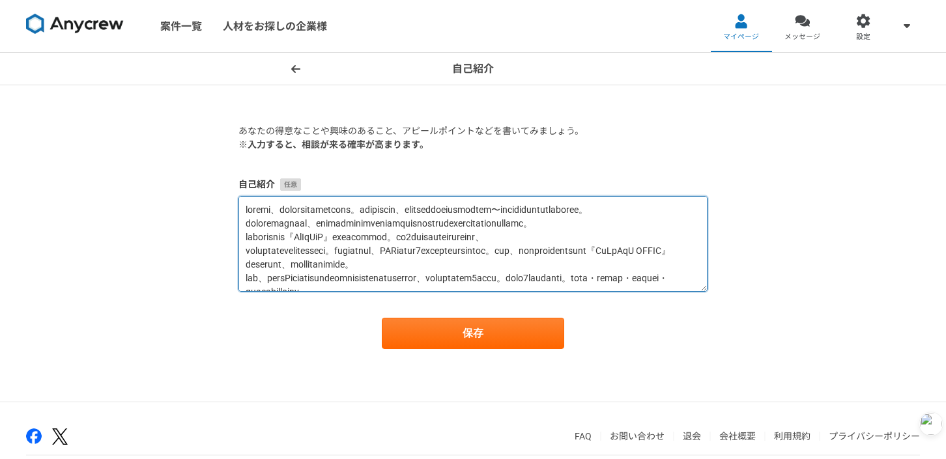
scroll to position [137, 0]
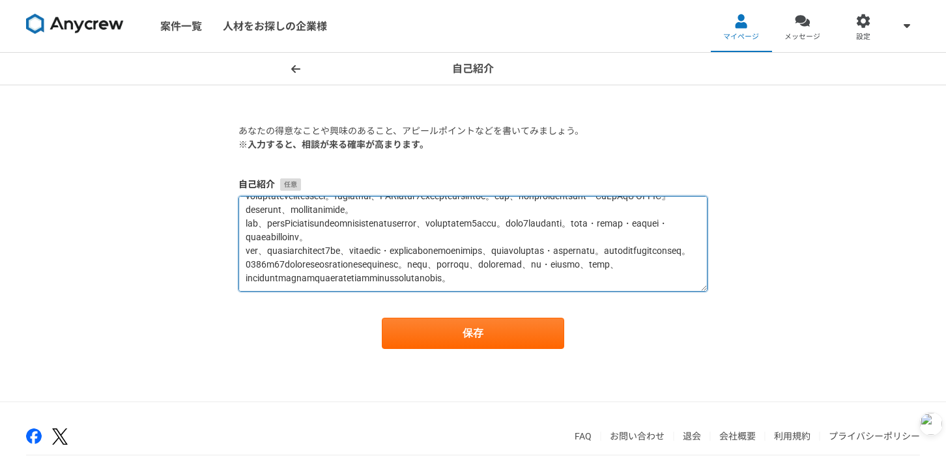
drag, startPoint x: 244, startPoint y: 207, endPoint x: 615, endPoint y: 347, distance: 396.5
click at [615, 347] on form "あなたの得意なことや興味のあること、アピールポイントなどを書いてみましょう。 ※入力すると、相談が来る確率が高まります。 自己紹介 保存" at bounding box center [472, 236] width 469 height 225
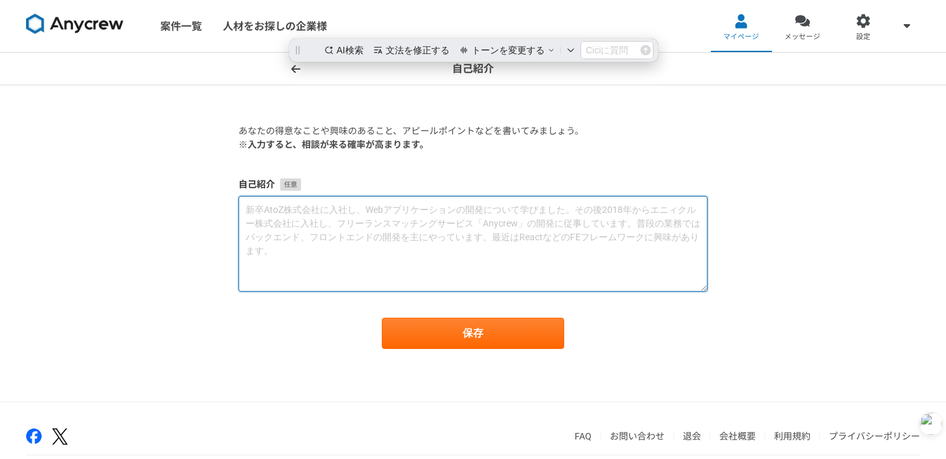
scroll to position [0, 0]
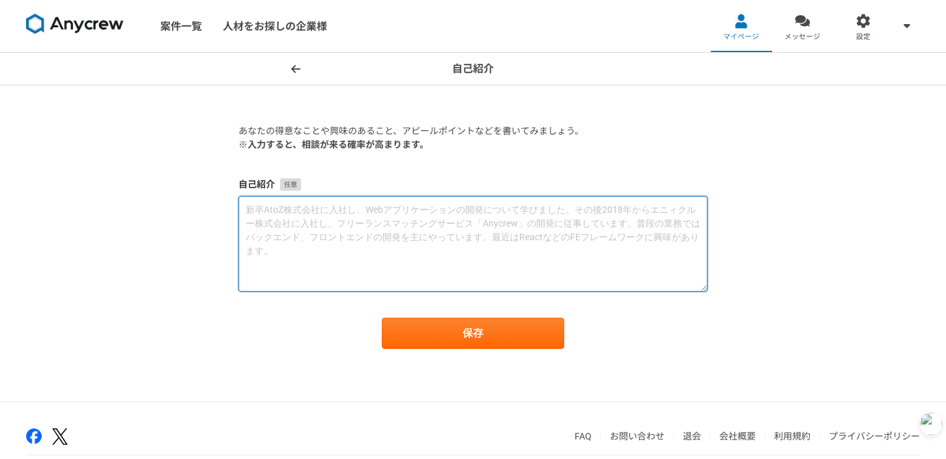
paste textarea "■職務経歴要約 大学を卒業後、株式会社リクルートキャリアへ入社。人材紹介の法人担当、リクルーティングアドバイザーとして中小〜大手クライアントの中途採用支援に携…"
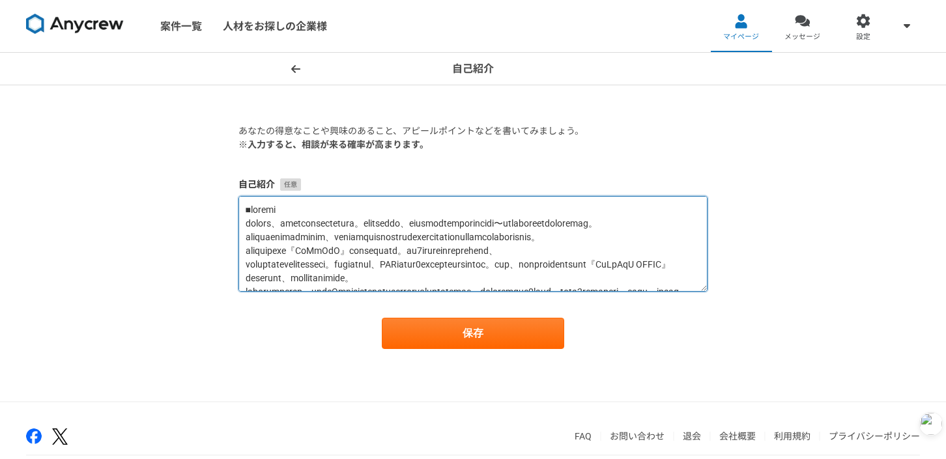
scroll to position [266, 0]
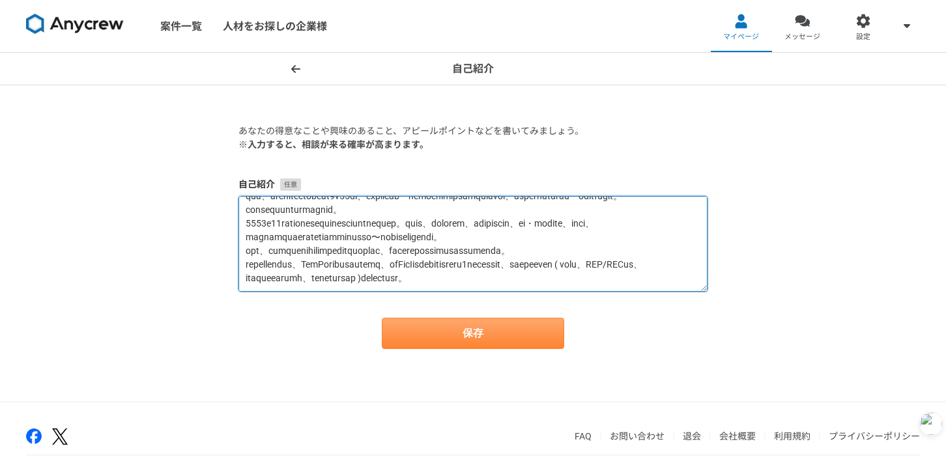
type textarea "■職務経歴要約 大学を卒業後、株式会社リクルートキャリアへ入社。人材紹介の法人担当、リクルーティングアドバイザーとして中小〜大手クライアントの中途採用支援に携…"
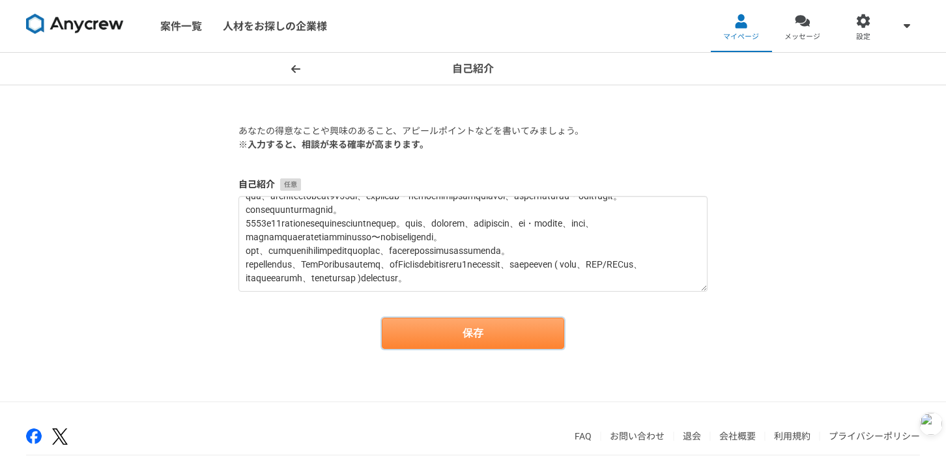
click at [517, 341] on button "保存" at bounding box center [473, 333] width 182 height 31
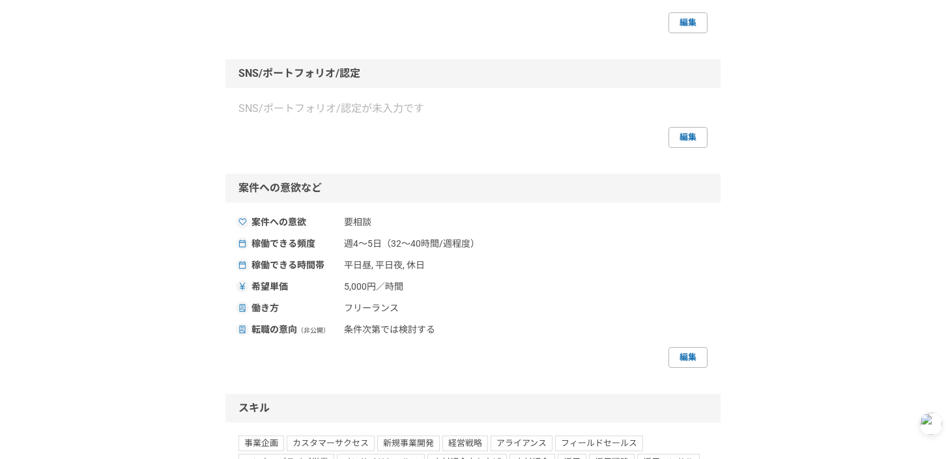
scroll to position [464, 0]
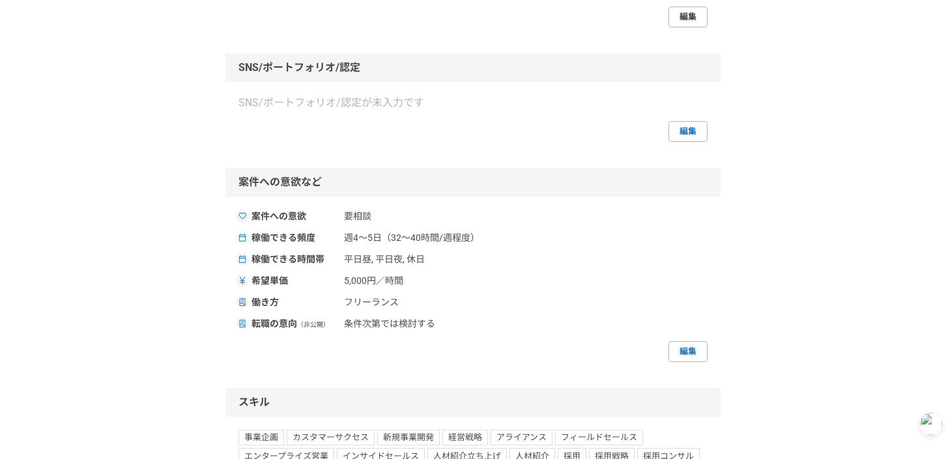
click at [690, 27] on link "編集" at bounding box center [687, 17] width 39 height 21
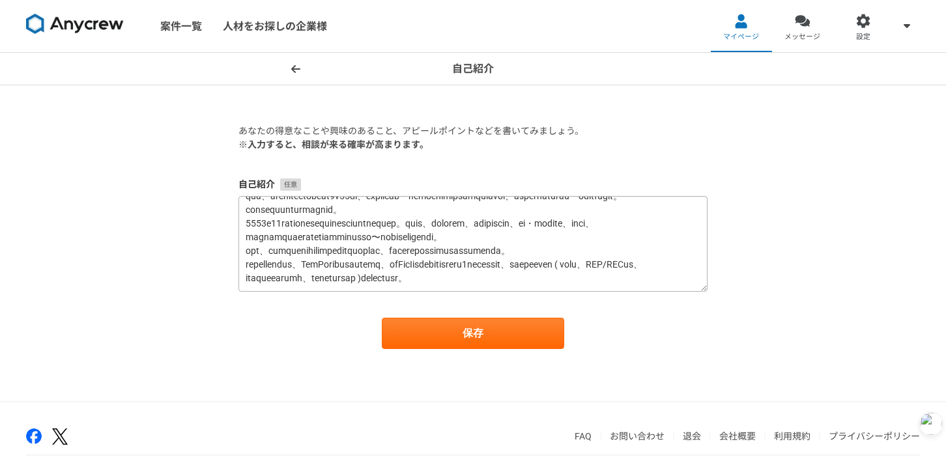
scroll to position [249, 0]
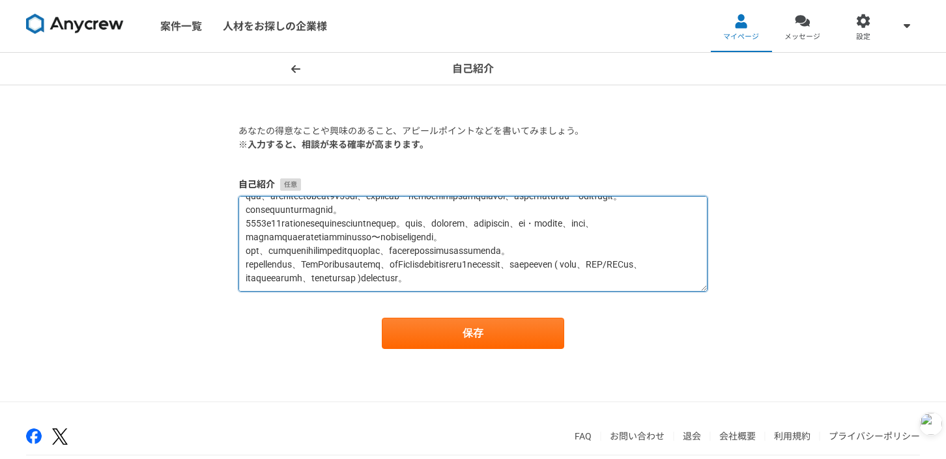
click at [283, 250] on textarea at bounding box center [472, 244] width 469 height 96
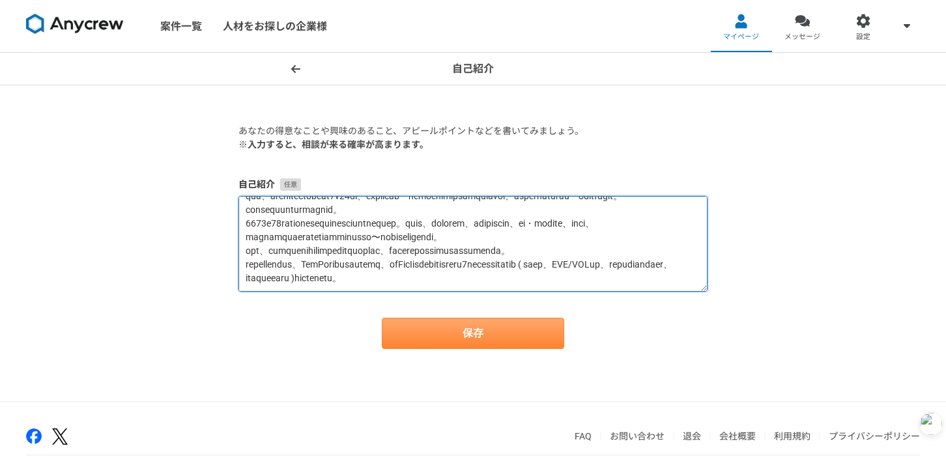
type textarea "■職務経歴要約 大学を卒業後、株式会社リクルートキャリアへ入社。人材紹介の法人担当、リクルーティングアドバイザーとして中小〜大手クライアントの中途採用支援に携…"
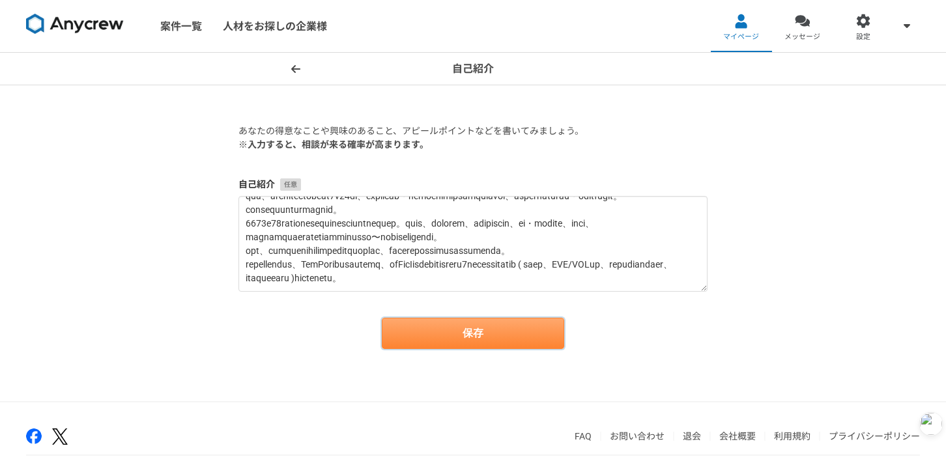
click at [426, 334] on button "保存" at bounding box center [473, 333] width 182 height 31
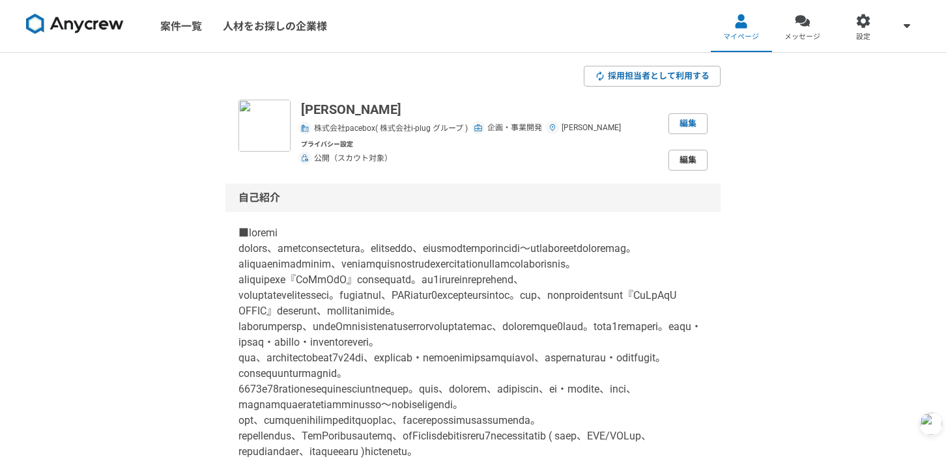
click at [690, 165] on link "編集" at bounding box center [687, 160] width 39 height 21
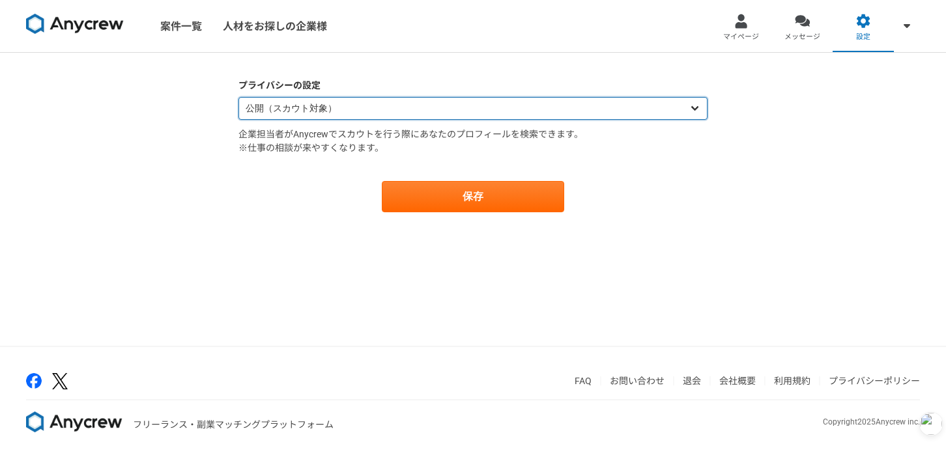
click at [535, 118] on select "公開（スカウト対象） 非公開（スカウト対象外）" at bounding box center [472, 108] width 469 height 23
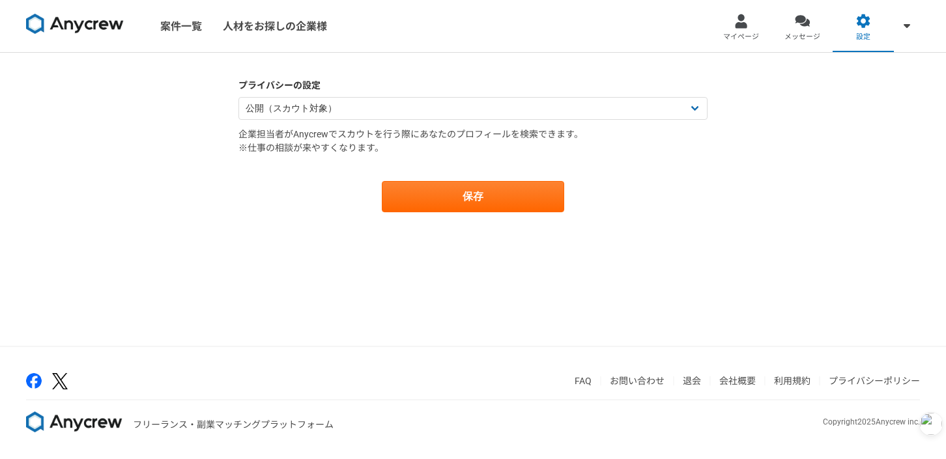
click at [90, 20] on img at bounding box center [75, 24] width 98 height 21
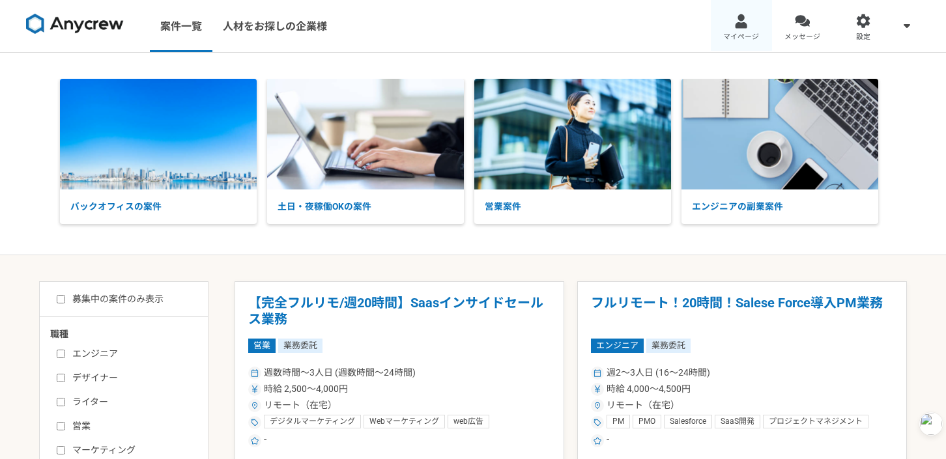
click at [753, 18] on link "マイページ" at bounding box center [741, 26] width 61 height 52
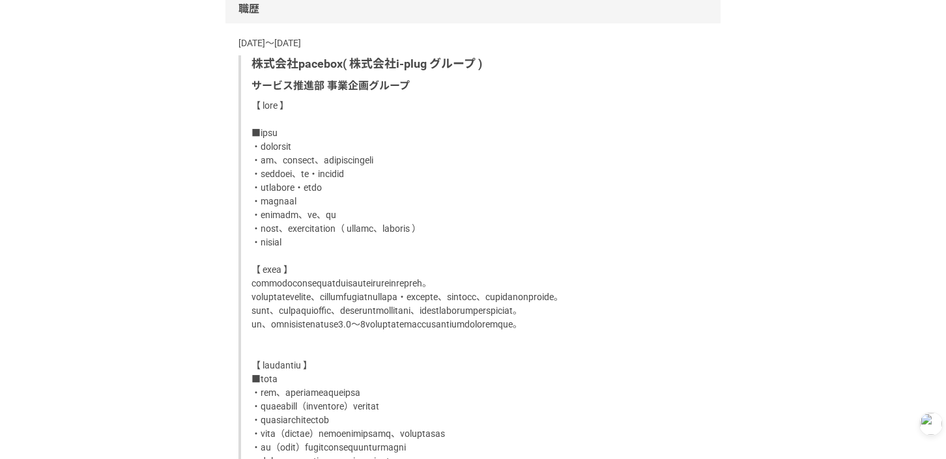
scroll to position [992, 0]
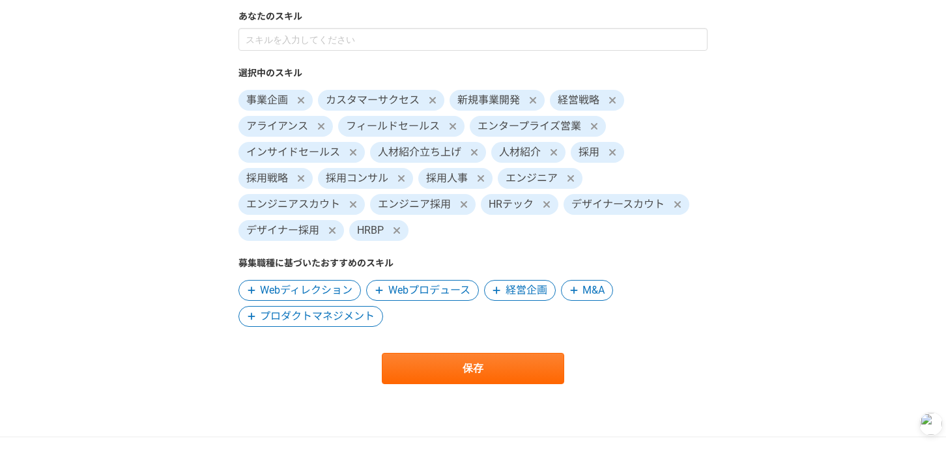
scroll to position [96, 0]
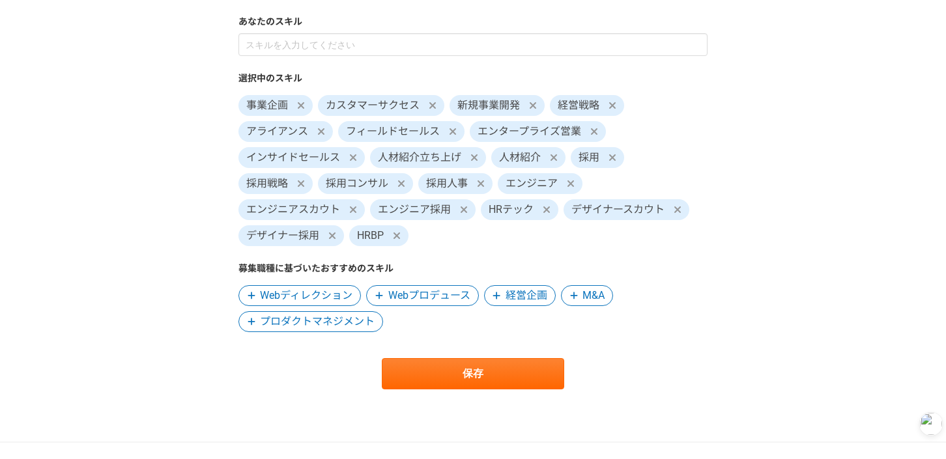
click at [522, 292] on span "経営企画" at bounding box center [527, 296] width 42 height 16
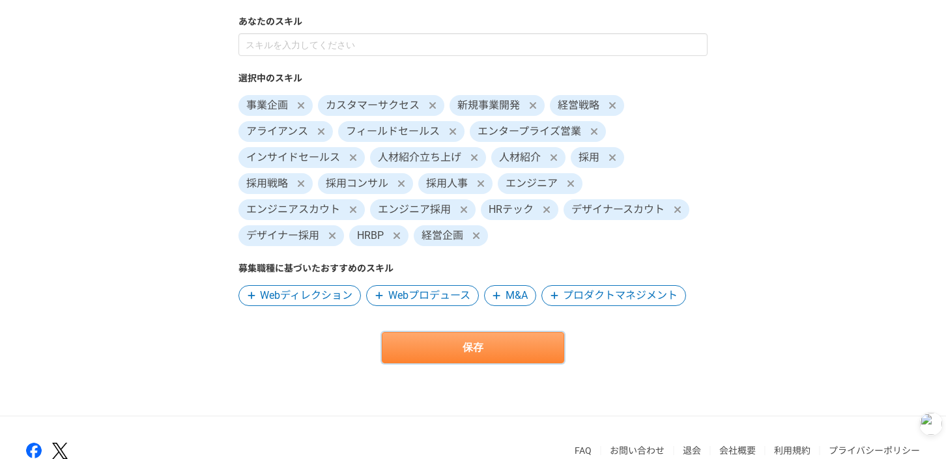
click at [522, 338] on button "保存" at bounding box center [473, 347] width 182 height 31
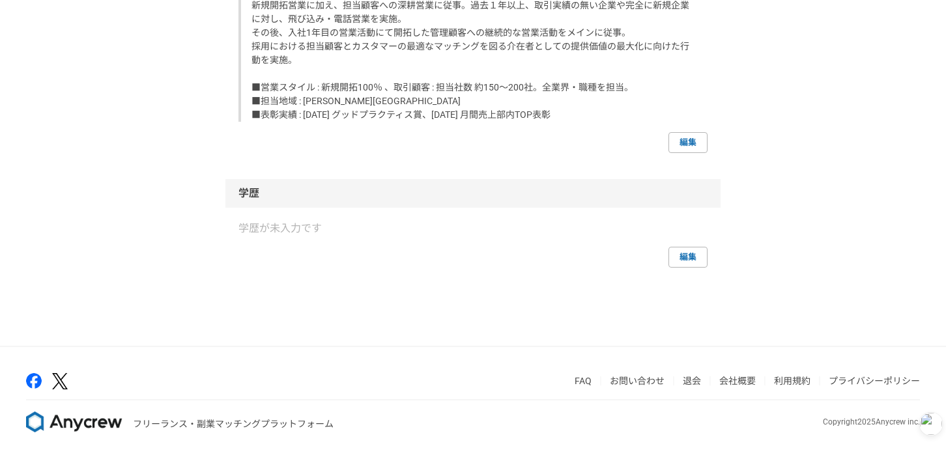
scroll to position [3688, 0]
click at [686, 138] on link "編集" at bounding box center [687, 142] width 39 height 21
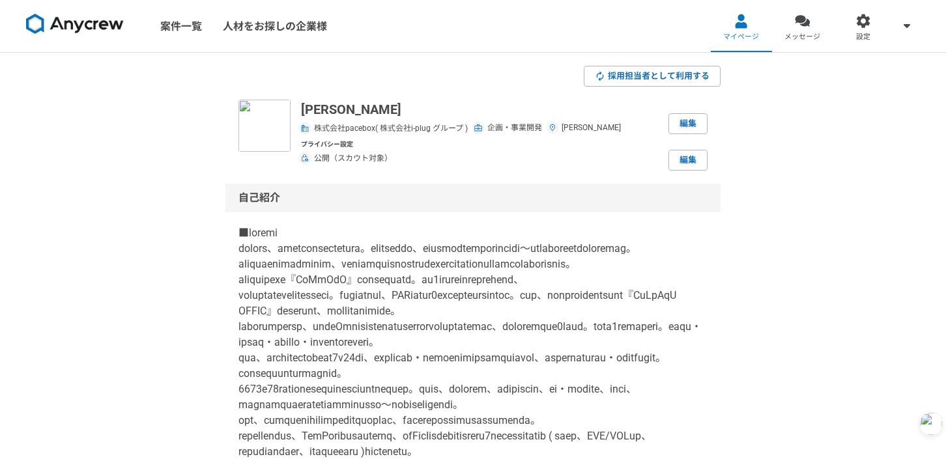
select select "2022"
select select "2024"
select select "2020"
select select "2024"
select select "2018"
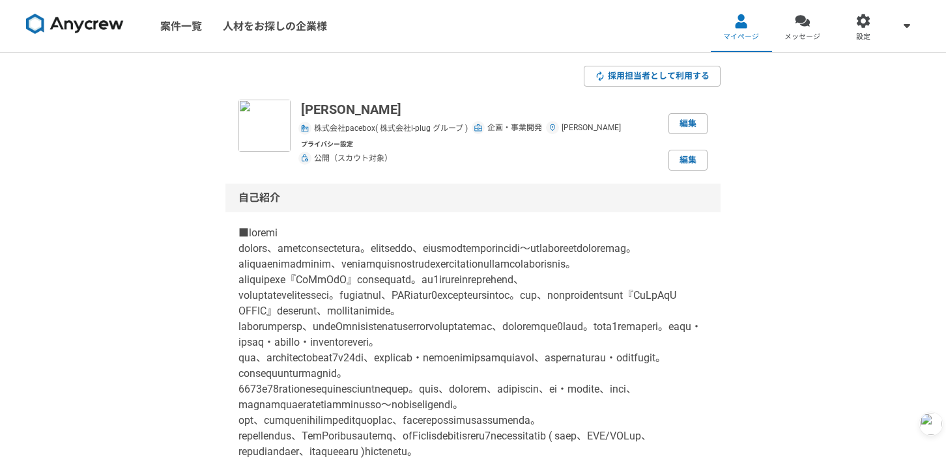
select select "2020"
select select "2014"
select select "2017"
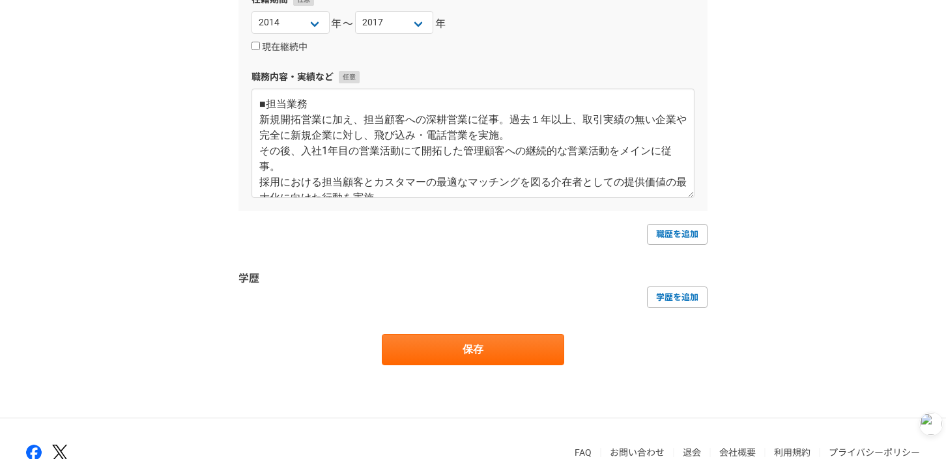
scroll to position [1512, 0]
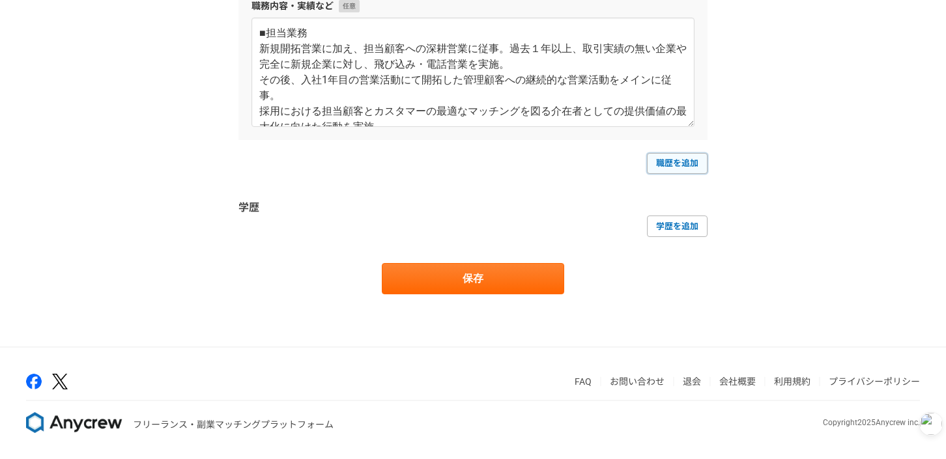
click at [681, 167] on link "職歴を追加" at bounding box center [677, 163] width 61 height 21
select select
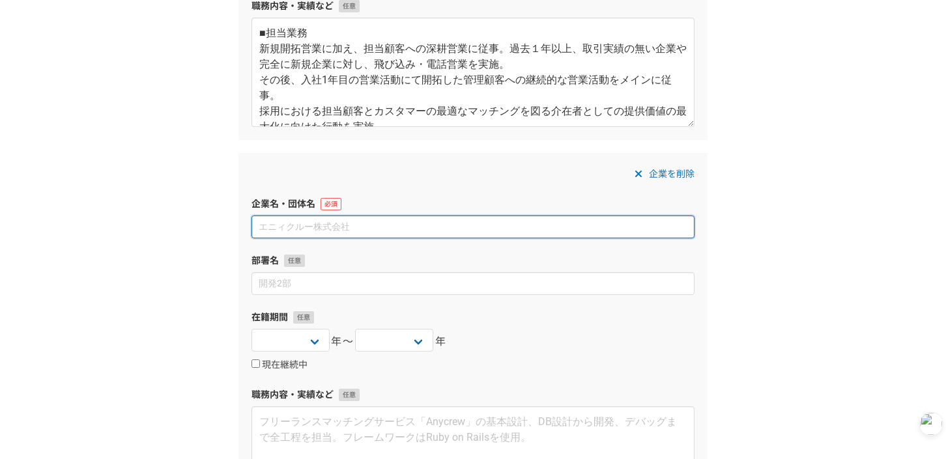
paste input "2024年6月～2024年6月　株式会社ジェイエイシーリクルートメント"
type input "2024年6月～2024年6月　株式会社ジェイエイシーリクルートメント"
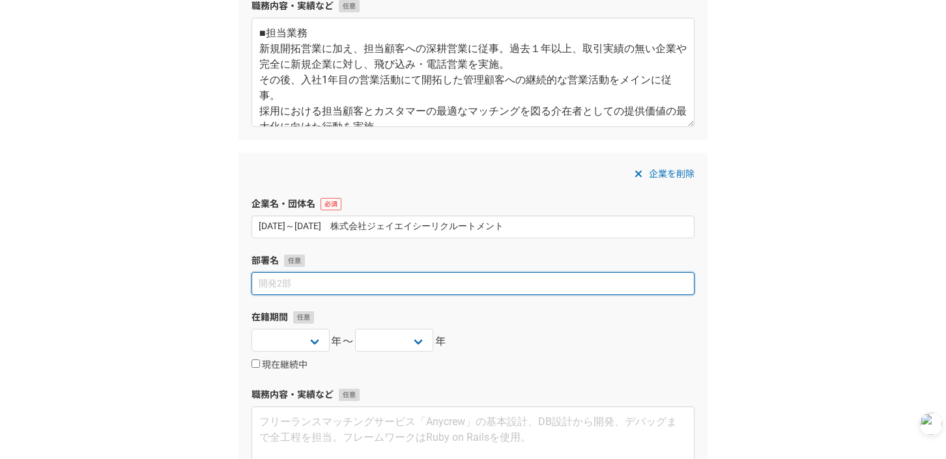
click at [453, 287] on input at bounding box center [472, 283] width 443 height 23
paste input "TAディビジョン Talent Acquisitionチーム"
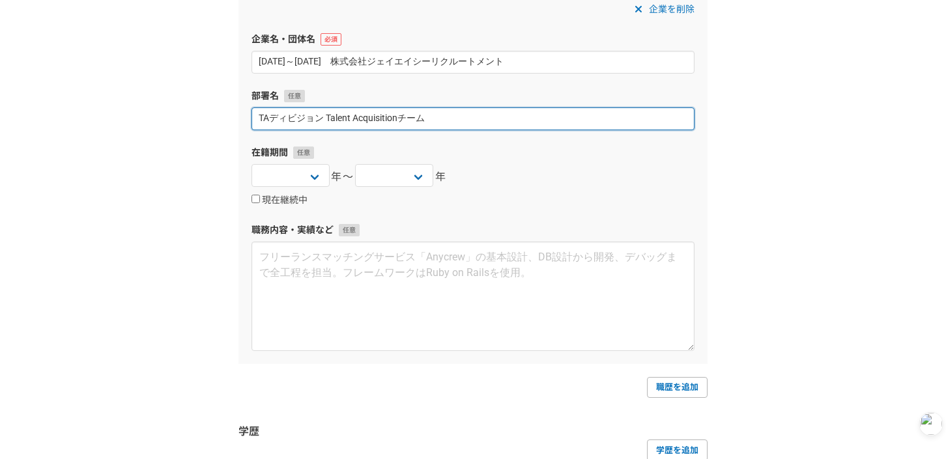
scroll to position [1685, 0]
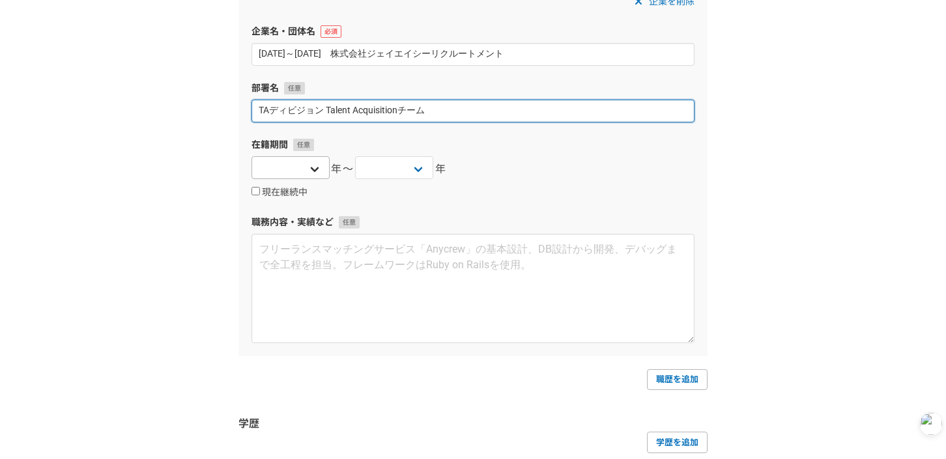
type input "TAディビジョン Talent Acquisitionチーム"
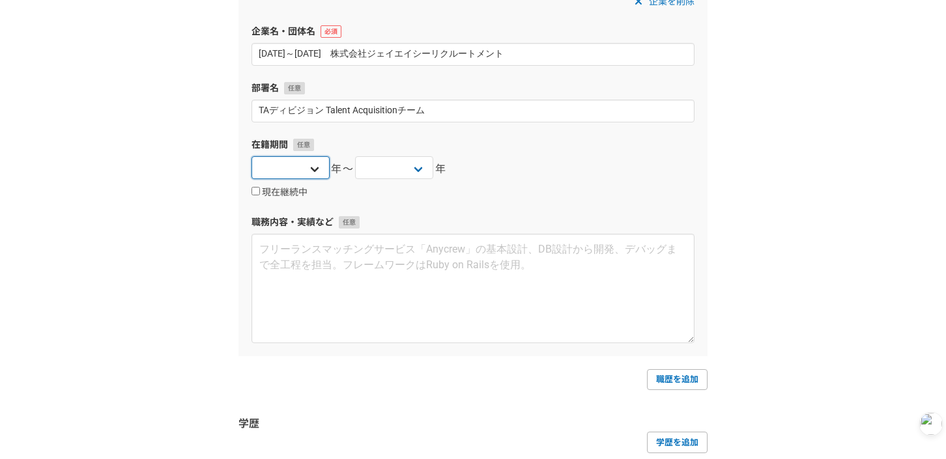
click at [299, 171] on select "2025 2024 2023 2022 2021 2020 2019 2018 2017 2016 2015 2014 2013 2012 2011 2010…" at bounding box center [290, 167] width 78 height 23
select select "2024"
click at [251, 156] on select "2025 2024 2023 2022 2021 2020 2019 2018 2017 2016 2015 2014 2013 2012 2011 2010…" at bounding box center [290, 167] width 78 height 23
click at [421, 162] on select "2025 2024 2023 2022 2021 2020 2019 2018 2017 2016 2015 2014 2013 2012 2011 2010…" at bounding box center [394, 167] width 78 height 23
select select "2024"
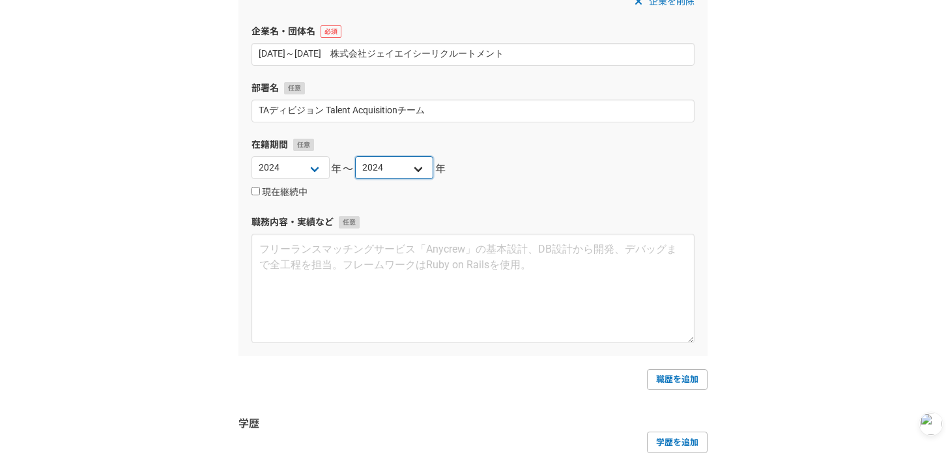
click at [355, 156] on select "2025 2024 2023 2022 2021 2020 2019 2018 2017 2016 2015 2014 2013 2012 2011 2010…" at bounding box center [394, 167] width 78 height 23
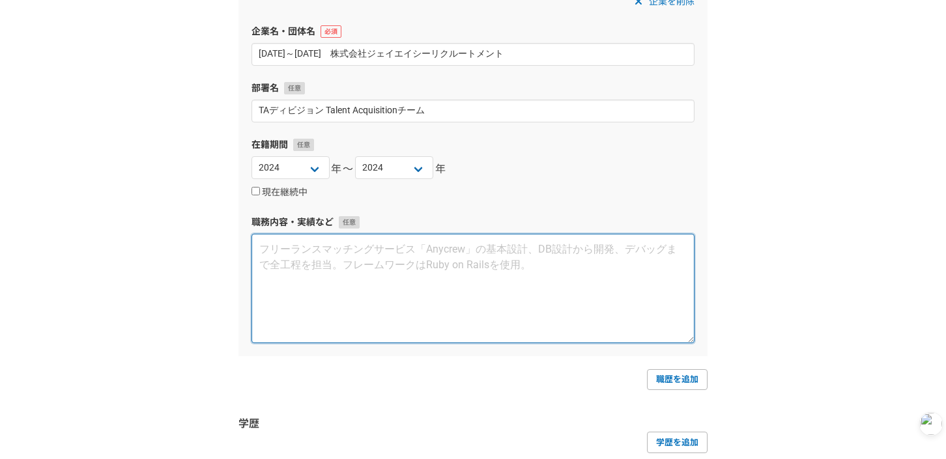
click at [336, 249] on textarea at bounding box center [472, 288] width 443 height 109
paste textarea "・中途採用における母集団形成 ・カジュアル面談、面接の実施 ・選考フローの管理、各候補者ごとの進捗管理 【採用職種】 ・ビジネス領域（リクルートメント・コンサ…"
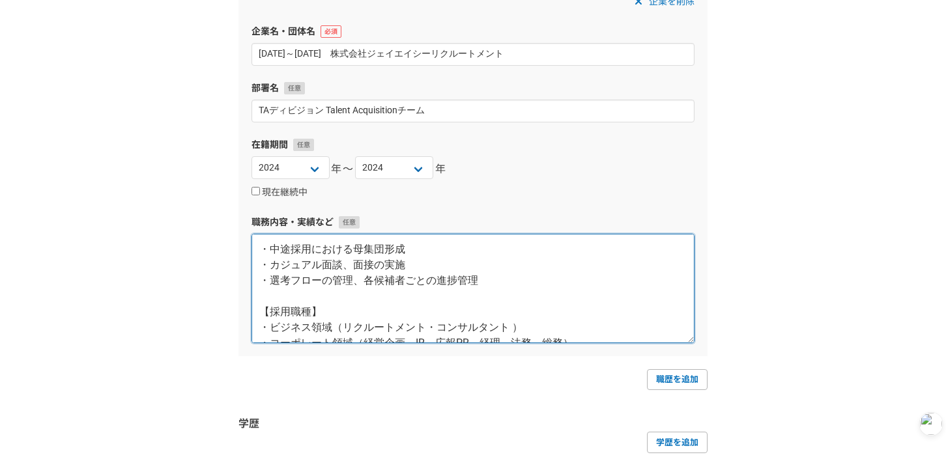
scroll to position [147, 0]
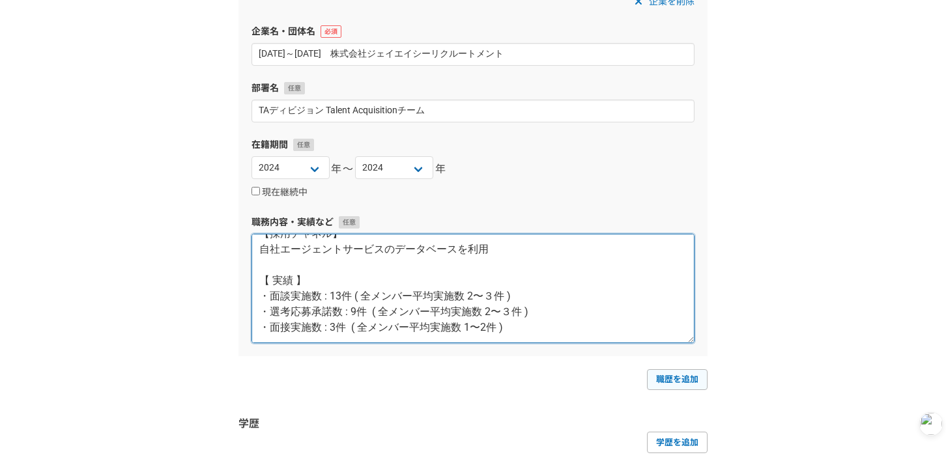
type textarea "・中途採用における母集団形成 ・カジュアル面談、面接の実施 ・選考フローの管理、各候補者ごとの進捗管理 【採用職種】 ・ビジネス領域（リクルートメント・コンサ…"
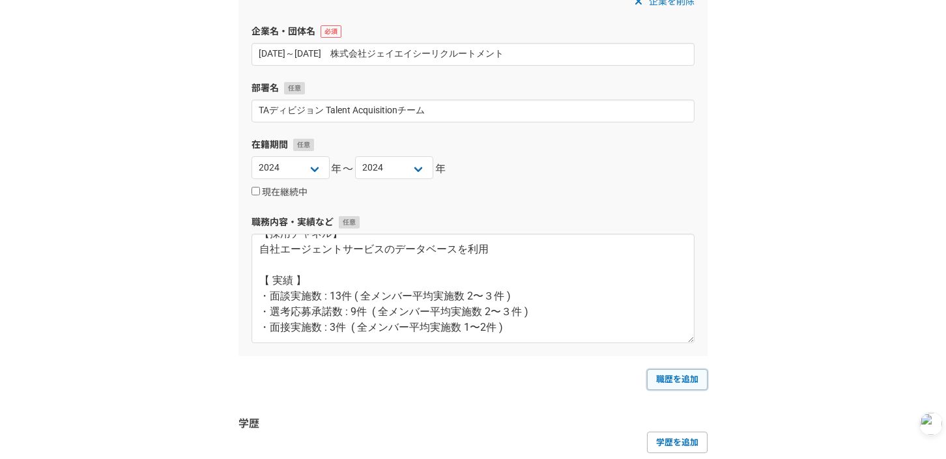
click at [674, 386] on link "職歴を追加" at bounding box center [677, 379] width 61 height 21
select select
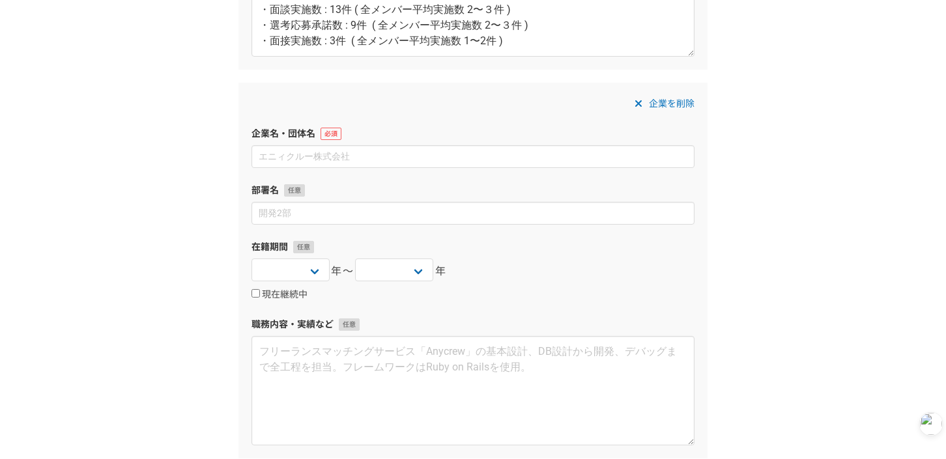
scroll to position [1994, 0]
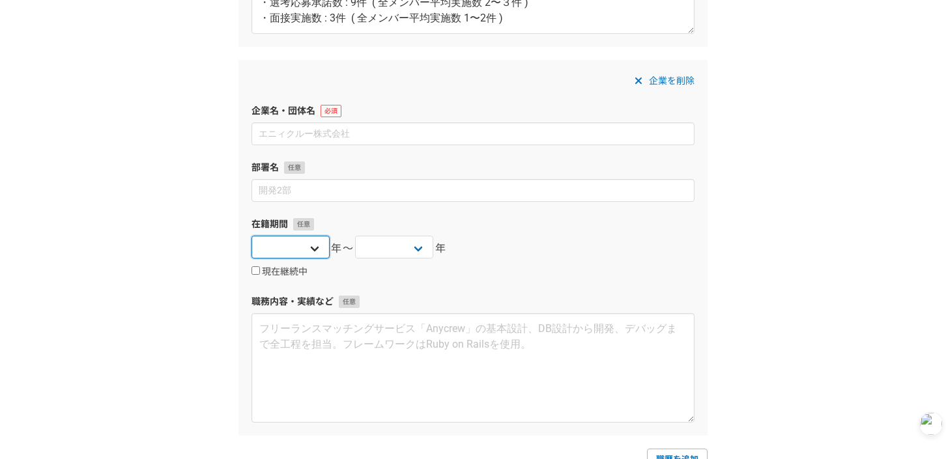
click at [307, 249] on select "2025 2024 2023 2022 2021 2020 2019 2018 2017 2016 2015 2014 2013 2012 2011 2010…" at bounding box center [290, 247] width 78 height 23
select select "2024"
click at [251, 236] on select "2025 2024 2023 2022 2021 2020 2019 2018 2017 2016 2015 2014 2013 2012 2011 2010…" at bounding box center [290, 247] width 78 height 23
click at [255, 273] on input "現在継続中" at bounding box center [255, 270] width 8 height 8
click at [254, 269] on input "現在継続中" at bounding box center [255, 270] width 8 height 8
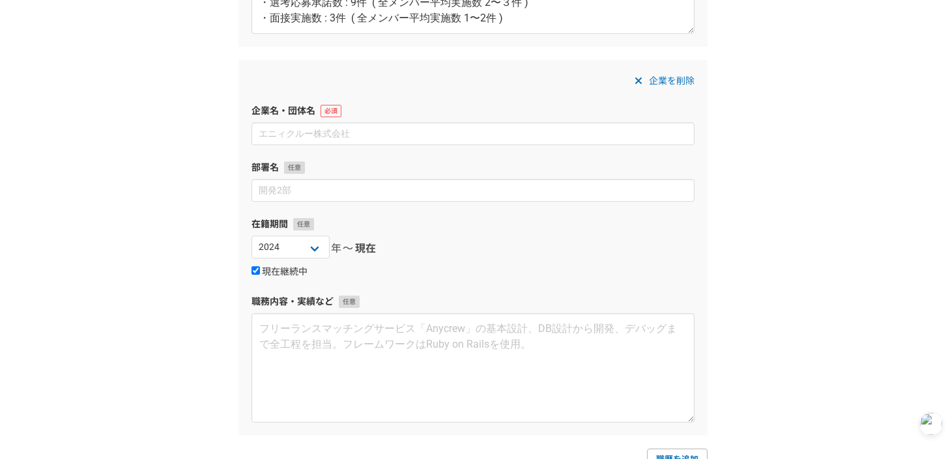
checkbox input "false"
click at [400, 250] on select "2025 2024 2023 2022 2021 2020 2019 2018 2017 2016 2015 2014 2013 2012 2011 2010…" at bounding box center [394, 247] width 78 height 23
select select "2025"
click at [355, 236] on select "2025 2024 2023 2022 2021 2020 2019 2018 2017 2016 2015 2014 2013 2012 2011 2010…" at bounding box center [394, 247] width 78 height 23
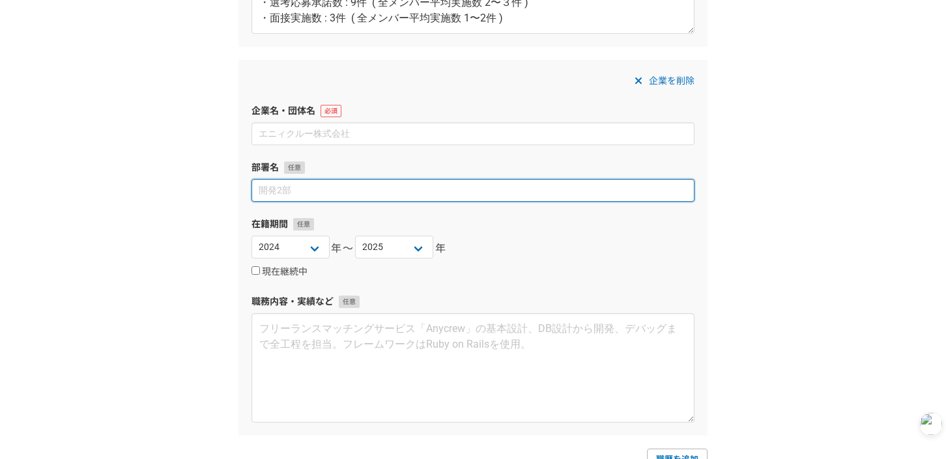
click at [502, 198] on input at bounding box center [472, 190] width 443 height 23
paste input "booost technologies株式会社"
type input "booost technologies株式会社"
drag, startPoint x: 253, startPoint y: 194, endPoint x: 416, endPoint y: 194, distance: 162.9
click at [416, 194] on input "booost technologies株式会社" at bounding box center [472, 190] width 443 height 23
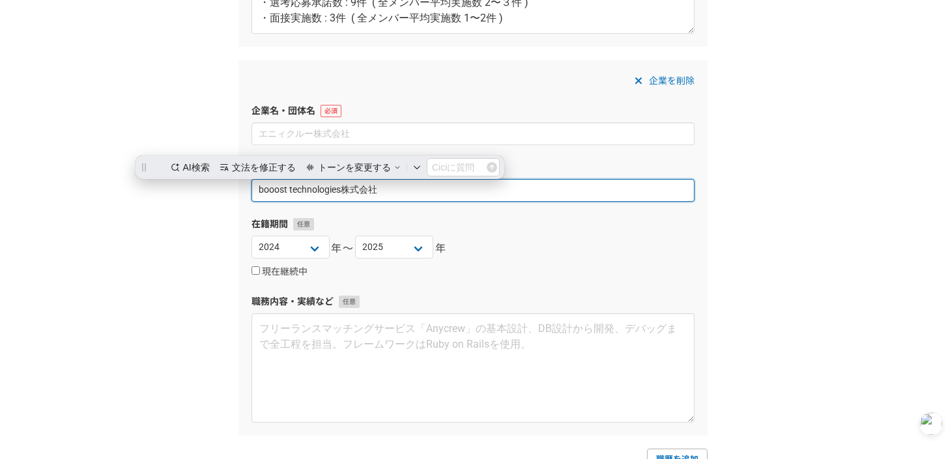
scroll to position [0, 0]
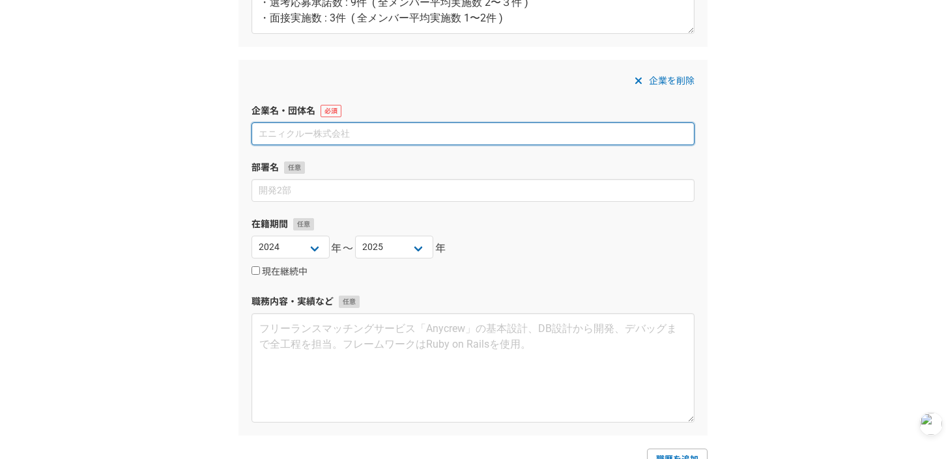
click at [383, 129] on input at bounding box center [472, 133] width 443 height 23
paste input "booost technologies株式会社"
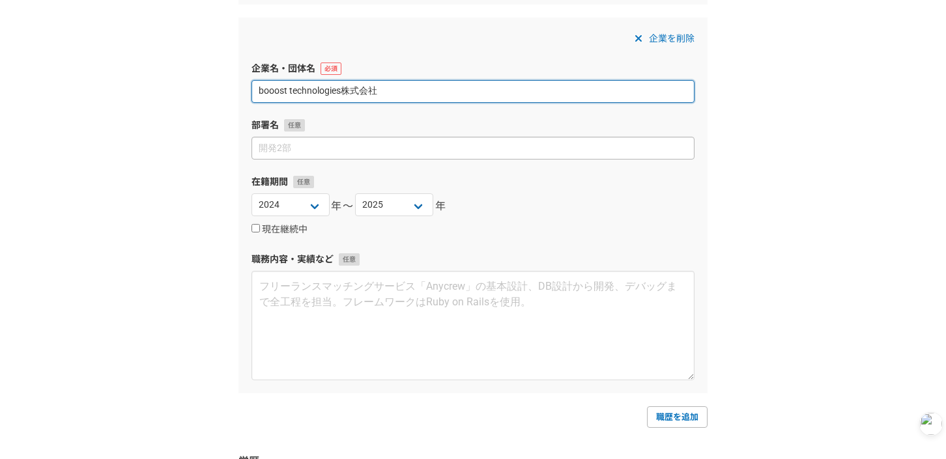
type input "booost technologies株式会社"
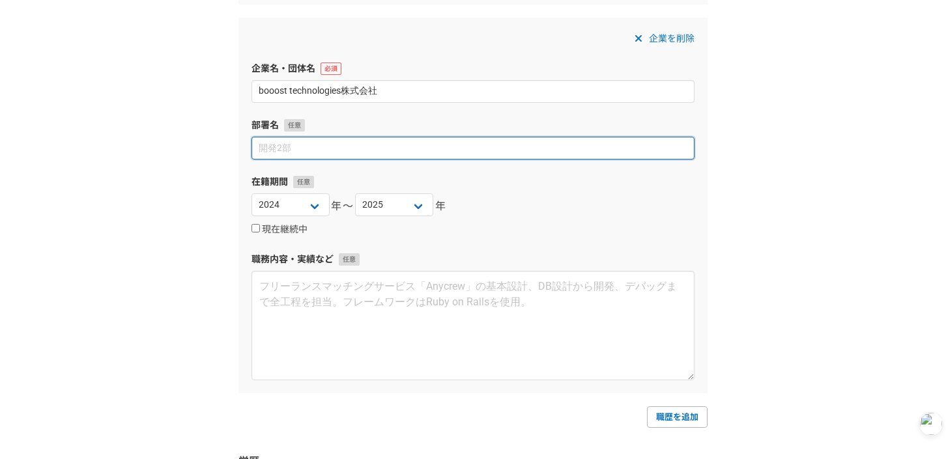
click at [351, 145] on input at bounding box center [472, 148] width 443 height 23
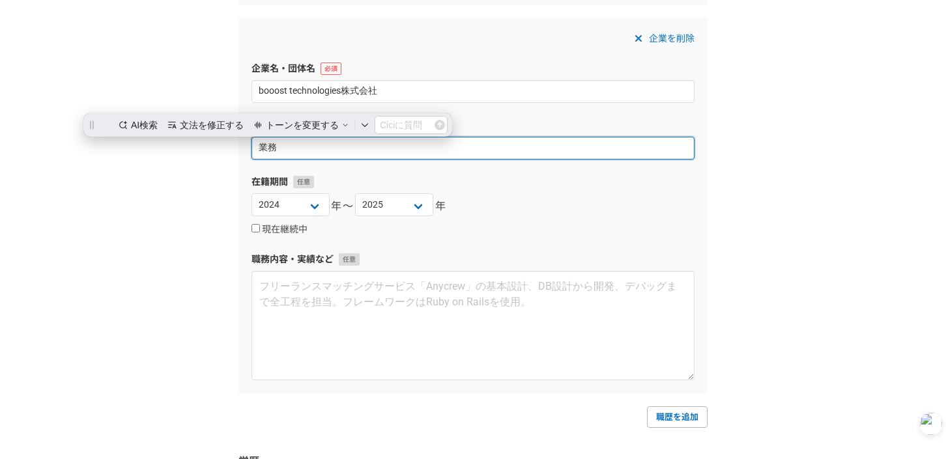
scroll to position [0, 0]
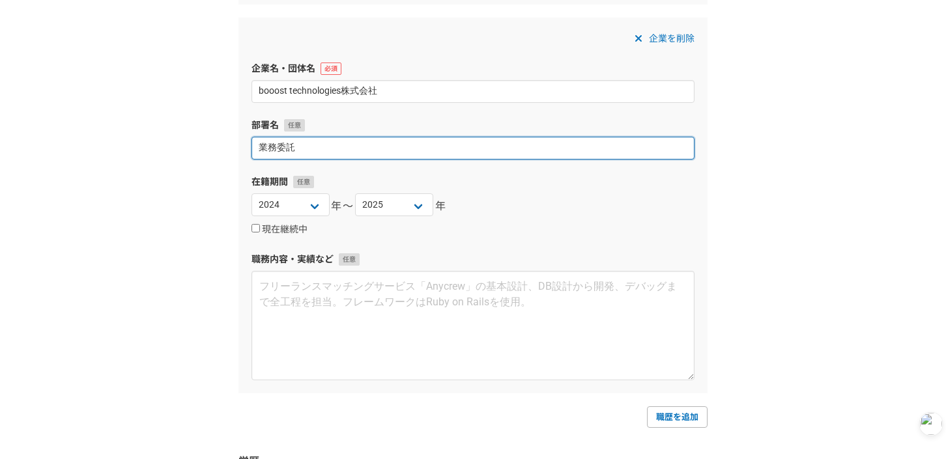
type input "業務委託"
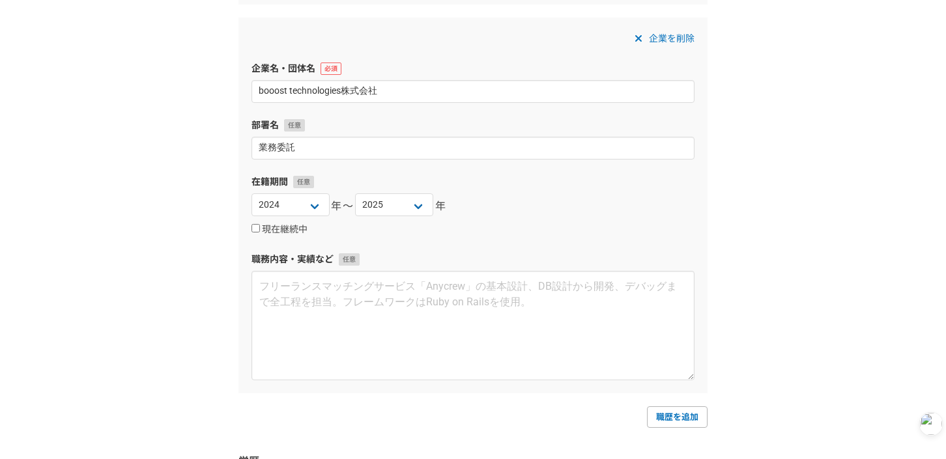
click at [613, 186] on label "在籍期間" at bounding box center [472, 182] width 443 height 14
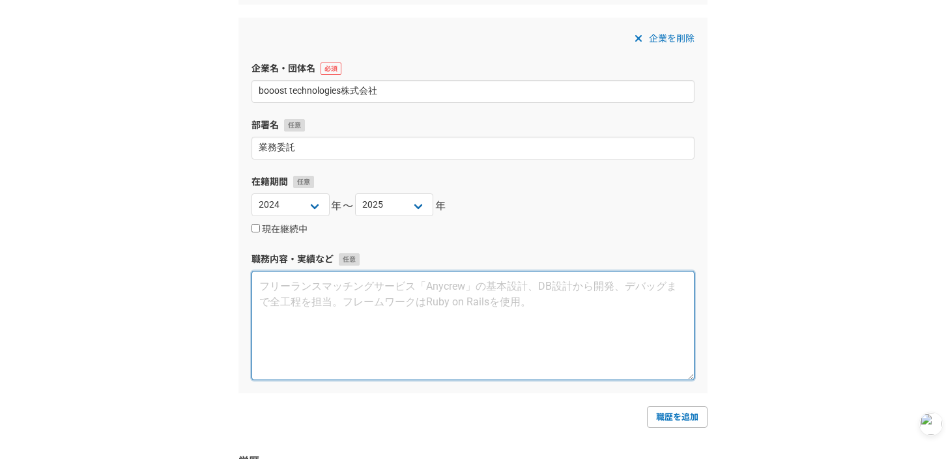
click at [410, 317] on textarea at bounding box center [472, 325] width 443 height 109
paste textarea "■担当業務 中途採用におけるRPO業務。 スカウト媒体での母集団形成がメイン。 ・利用媒体 : LinkedIn、ビズリーチ、AMBI ・採用職種 CXO、ア…"
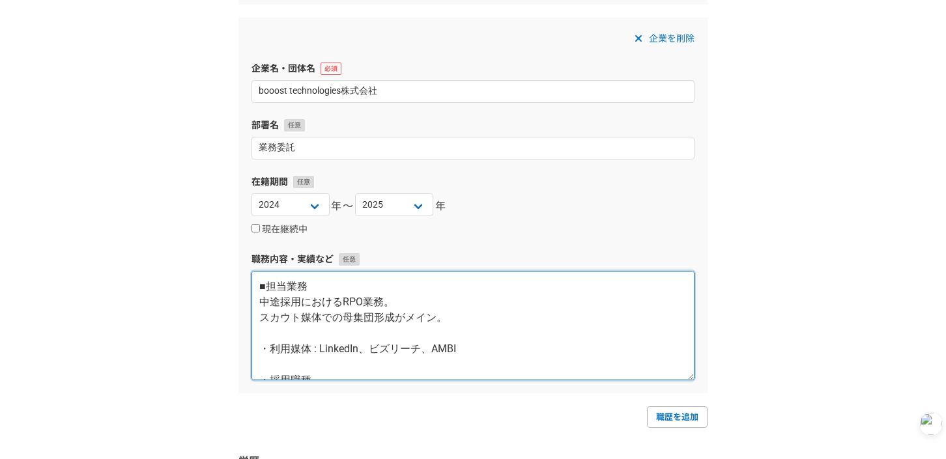
scroll to position [132, 0]
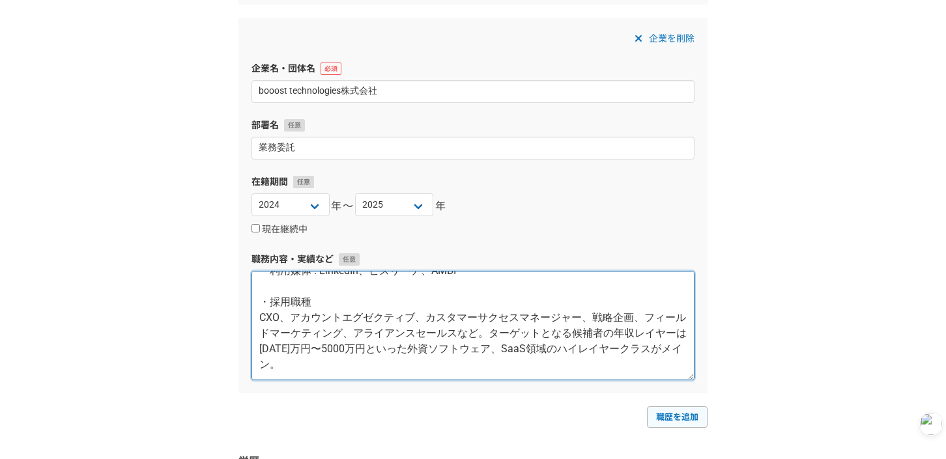
type textarea "■担当業務 中途採用におけるRPO業務。 スカウト媒体での母集団形成がメイン。 ・利用媒体 : LinkedIn、ビズリーチ、AMBI ・採用職種 CXO、ア…"
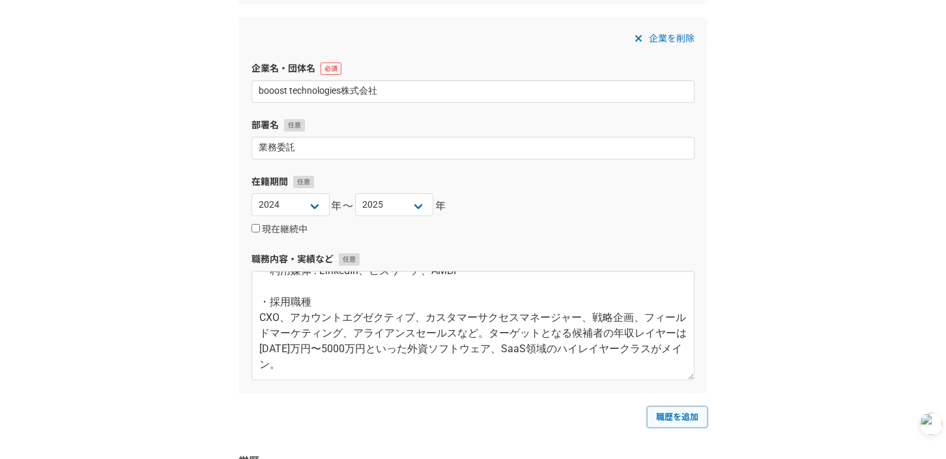
click at [687, 416] on link "職歴を追加" at bounding box center [677, 416] width 61 height 21
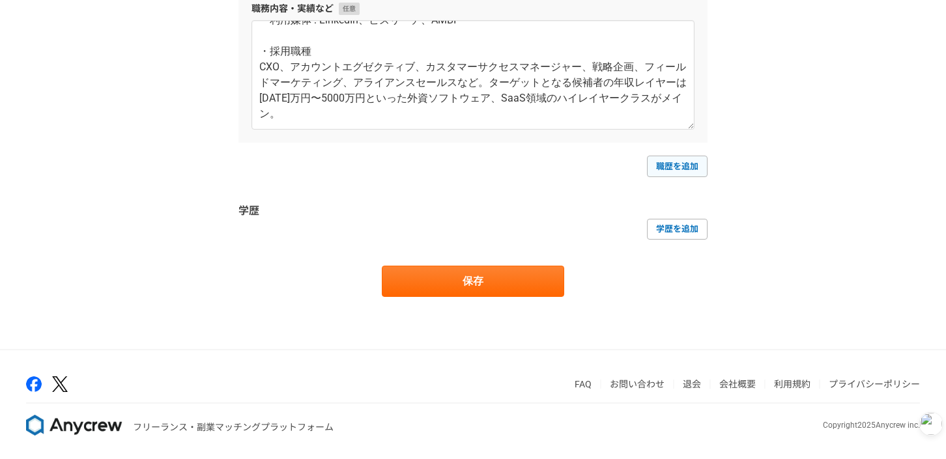
select select
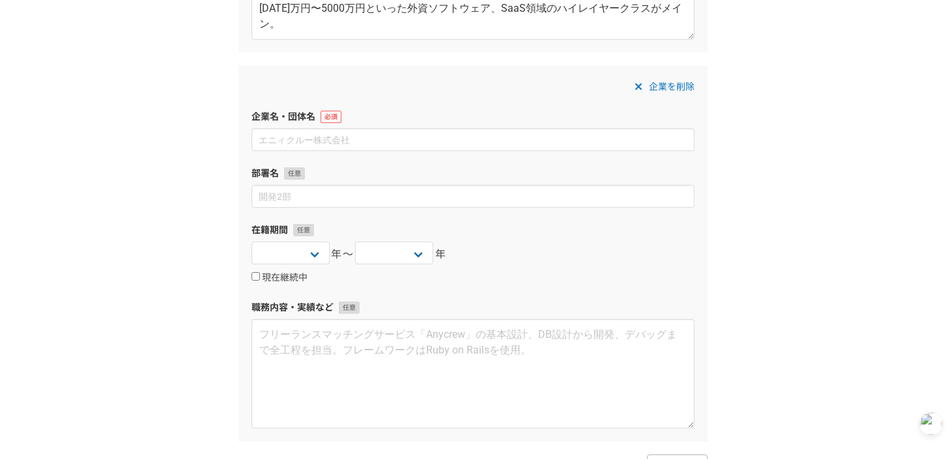
scroll to position [2395, 0]
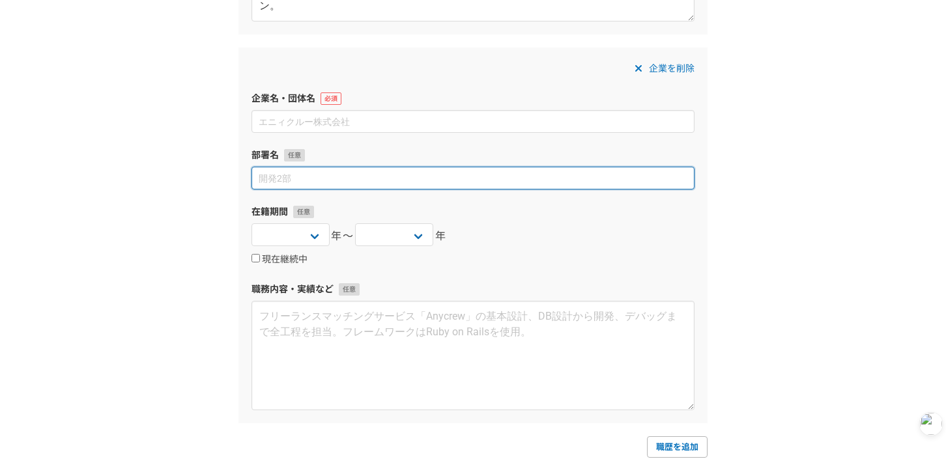
click at [322, 186] on input at bounding box center [472, 178] width 443 height 23
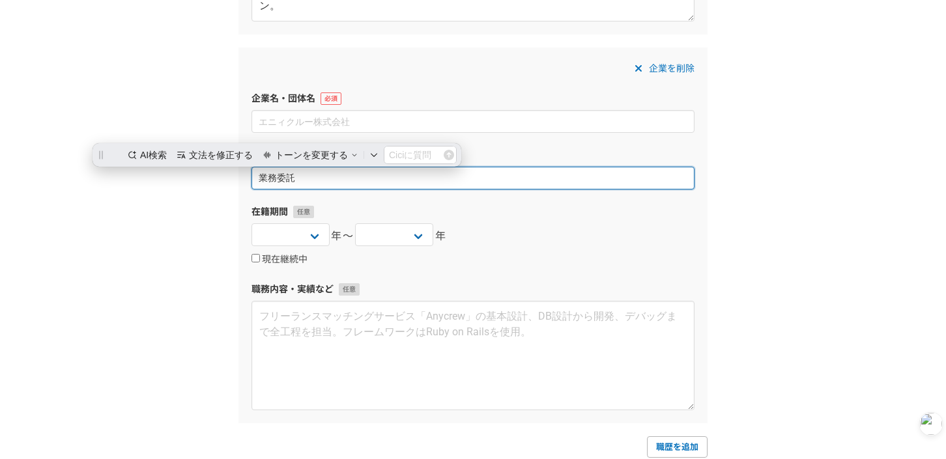
scroll to position [0, 0]
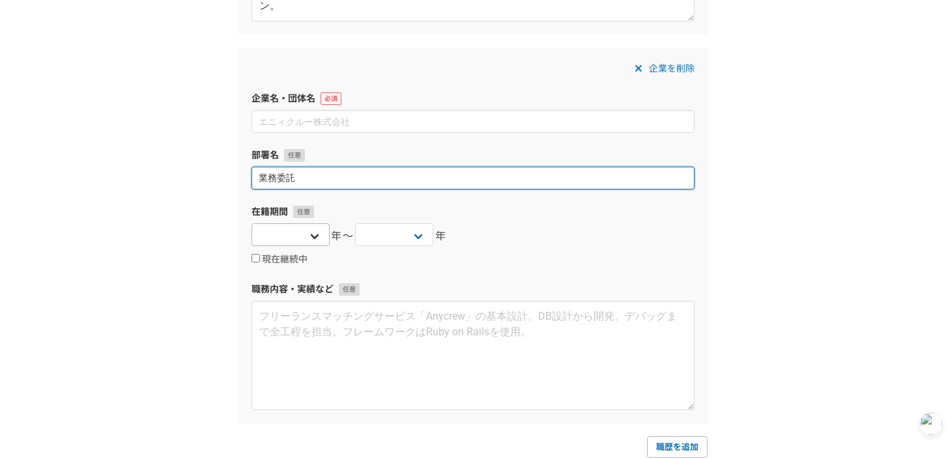
type input "業務委託"
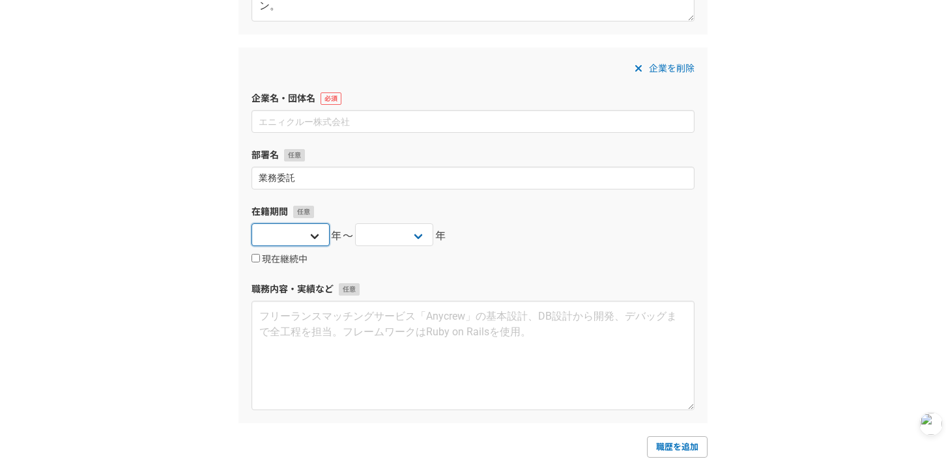
click at [296, 239] on select "2025 2024 2023 2022 2021 2020 2019 2018 2017 2016 2015 2014 2013 2012 2011 2010…" at bounding box center [290, 234] width 78 height 23
select select "2024"
click at [251, 223] on select "2025 2024 2023 2022 2021 2020 2019 2018 2017 2016 2015 2014 2013 2012 2011 2010…" at bounding box center [290, 234] width 78 height 23
click at [282, 260] on label "現在継続中" at bounding box center [279, 260] width 56 height 12
click at [260, 260] on input "現在継続中" at bounding box center [255, 258] width 8 height 8
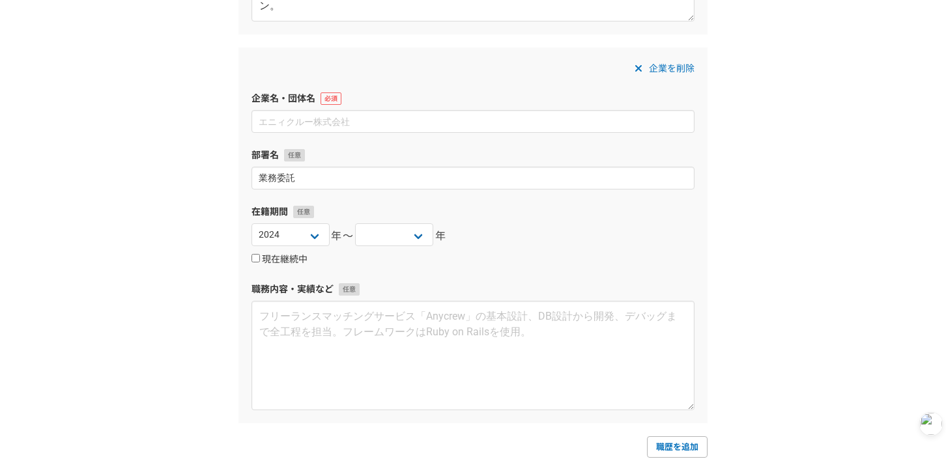
checkbox input "true"
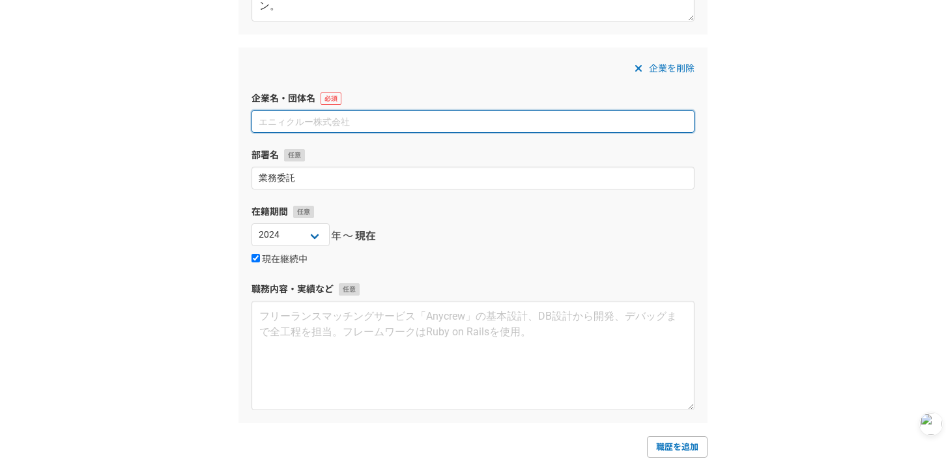
click at [337, 122] on input at bounding box center [472, 121] width 443 height 23
paste input "HENNGE株式会社"
type input "HENNGE株式会社"
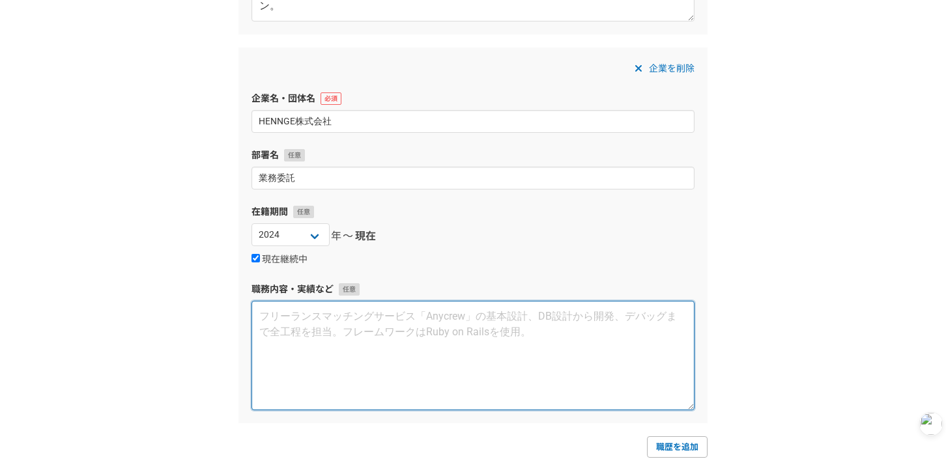
click at [311, 358] on textarea at bounding box center [472, 355] width 443 height 109
paste textarea "■担当業務 自社の中途採用における採用コンサルティング業務。 7名の中途採用リクルーターの採用力強化をメインミッションとし、 採用戦略の改善、各職種のKGI/…"
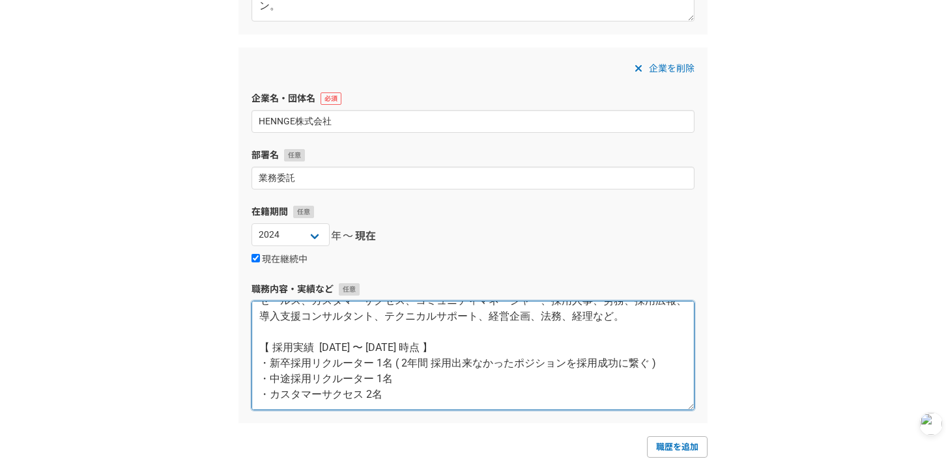
scroll to position [169, 0]
click at [384, 383] on textarea "■担当業務 自社の中途採用における採用コンサルティング業務。 7名の中途採用リクルーターの採用力強化をメインミッションとし、 採用戦略の改善、各職種のKGI/…" at bounding box center [472, 355] width 443 height 109
click at [373, 396] on textarea "■担当業務 自社の中途採用における採用コンサルティング業務。 7名の中途採用リクルーターの採用力強化をメインミッションとし、 採用戦略の改善、各職種のKGI/…" at bounding box center [472, 355] width 443 height 109
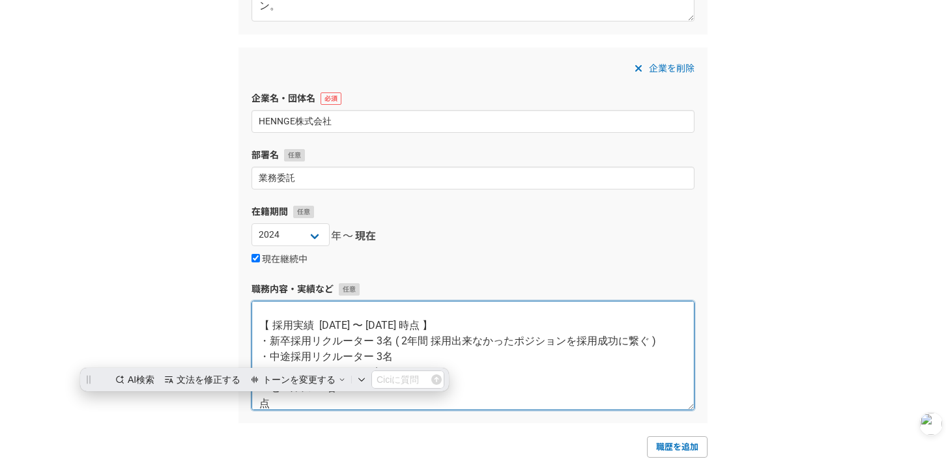
scroll to position [0, 0]
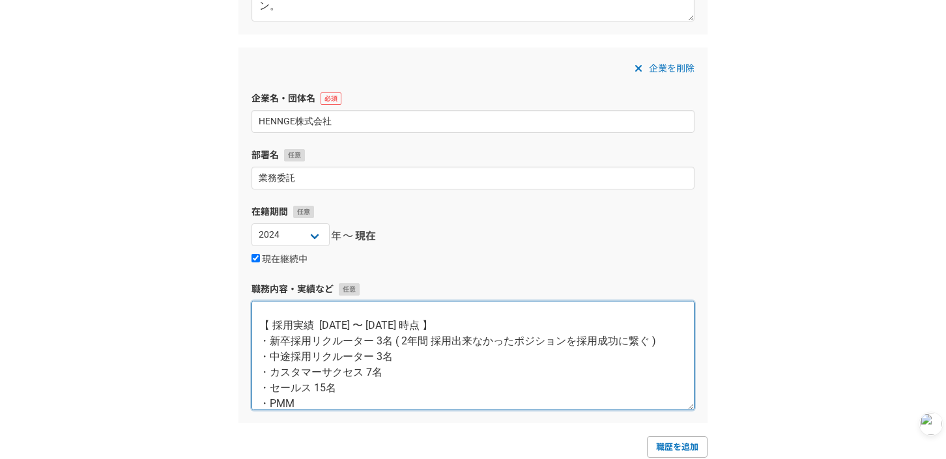
click at [417, 328] on textarea "■担当業務 自社の中途採用における採用コンサルティング業務。 7名の中途採用リクルーターの採用力強化をメインミッションとし、 採用戦略の改善、各職種のKGI/…" at bounding box center [472, 355] width 443 height 109
click at [322, 406] on textarea "■担当業務 自社の中途採用における採用コンサルティング業務。 7名の中途採用リクルーターの採用力強化をメインミッションとし、 採用戦略の改善、各職種のKGI/…" at bounding box center [472, 355] width 443 height 109
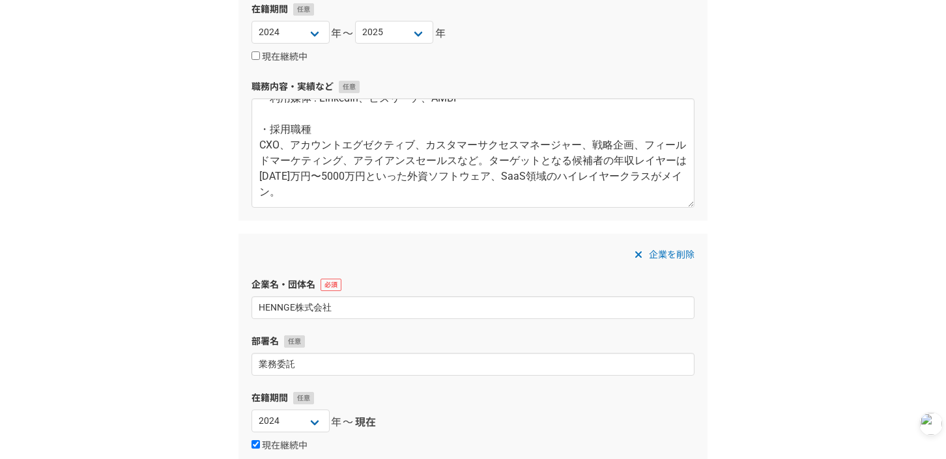
scroll to position [2679, 0]
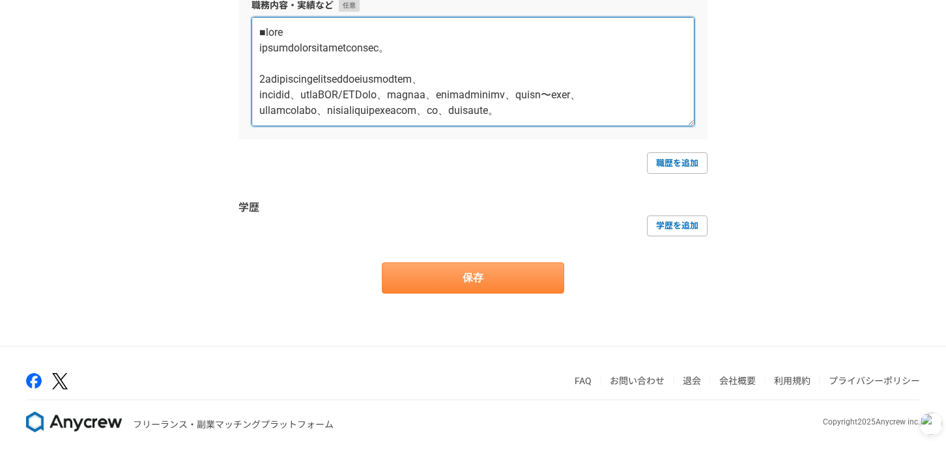
type textarea "■担当業務 自社の中途採用における採用コンサルティング業務。 7名の中途採用リクルーターの採用力強化をメインミッションとし、 採用戦略の改善、各職種のKGI/…"
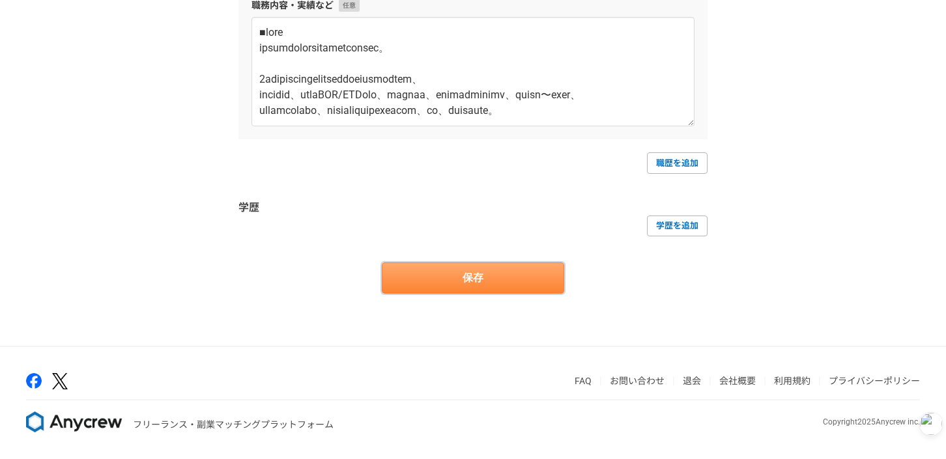
click at [528, 281] on button "保存" at bounding box center [473, 278] width 182 height 31
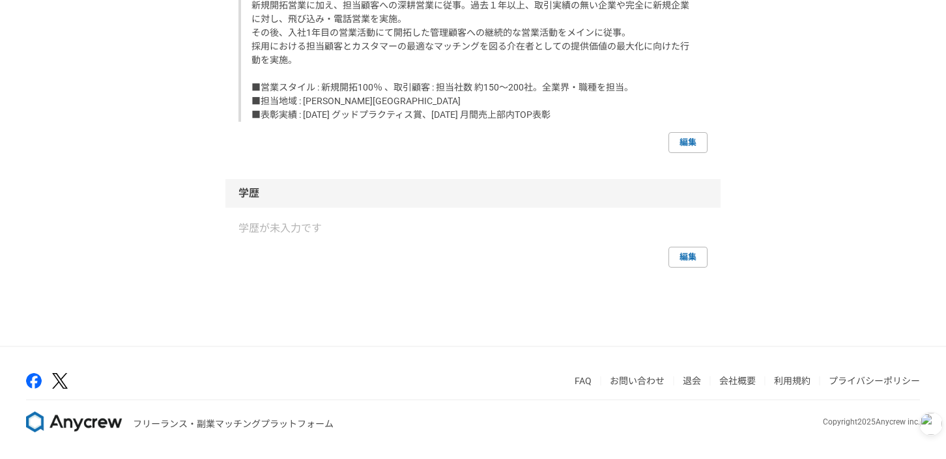
scroll to position [4018, 0]
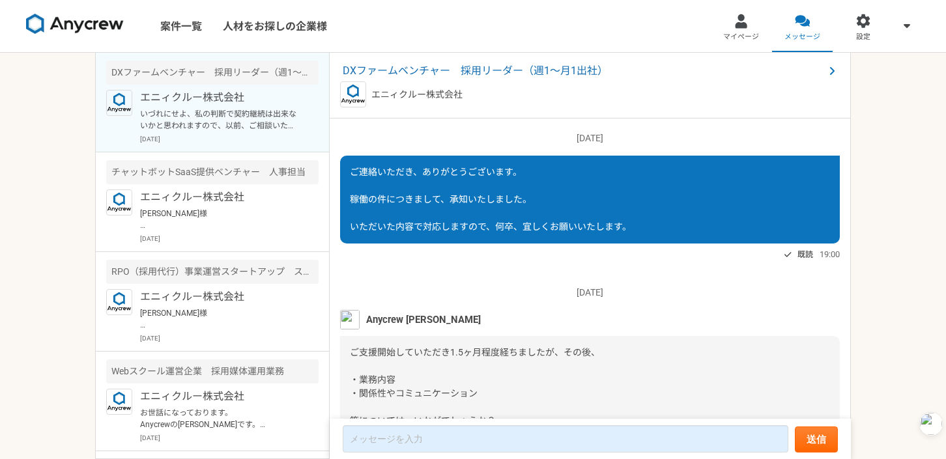
scroll to position [1341, 0]
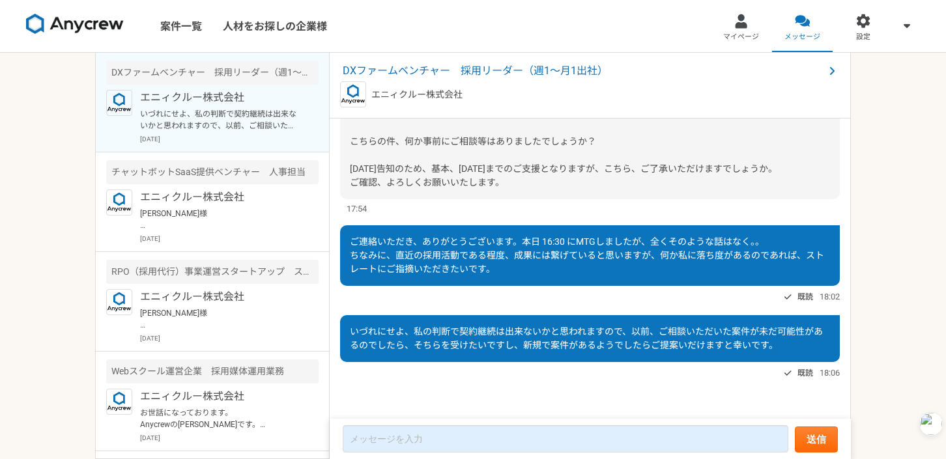
click at [625, 306] on div "2025/06/26（木） ご連絡いただき、ありがとうございます。 稼働の件につきまして、承知いたしました。 いただいた内容で対応しますので、何卒、宜しくお願…" at bounding box center [590, 270] width 521 height 302
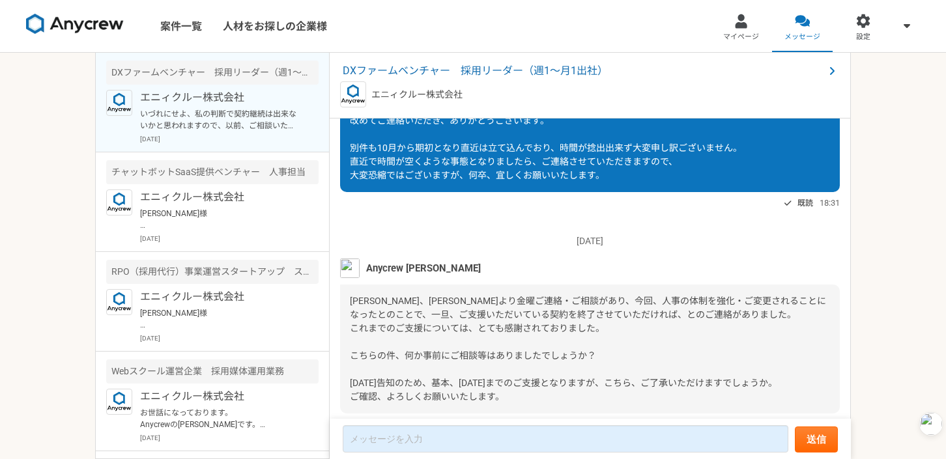
scroll to position [1093, 0]
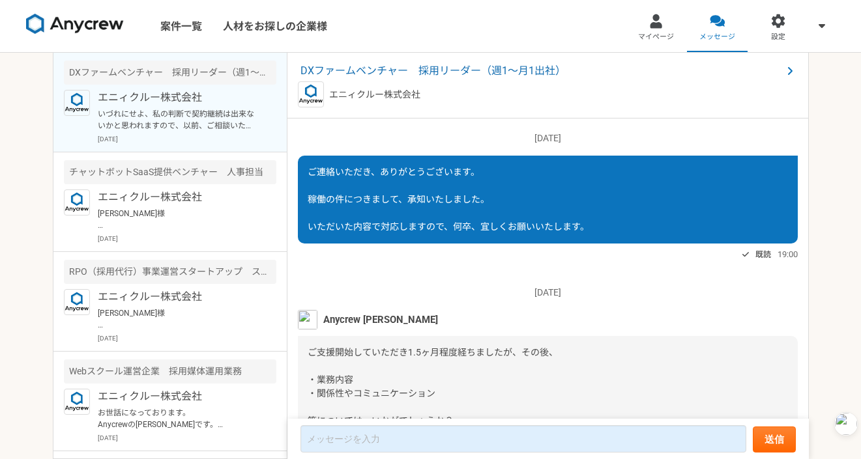
scroll to position [1341, 0]
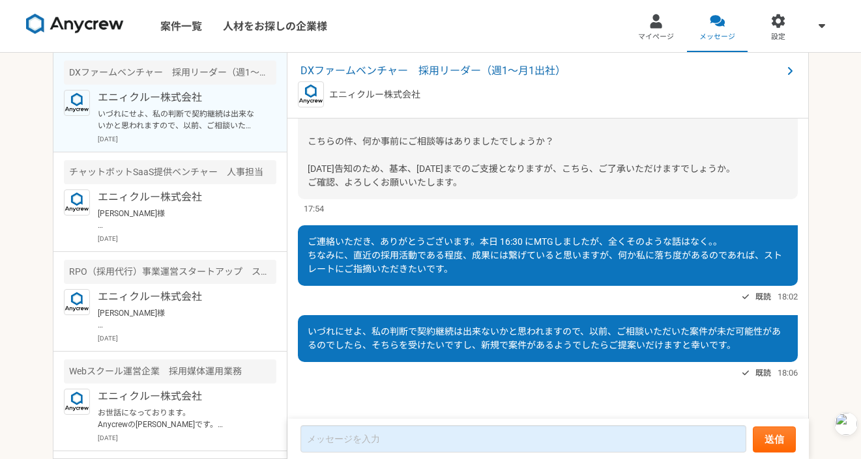
click at [521, 164] on span "五十嵐さん、上田さんより金曜ご連絡・ご相談があり、今回、人事の体制を強化・ご変更されることになったとのことで、一旦、ご支援いただいている契約を終了させていただ…" at bounding box center [545, 134] width 476 height 106
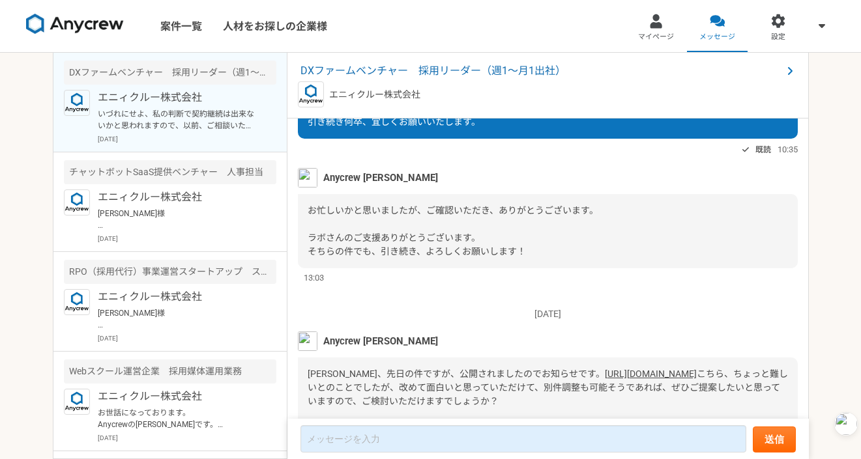
scroll to position [726, 0]
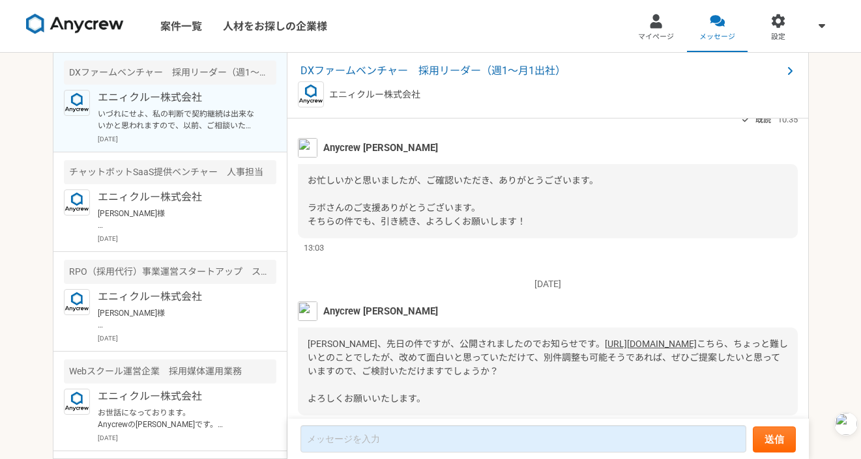
click at [605, 349] on link "[URL][DOMAIN_NAME]" at bounding box center [651, 344] width 92 height 10
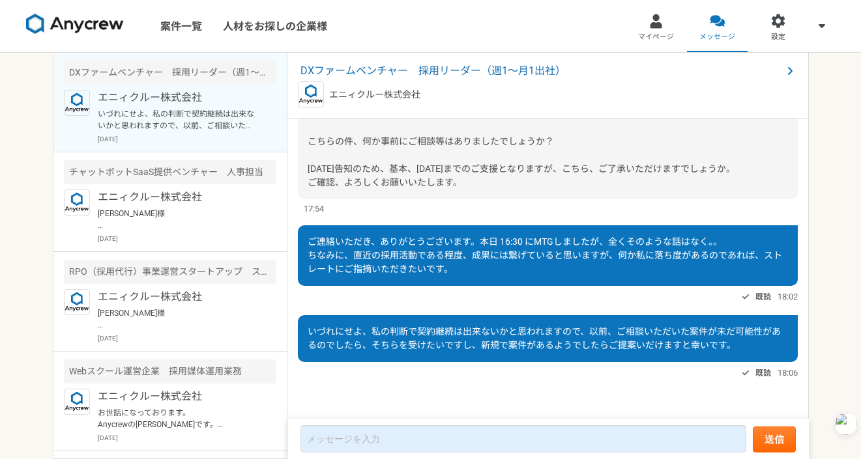
scroll to position [1341, 0]
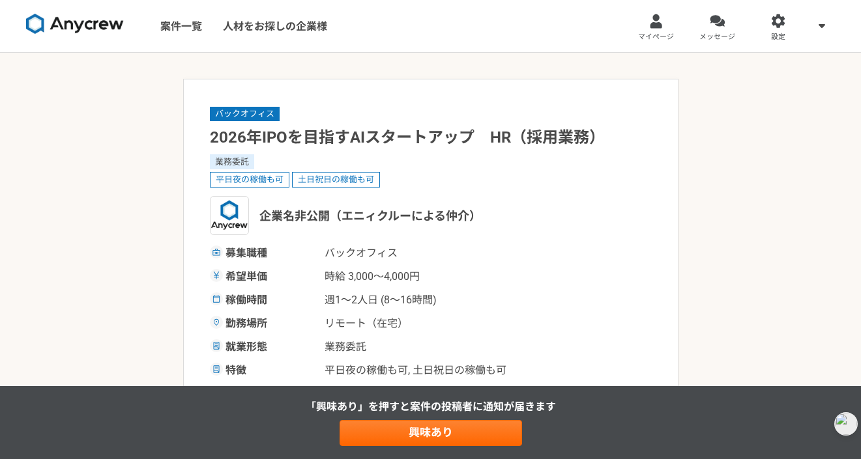
click at [436, 305] on span "週1〜2人日 (8〜16時間)" at bounding box center [389, 300] width 130 height 16
drag, startPoint x: 379, startPoint y: 276, endPoint x: 429, endPoint y: 276, distance: 50.2
click at [429, 276] on span "時給 3,000〜4,000円" at bounding box center [389, 277] width 130 height 16
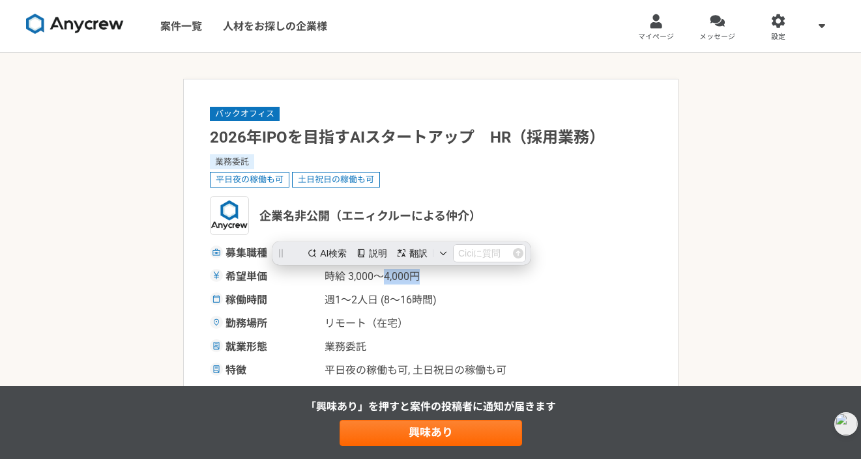
click at [429, 276] on span "時給 3,000〜4,000円" at bounding box center [389, 277] width 130 height 16
